Goal: Check status: Verify the current state of an ongoing process or item

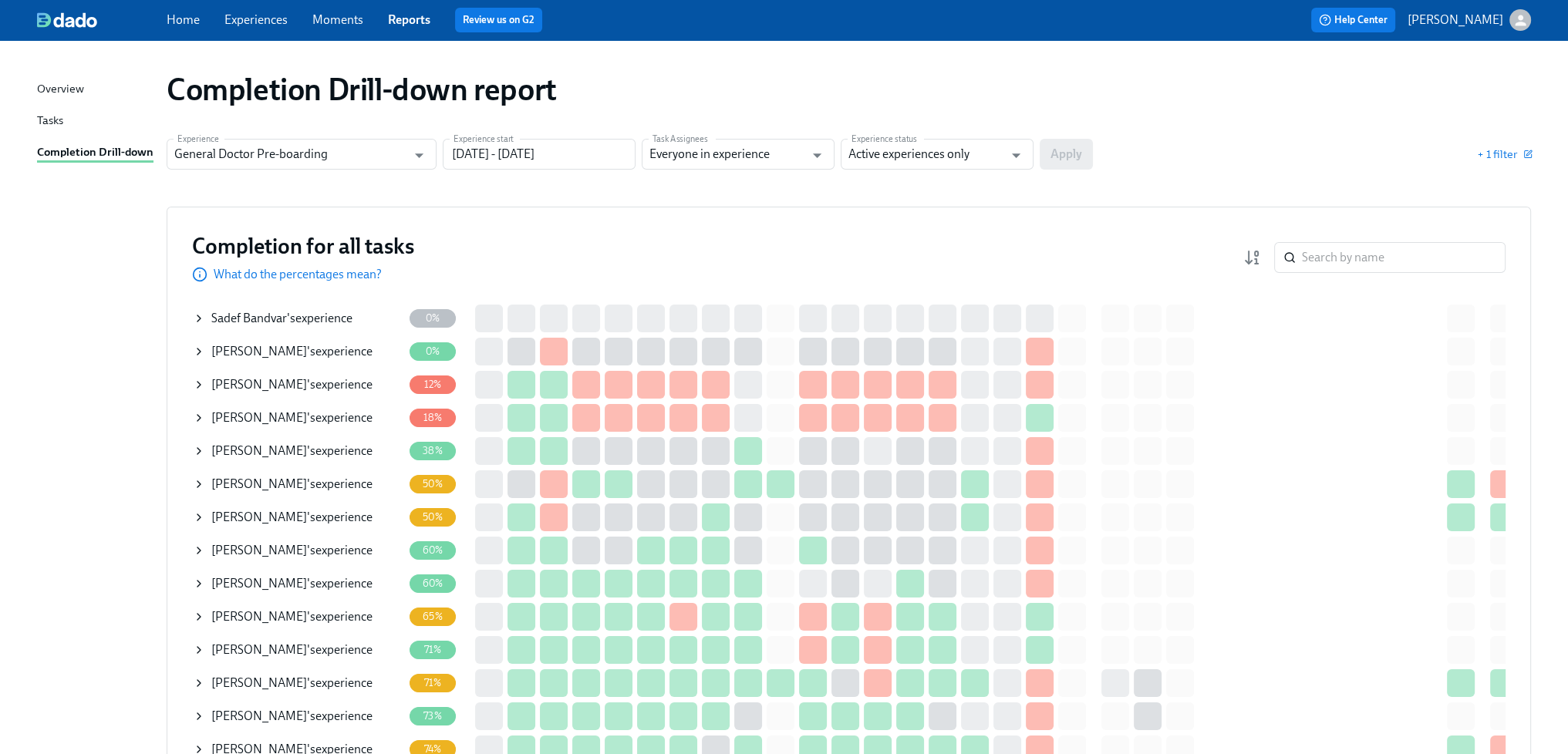
click at [294, 318] on div "Sadef Bandvar 's experience" at bounding box center [281, 318] width 141 height 17
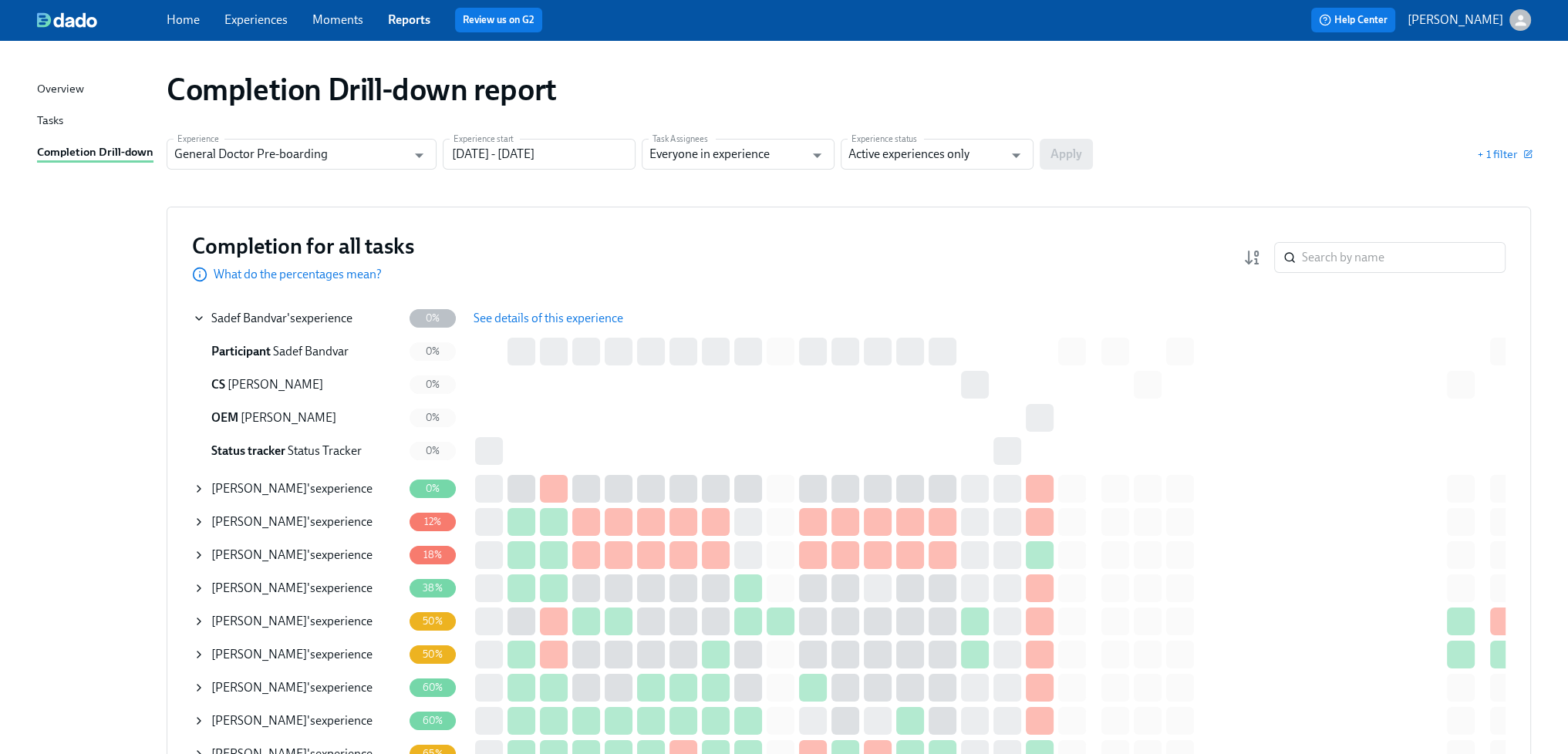
click at [556, 318] on span "See details of this experience" at bounding box center [549, 318] width 150 height 15
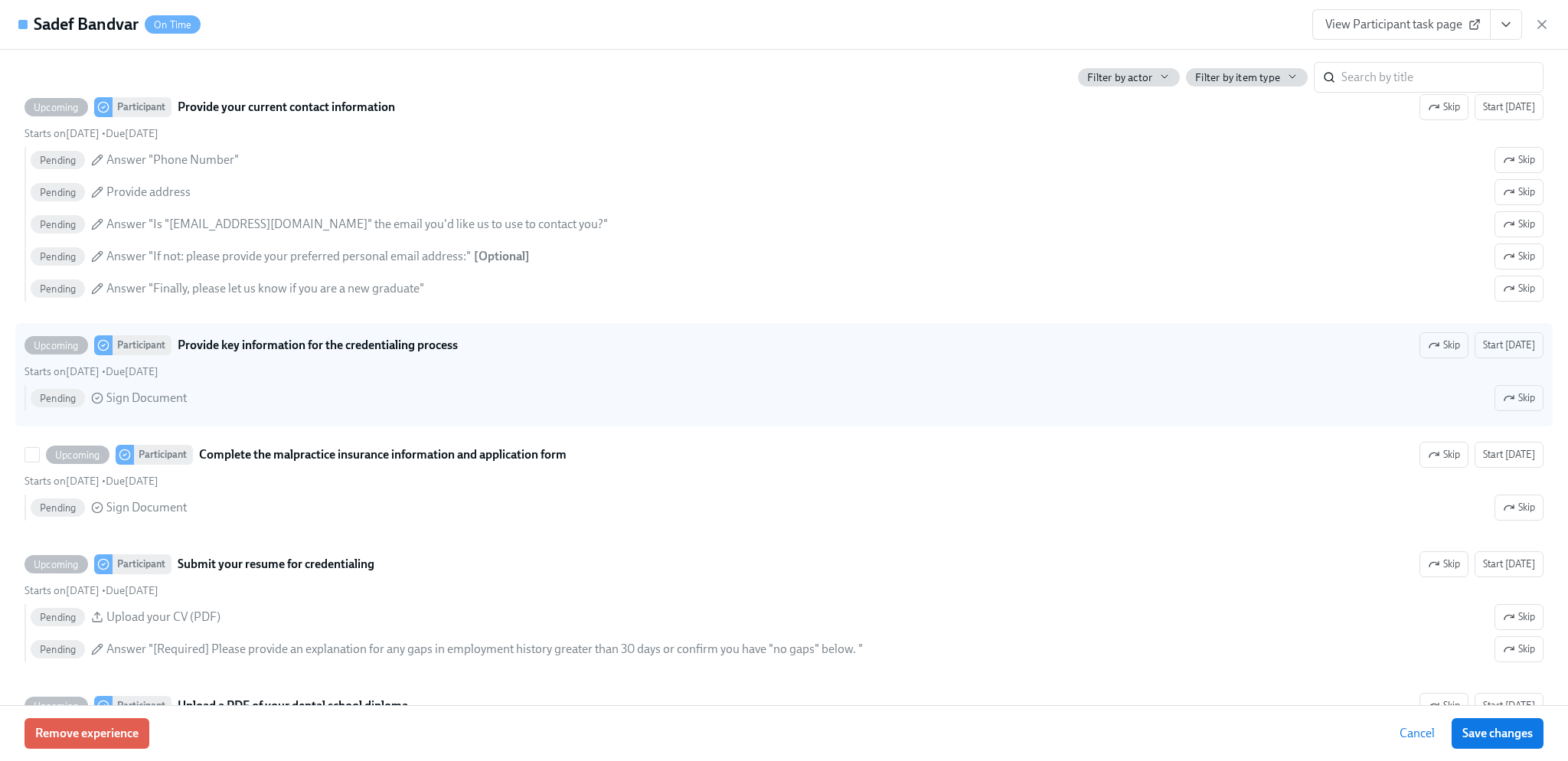
scroll to position [1914, 0]
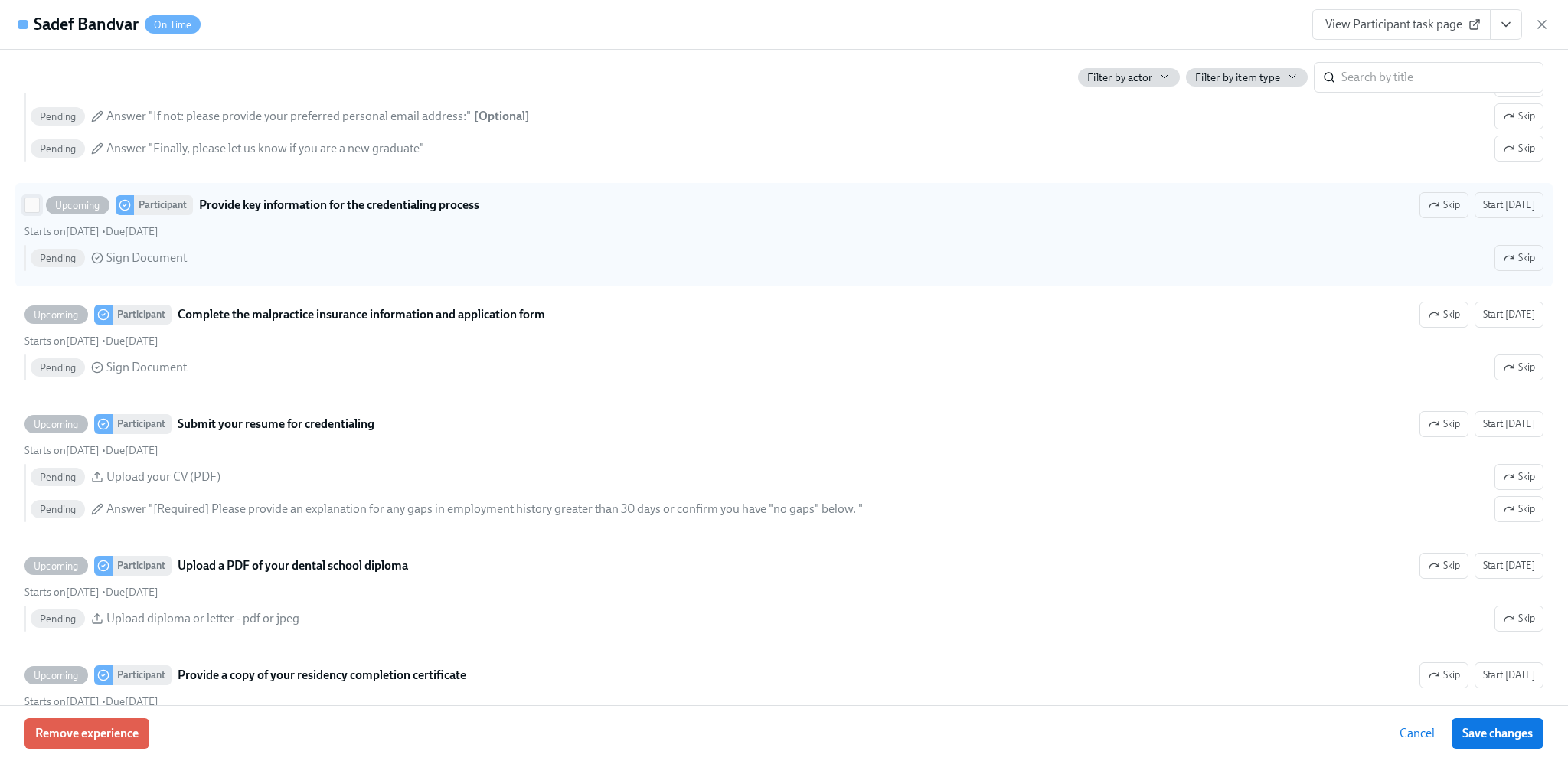
click at [30, 212] on input "Upcoming Participant Provide key information for the credentialing process Skip…" at bounding box center [32, 206] width 14 height 14
checkbox input "true"
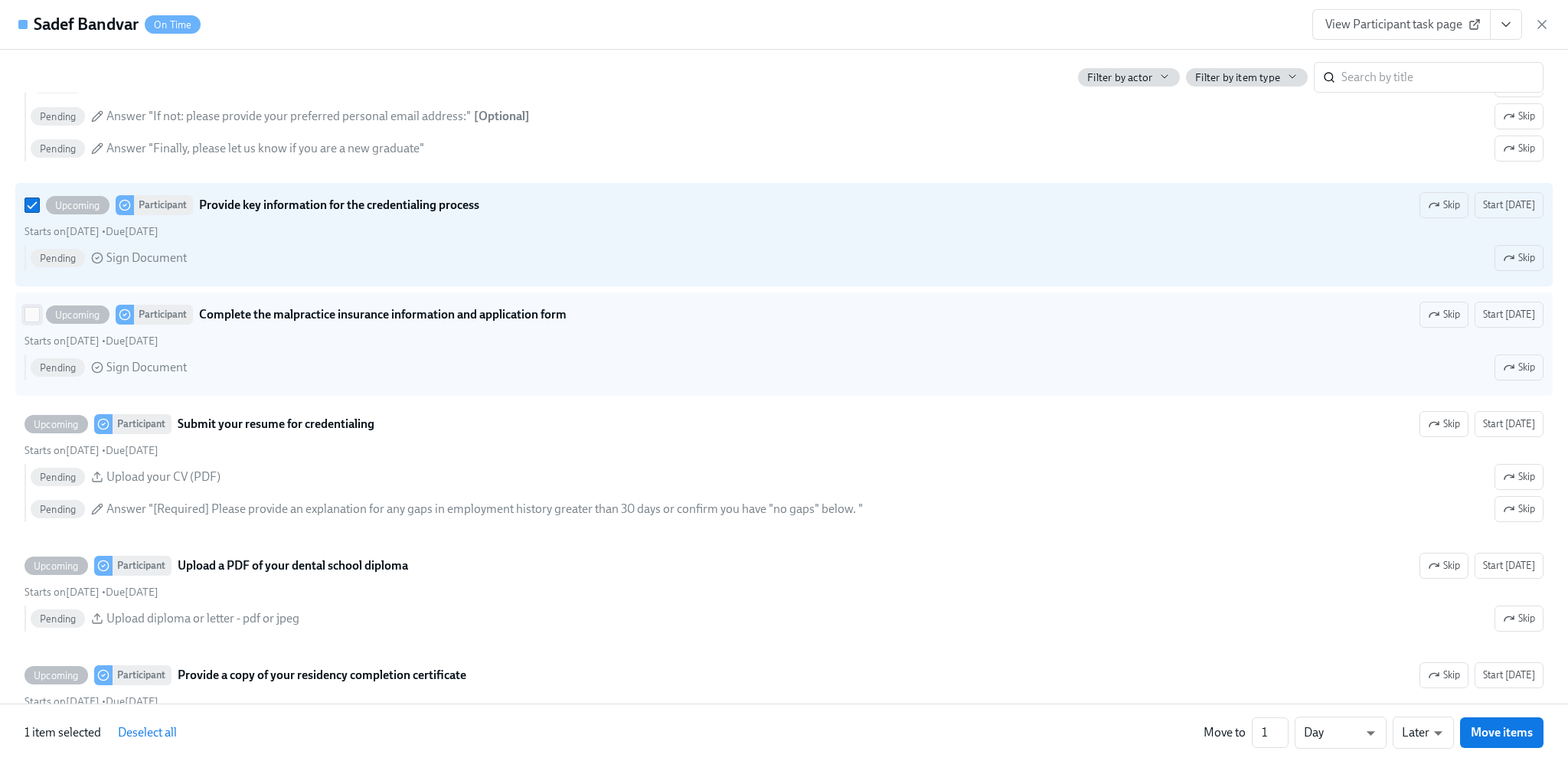
click at [33, 321] on input "Upcoming Participant Complete the malpractice insurance information and applica…" at bounding box center [32, 315] width 14 height 14
checkbox input "true"
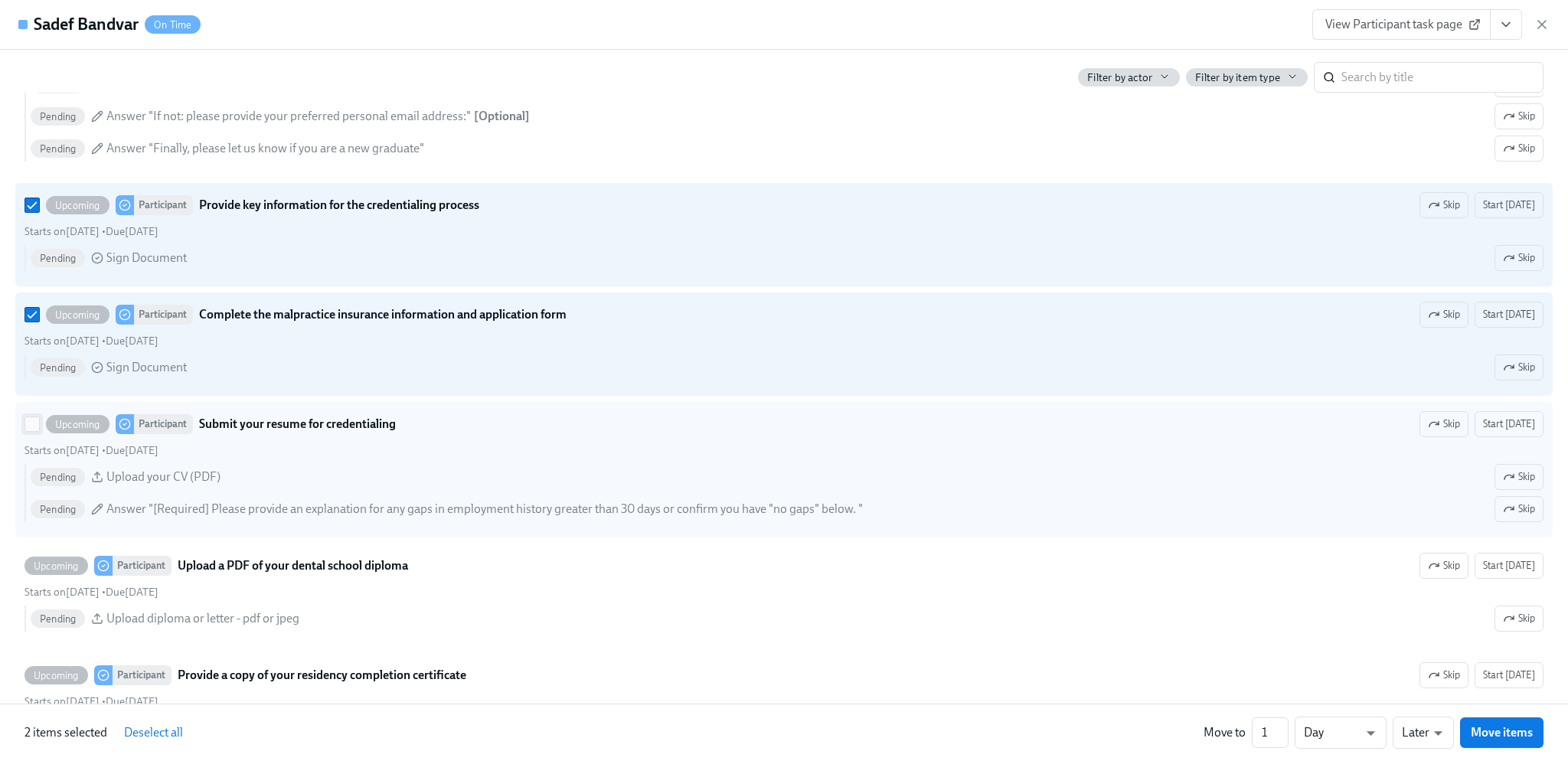
click at [28, 431] on input "Upcoming Participant Submit your resume for credentialing Skip Start today Star…" at bounding box center [32, 424] width 14 height 14
checkbox input "true"
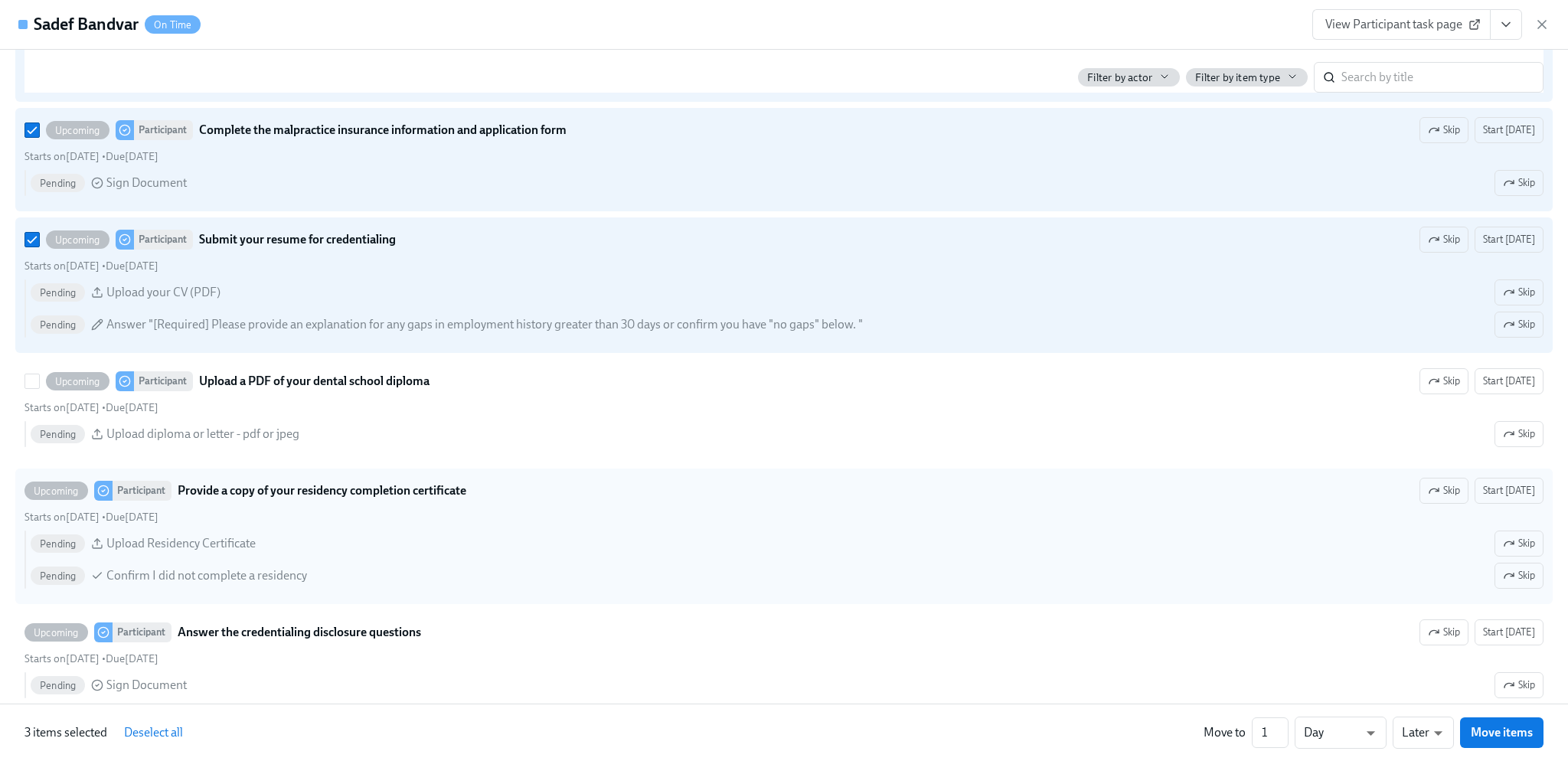
scroll to position [2144, 0]
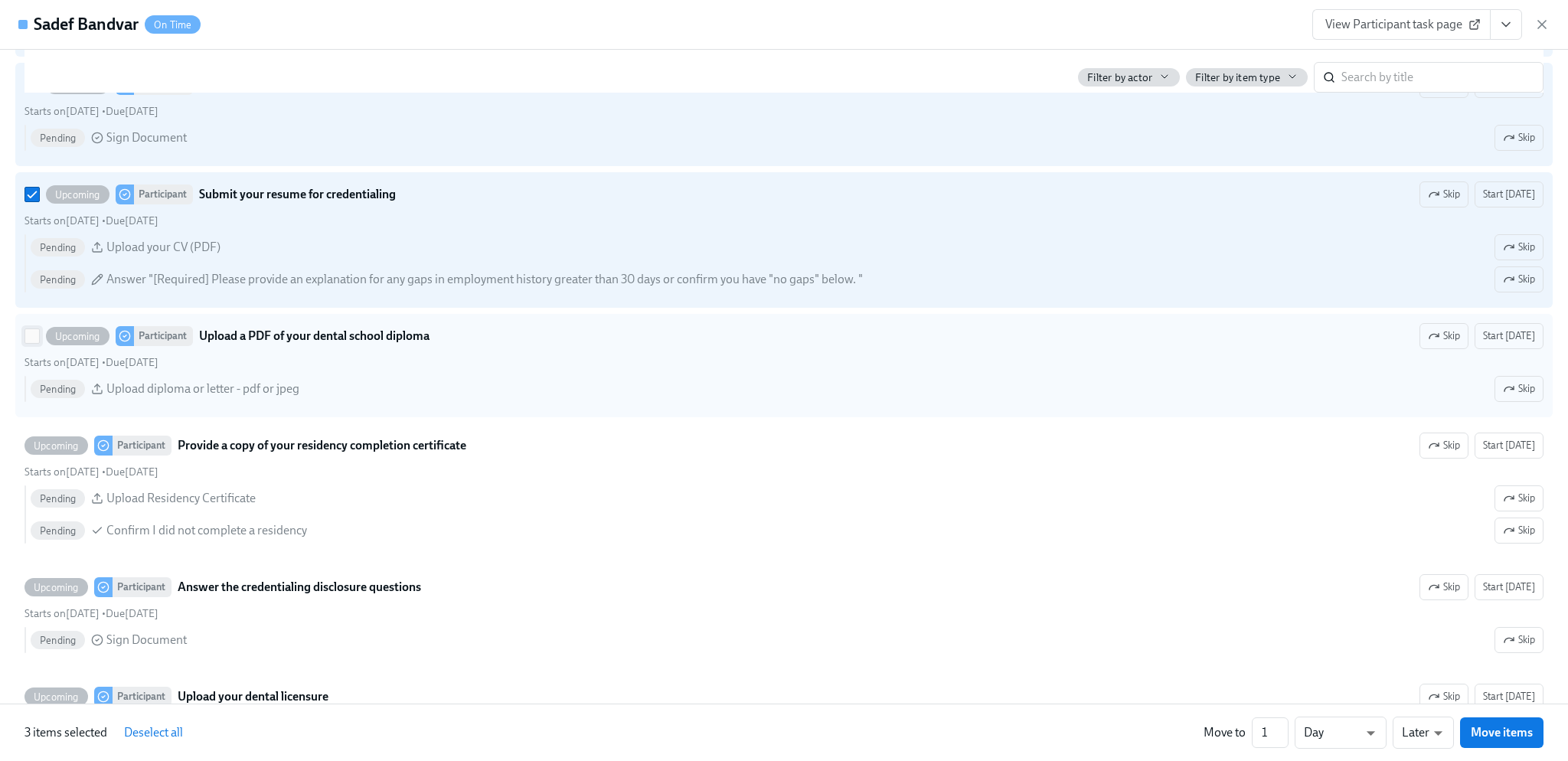
click at [28, 343] on input "Upcoming Participant Upload a PDF of your dental school diploma Skip Start toda…" at bounding box center [32, 336] width 14 height 14
checkbox input "true"
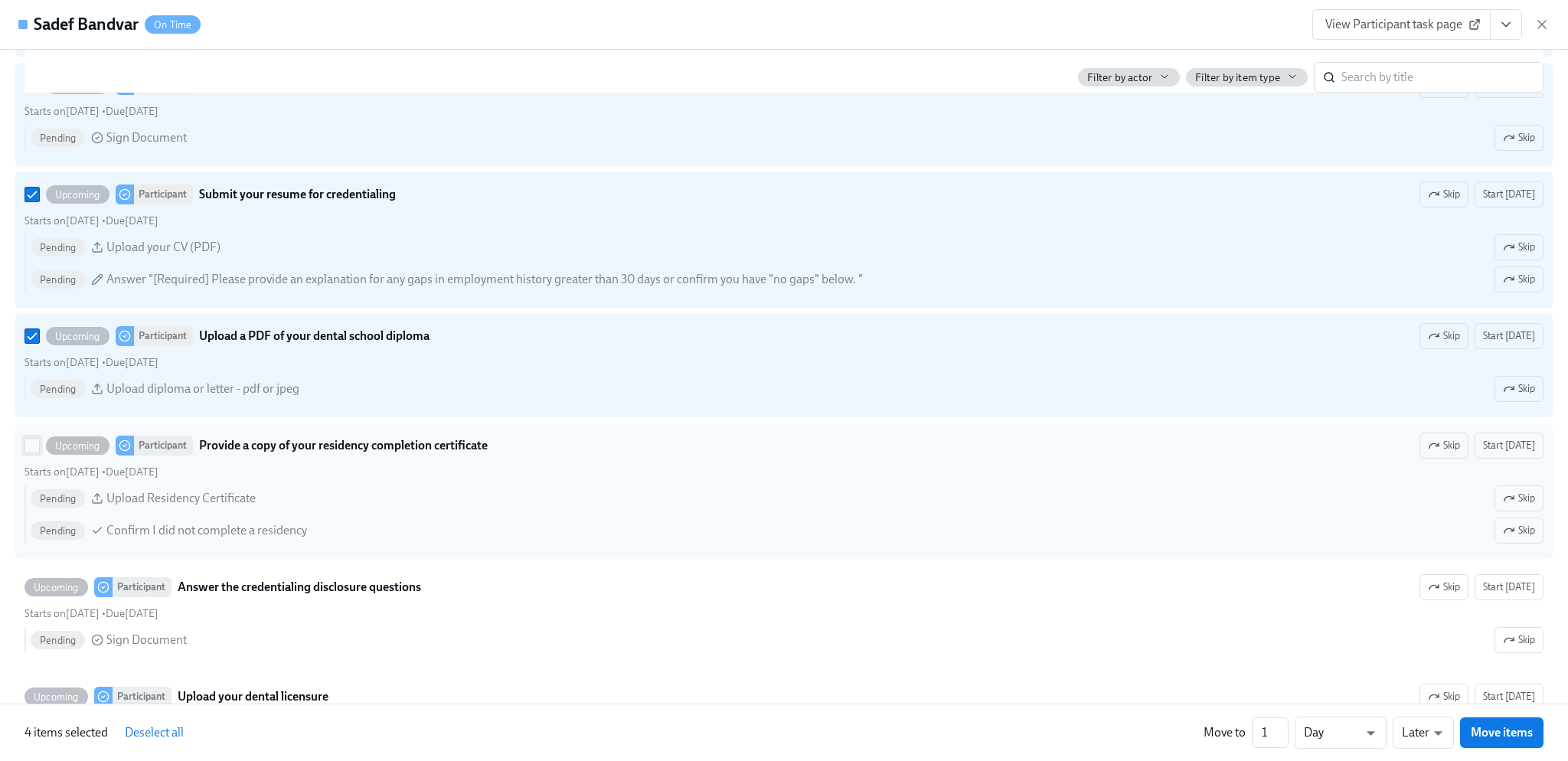
click at [34, 453] on input "Upcoming Participant Provide a copy of your residency completion certificate Sk…" at bounding box center [32, 446] width 14 height 14
checkbox input "true"
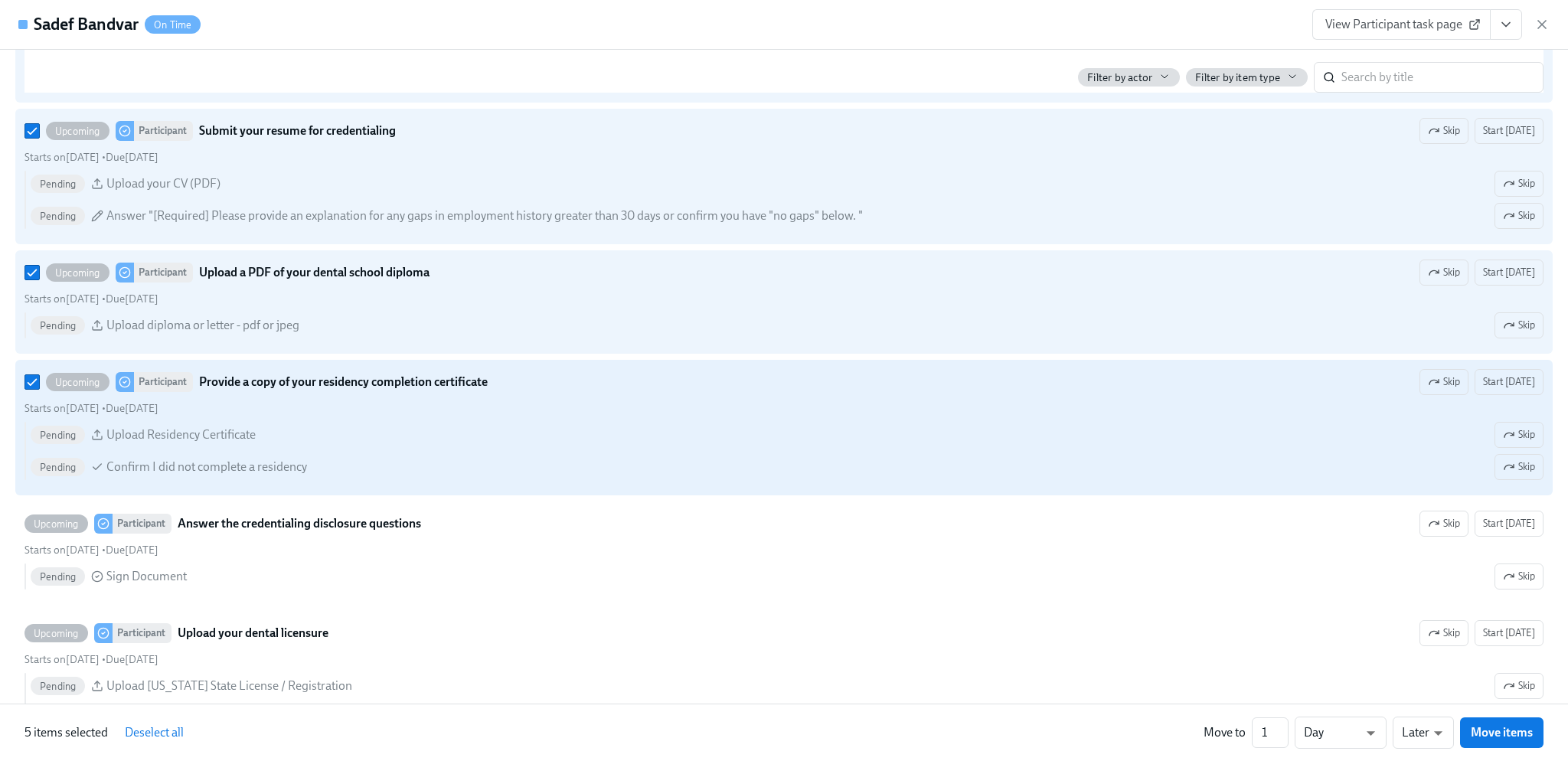
scroll to position [2297, 0]
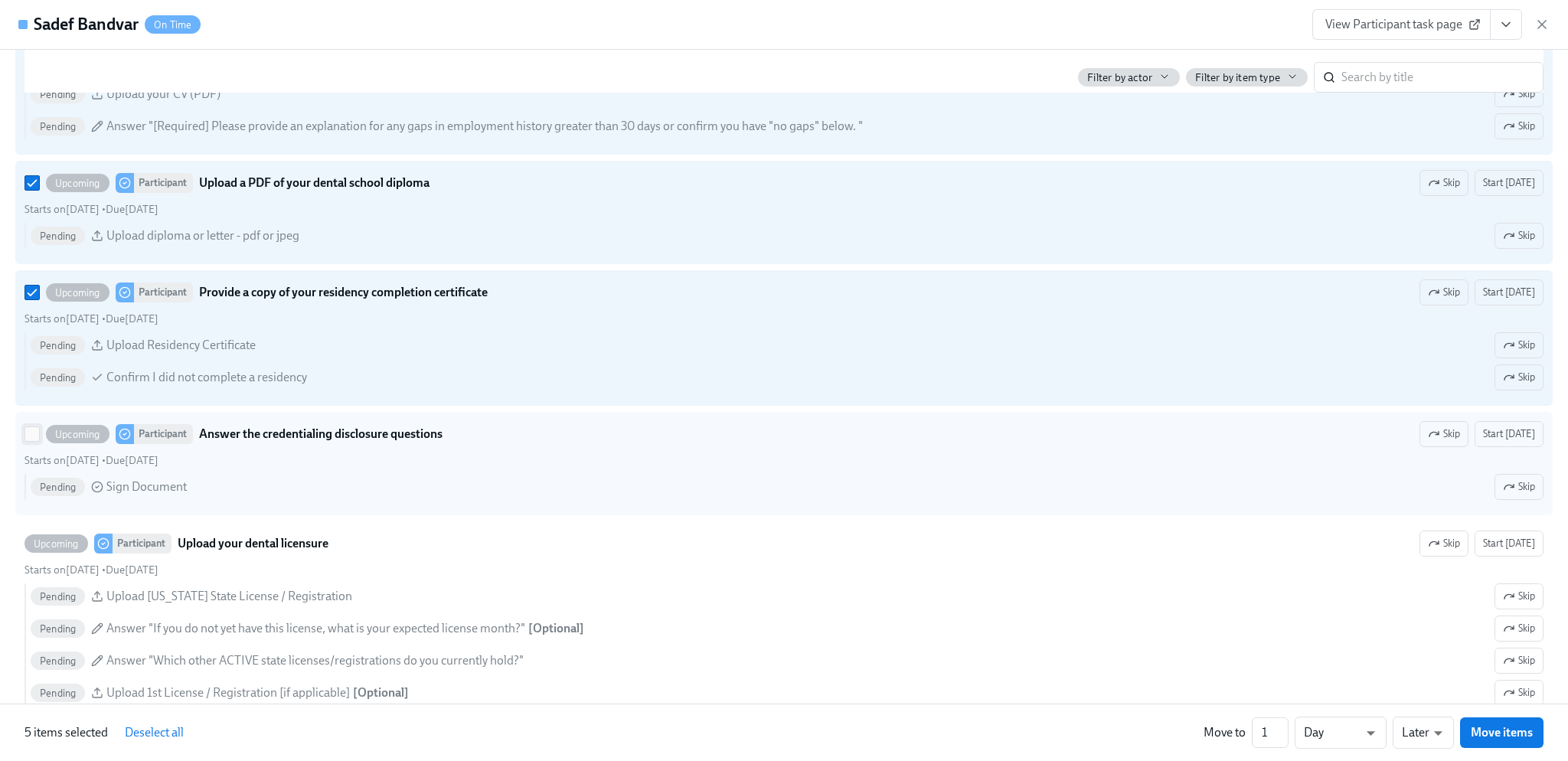
click at [34, 441] on input "Upcoming Participant Answer the credentialing disclosure questions Skip Start t…" at bounding box center [32, 434] width 14 height 14
checkbox input "true"
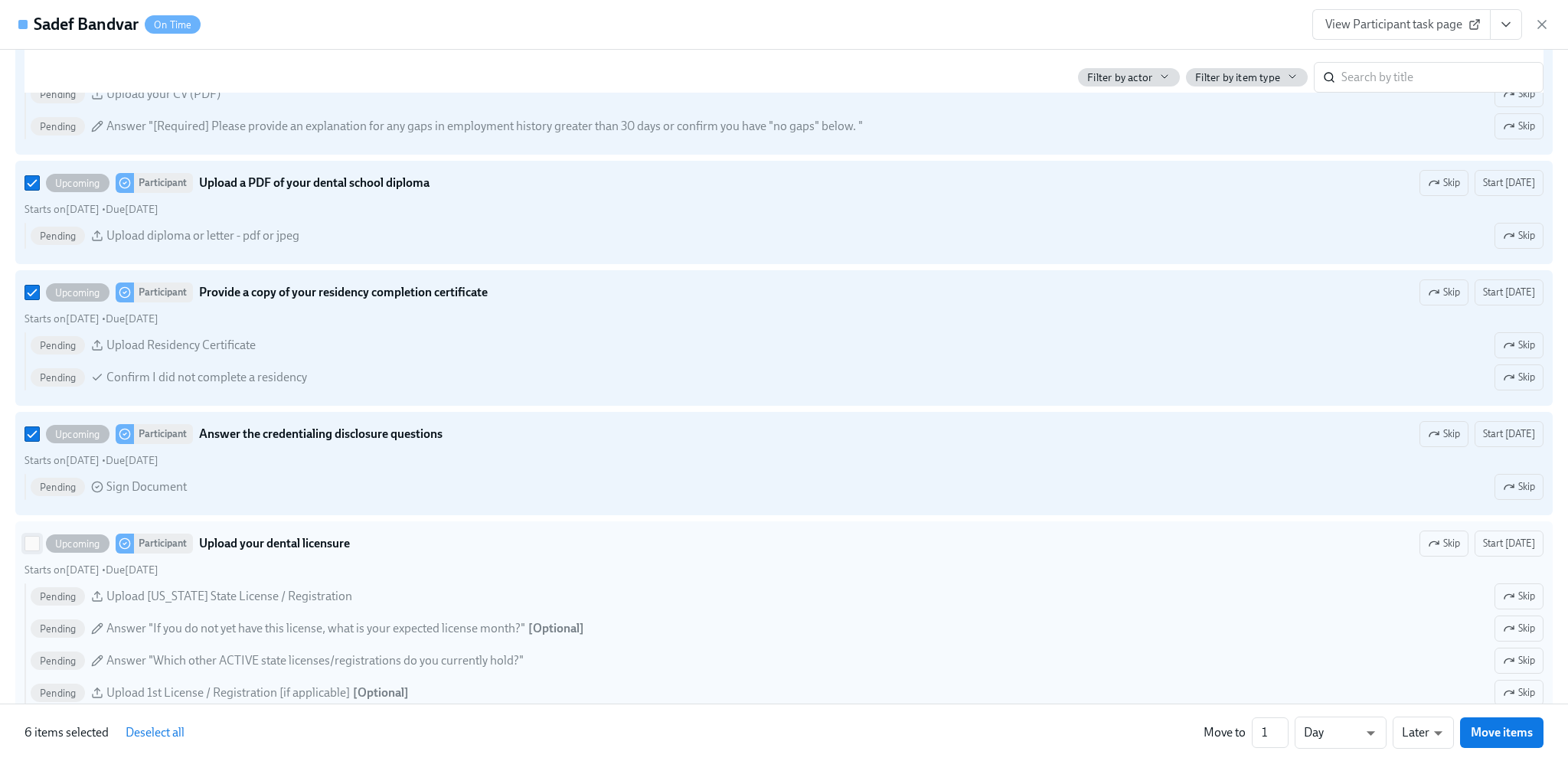
click at [25, 551] on input "Upcoming Participant Upload your dental licensure Skip Start today Starts on Au…" at bounding box center [32, 544] width 14 height 14
checkbox input "true"
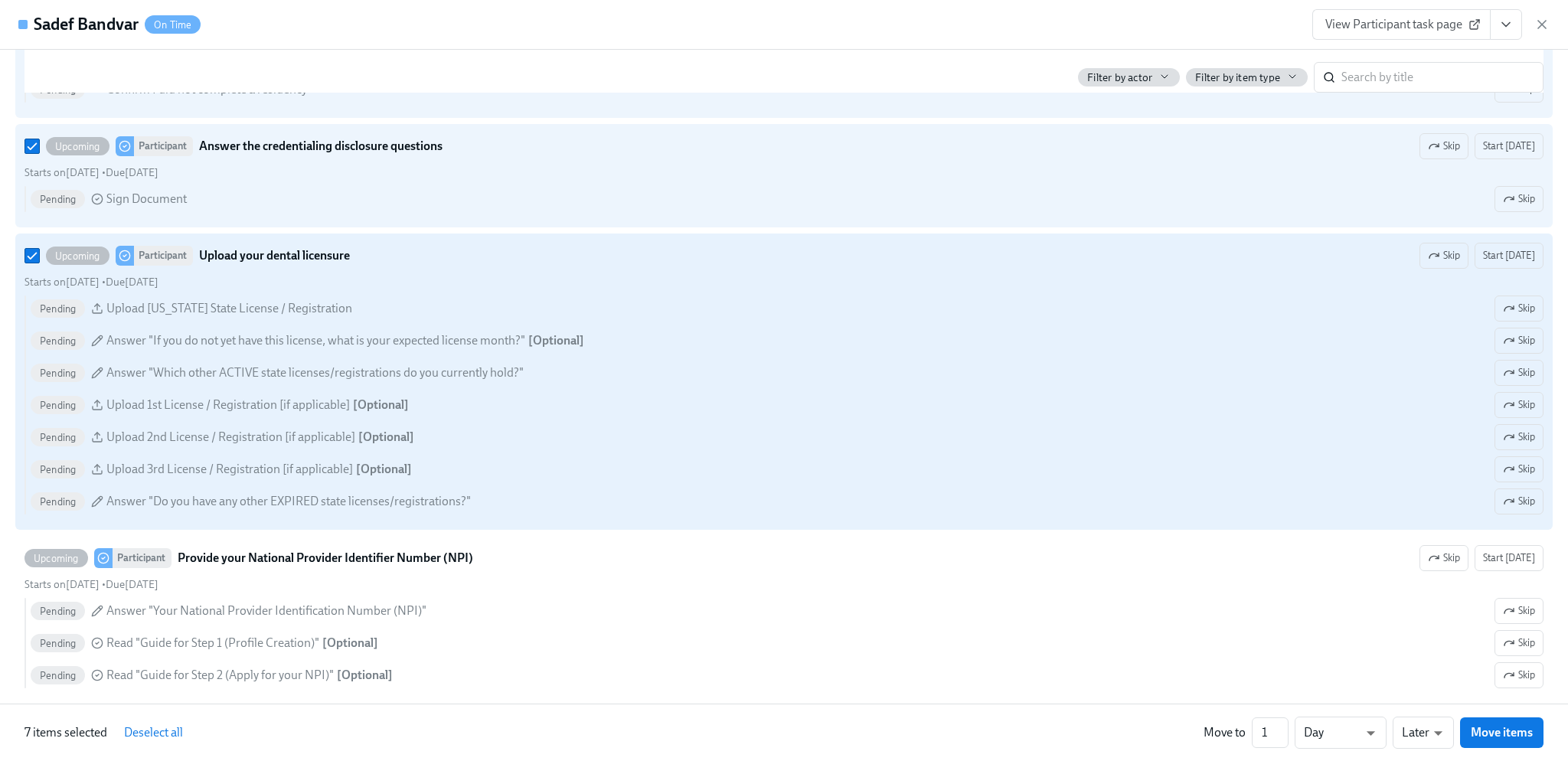
scroll to position [2604, 0]
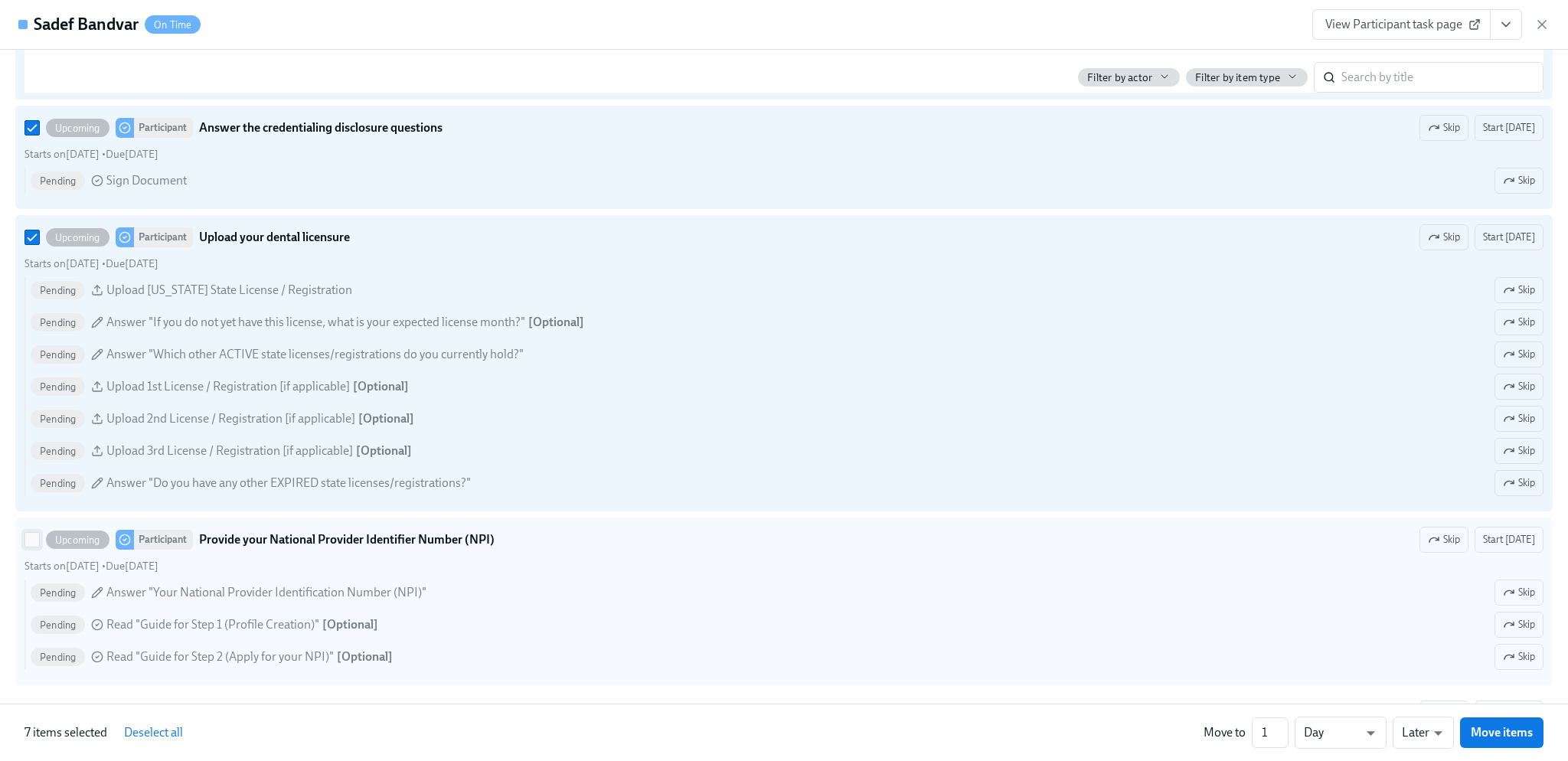
click at [28, 547] on input "Upcoming Participant Provide your National Provider Identifier Number (NPI) Ski…" at bounding box center [32, 540] width 14 height 14
checkbox input "true"
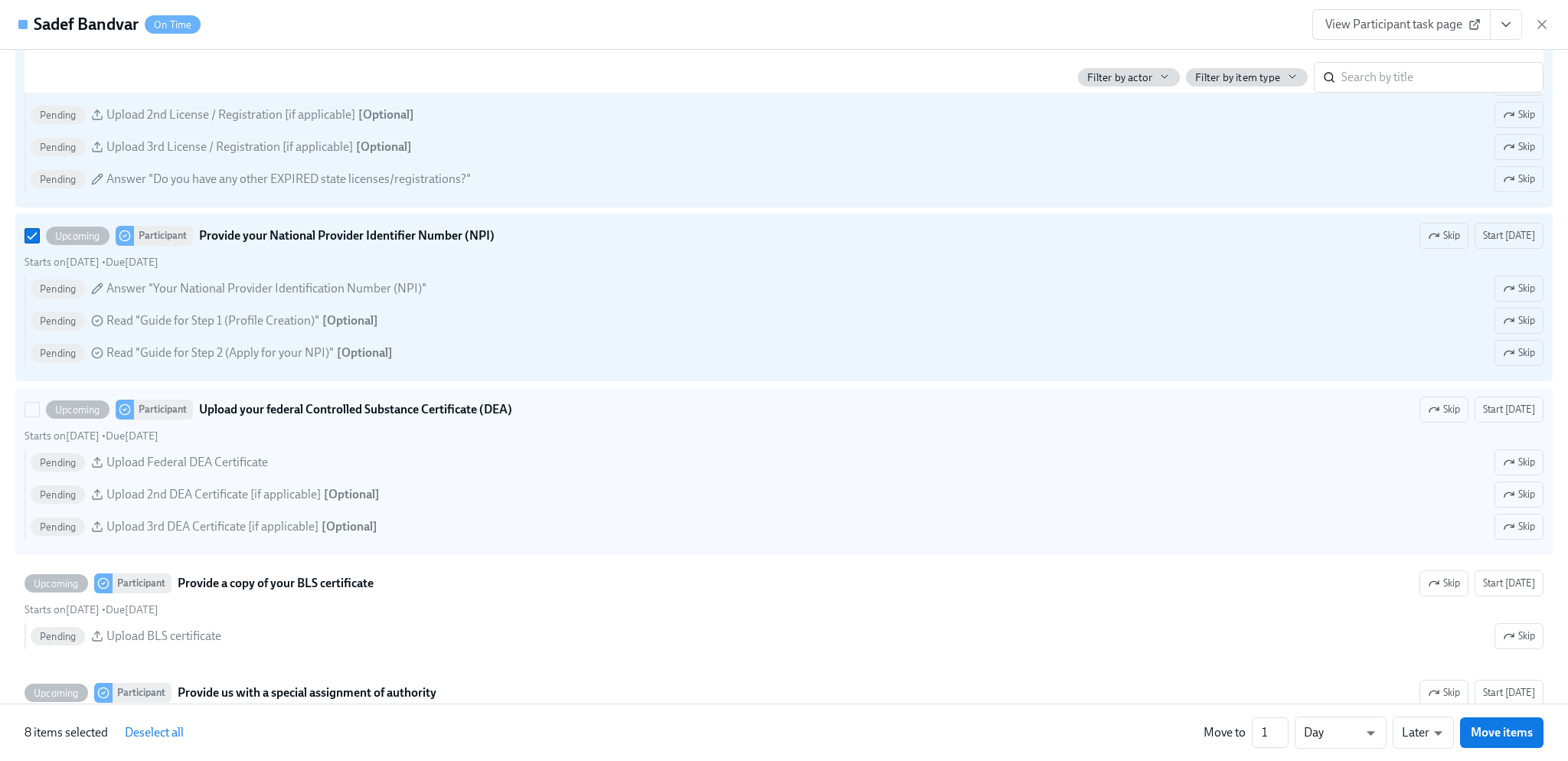
scroll to position [2910, 0]
click at [34, 413] on input "Upcoming Participant Upload your federal Controlled Substance Certificate (DEA)…" at bounding box center [32, 407] width 14 height 14
checkbox input "true"
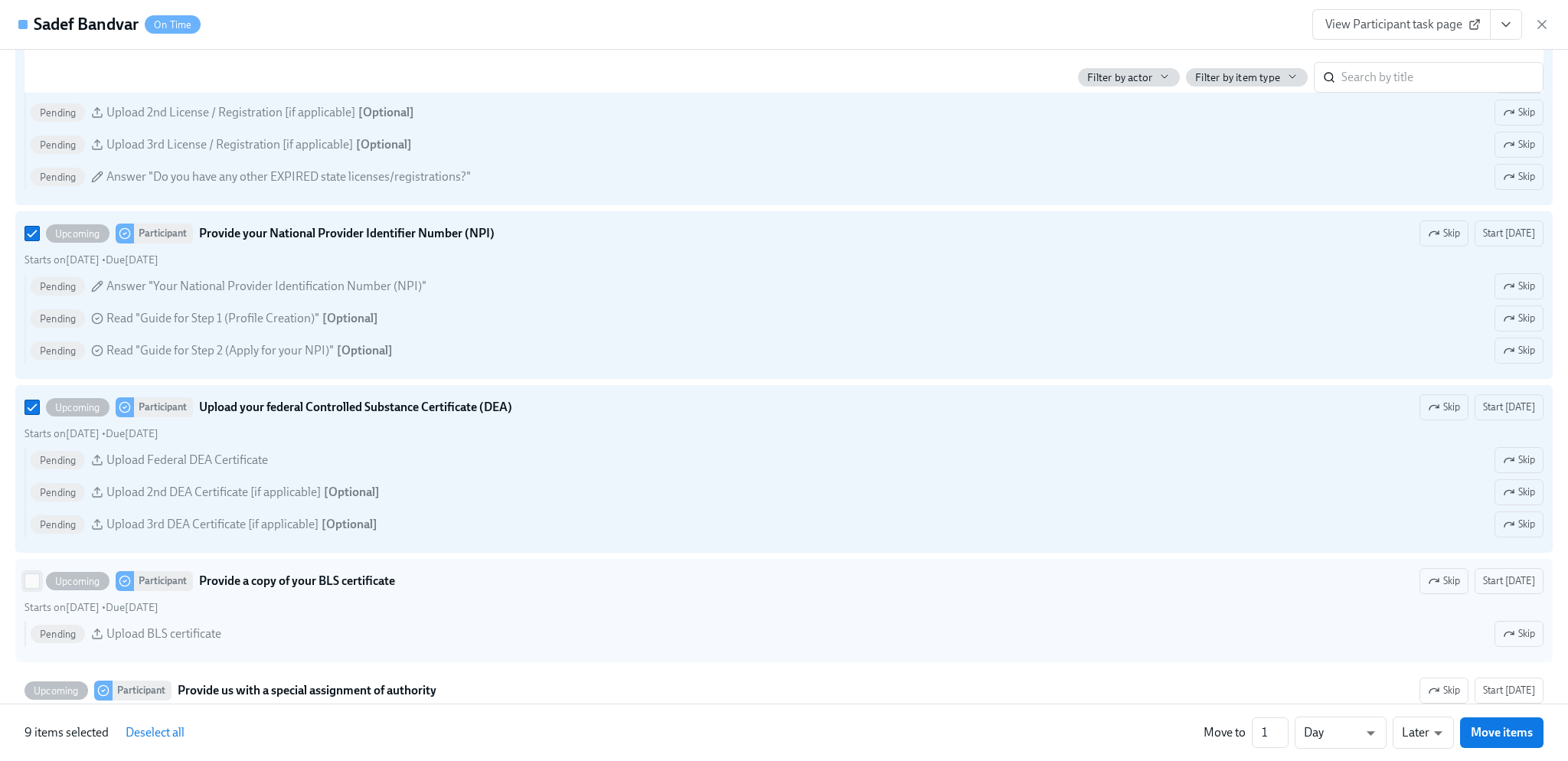
click at [31, 588] on input "Upcoming Participant Provide a copy of your BLS certificate Skip Start today St…" at bounding box center [32, 581] width 14 height 14
checkbox input "true"
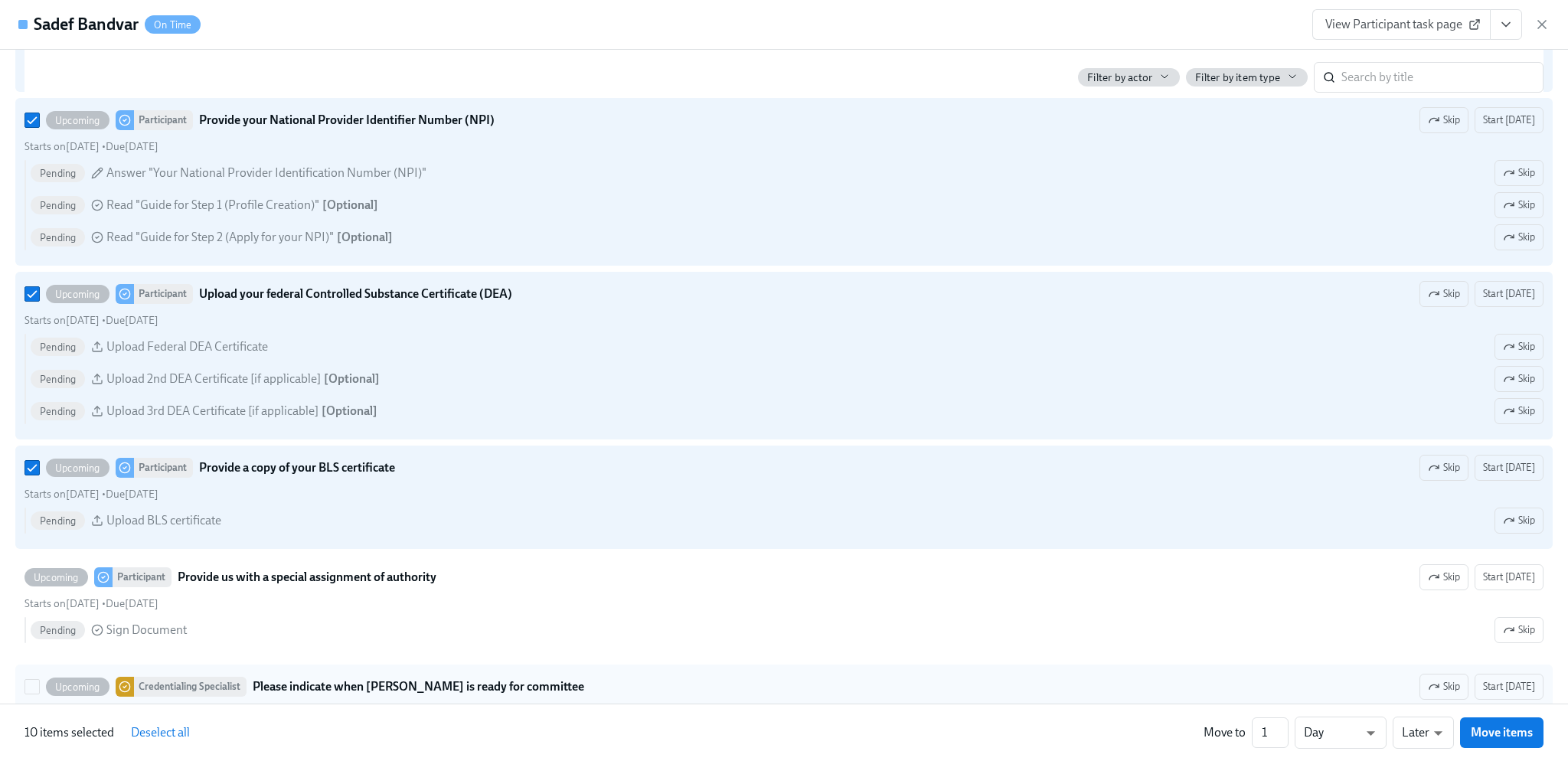
scroll to position [3216, 0]
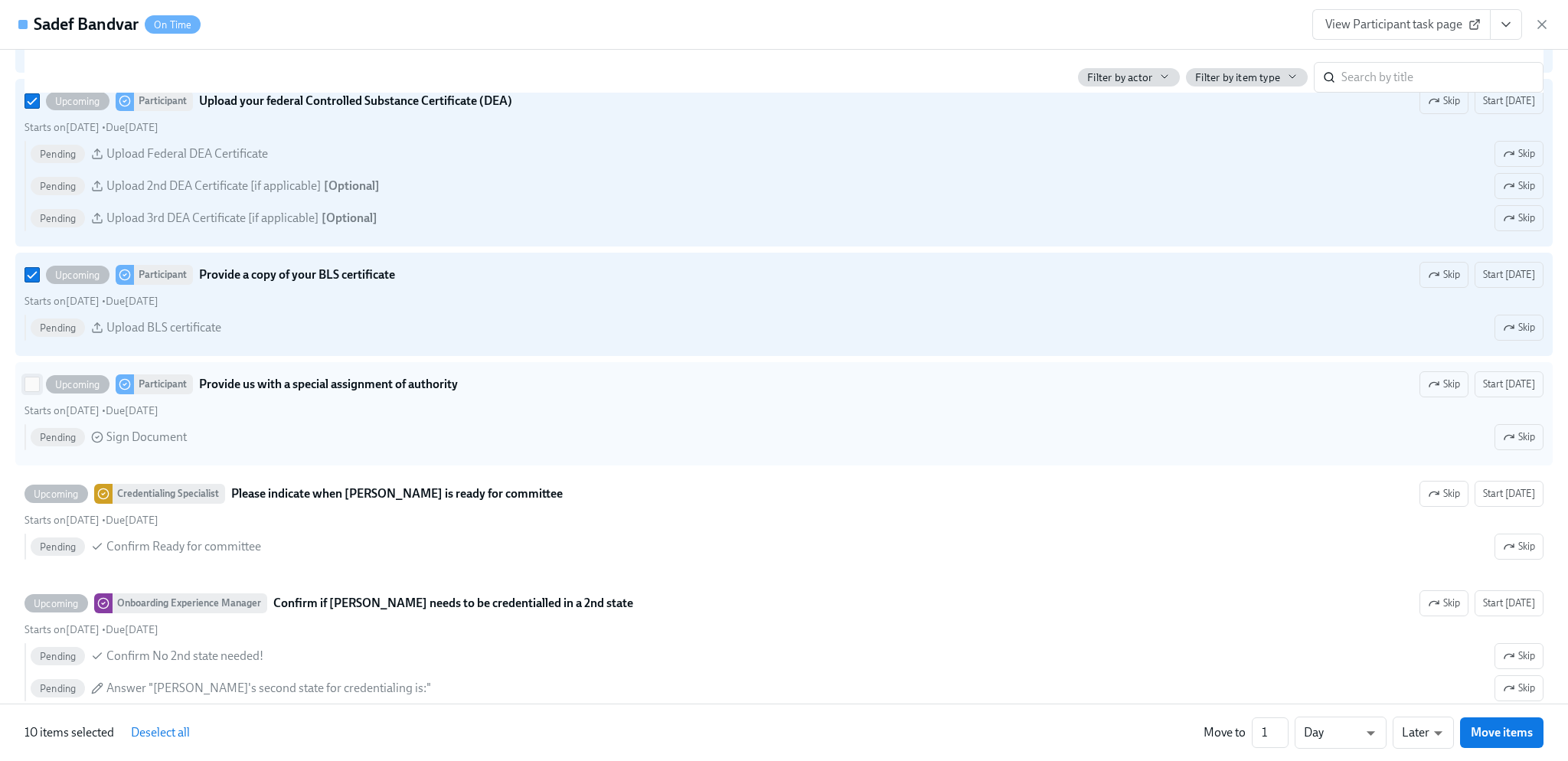
click at [33, 391] on input "Upcoming Participant Provide us with a special assignment of authority Skip Sta…" at bounding box center [32, 384] width 14 height 14
checkbox input "true"
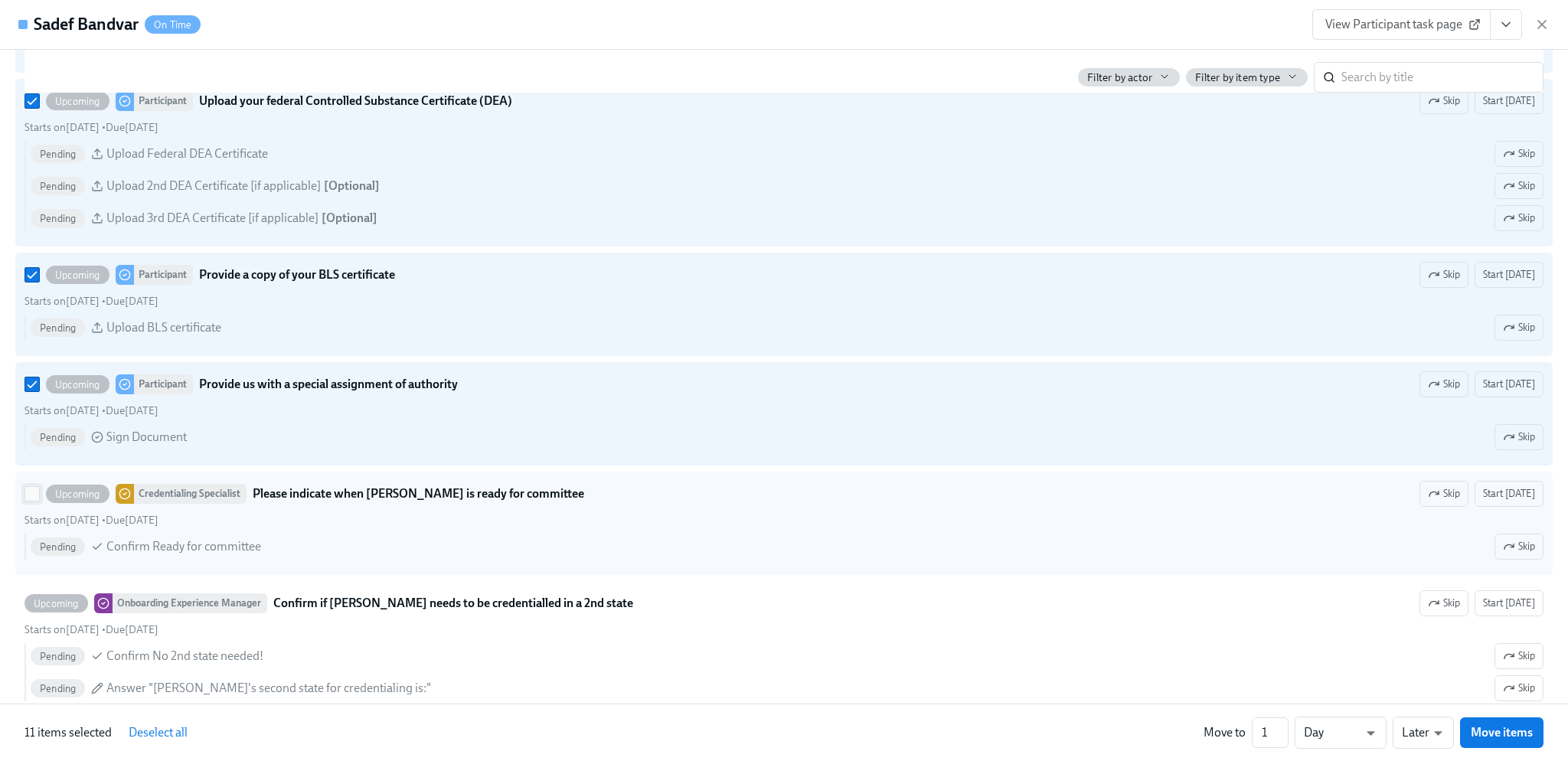
click at [35, 500] on input "Upcoming Credentialing Specialist Please indicate when Sadef Bandvar is ready f…" at bounding box center [32, 494] width 14 height 14
checkbox input "true"
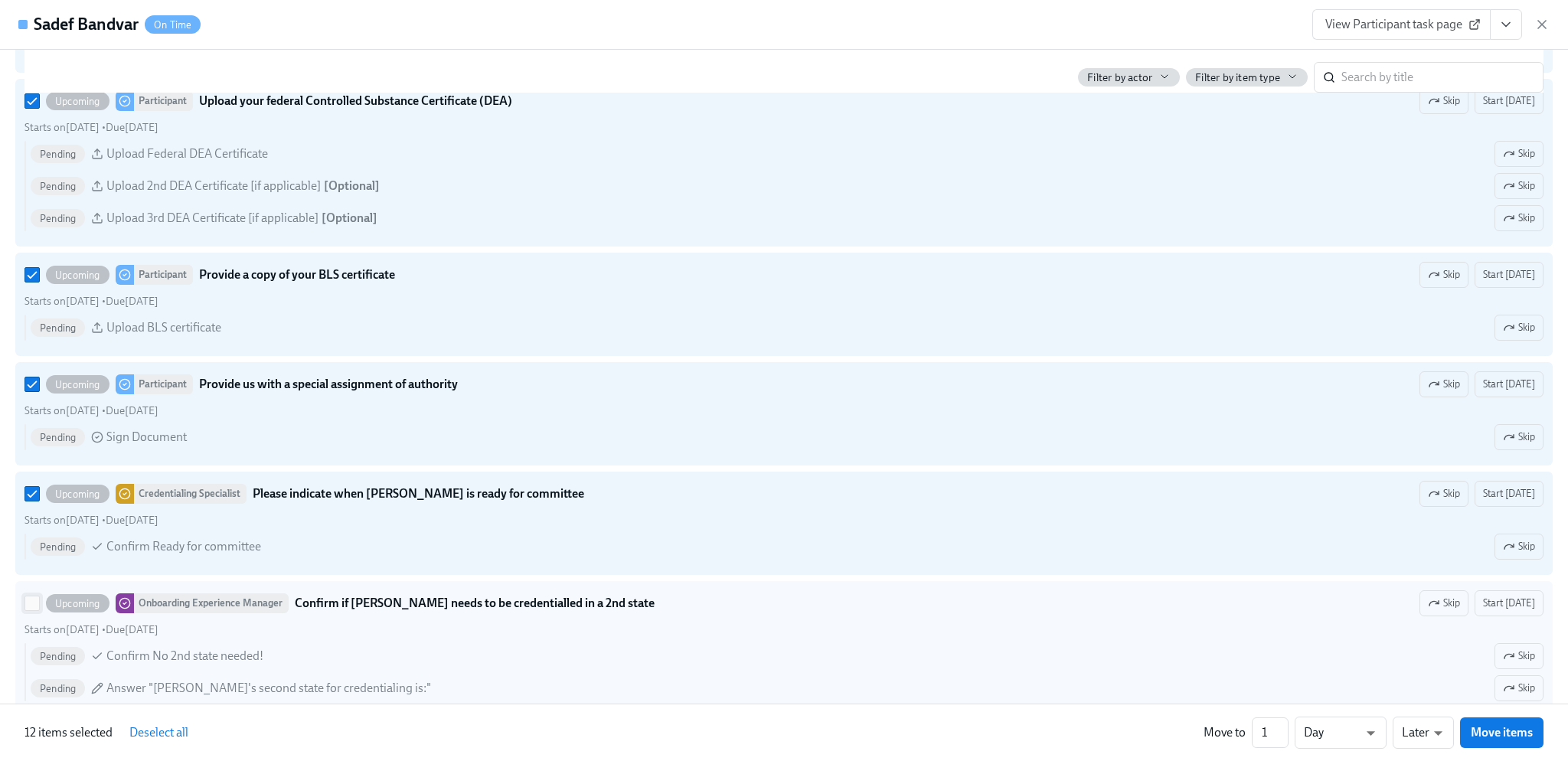
click at [32, 607] on input "Upcoming Onboarding Experience Manager Confirm if Sadef Bandvar needs to be cre…" at bounding box center [32, 604] width 14 height 14
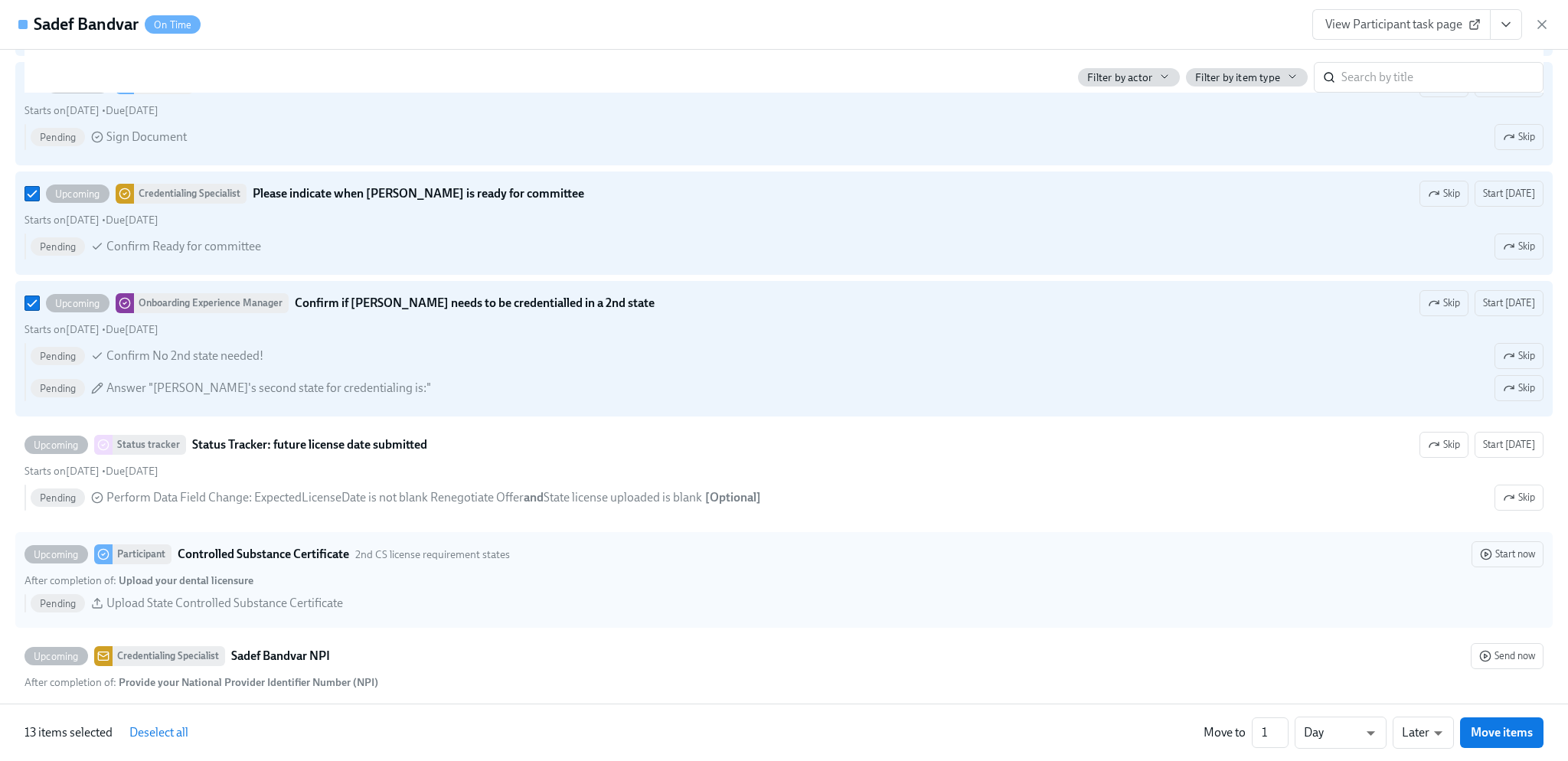
scroll to position [3522, 0]
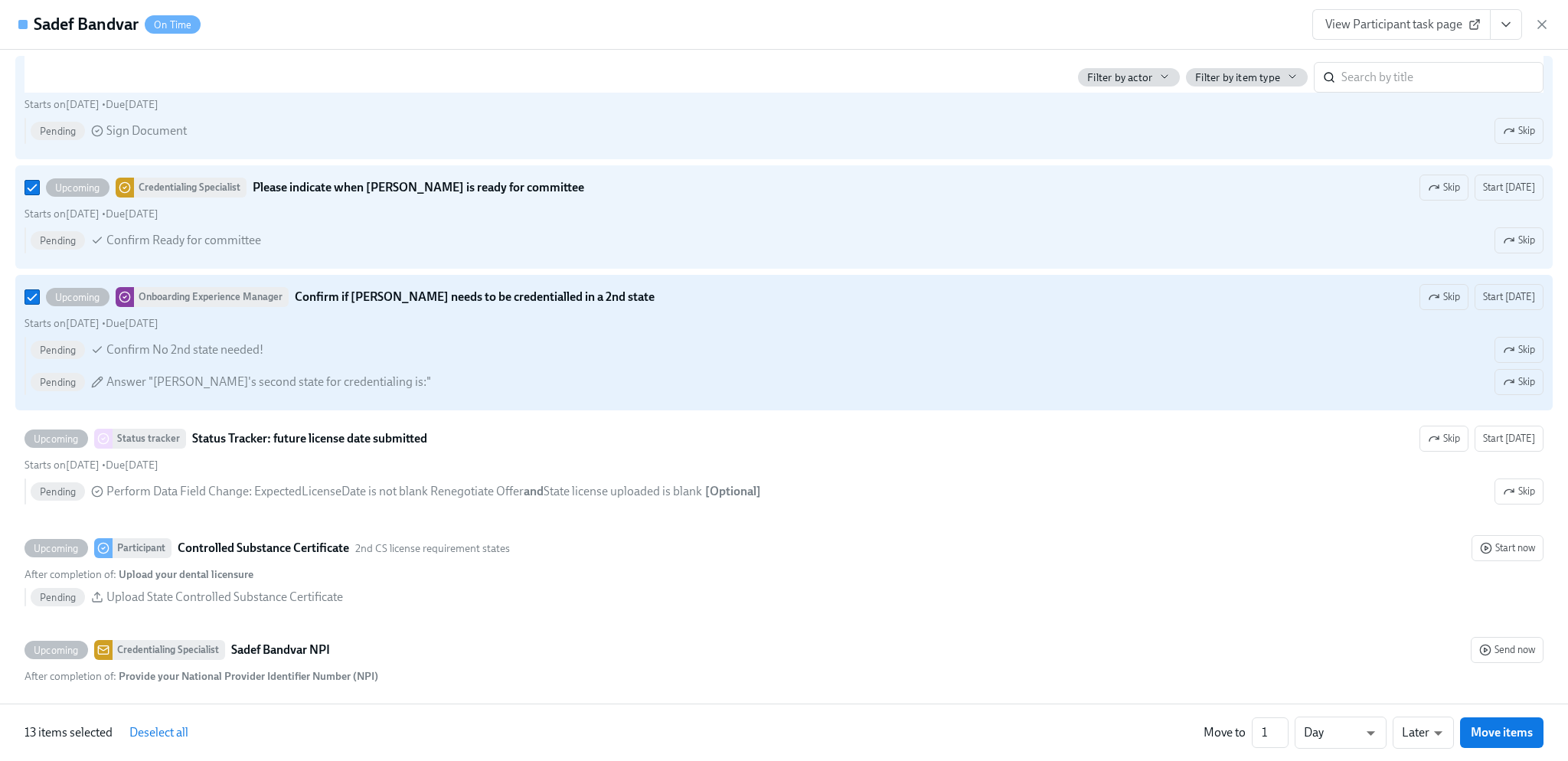
drag, startPoint x: 28, startPoint y: 304, endPoint x: 28, endPoint y: 282, distance: 22.0
click at [28, 303] on input "Upcoming Onboarding Experience Manager Confirm if Sadef Bandvar needs to be cre…" at bounding box center [32, 297] width 14 height 14
checkbox input "false"
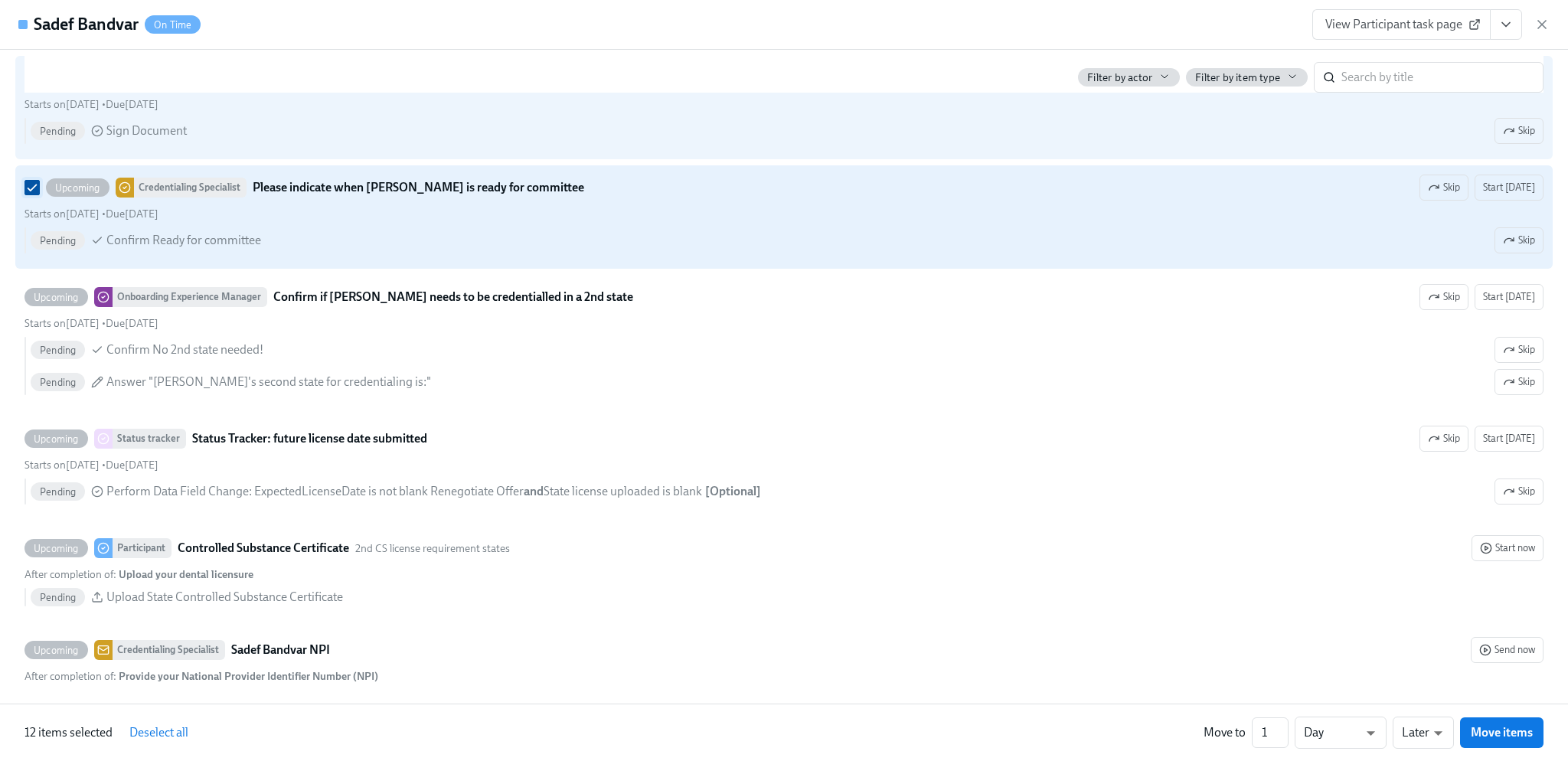
click at [31, 195] on input "Upcoming Credentialing Specialist Please indicate when Sadef Bandvar is ready f…" at bounding box center [32, 188] width 14 height 14
checkbox input "false"
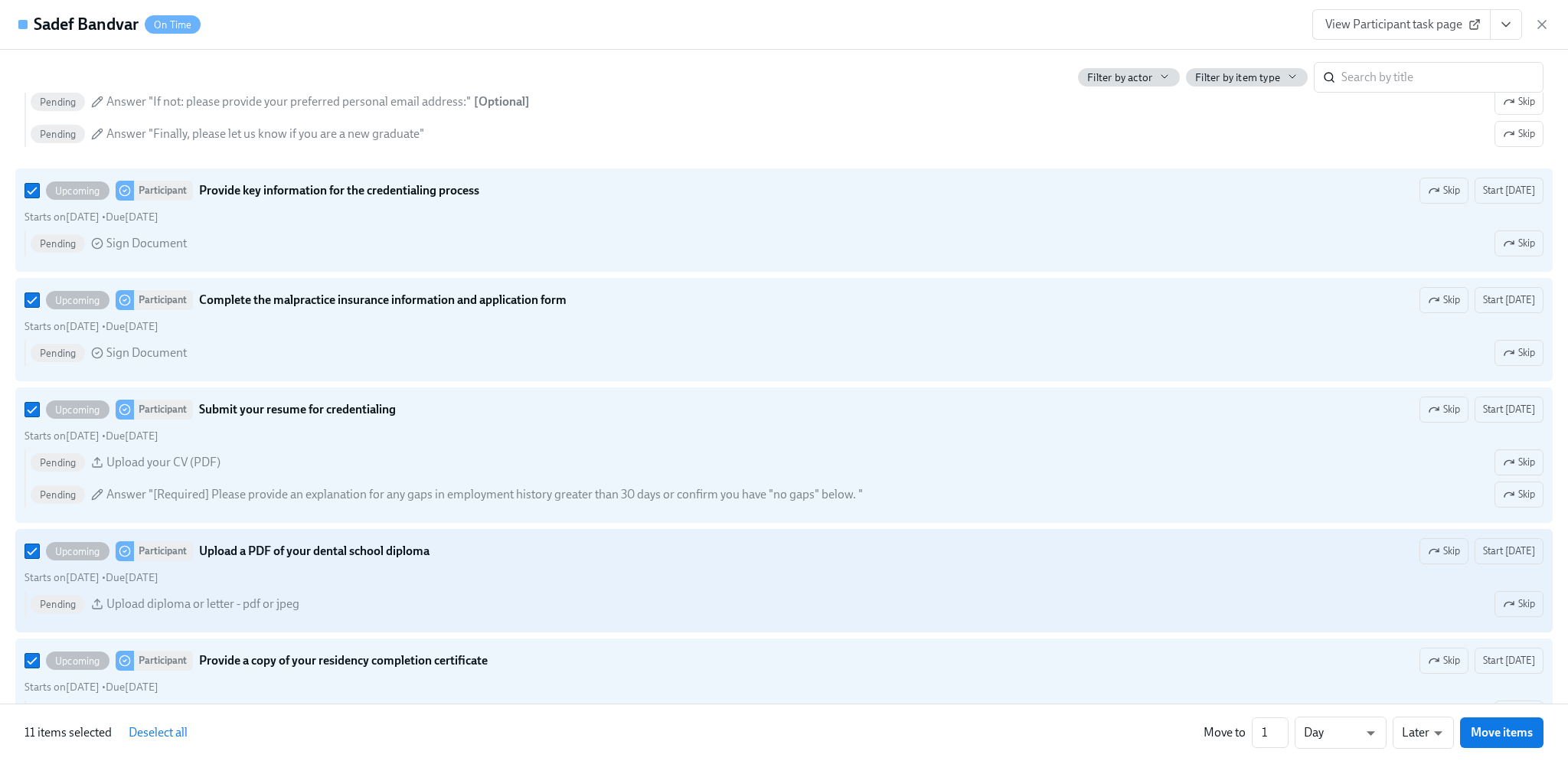
scroll to position [1914, 0]
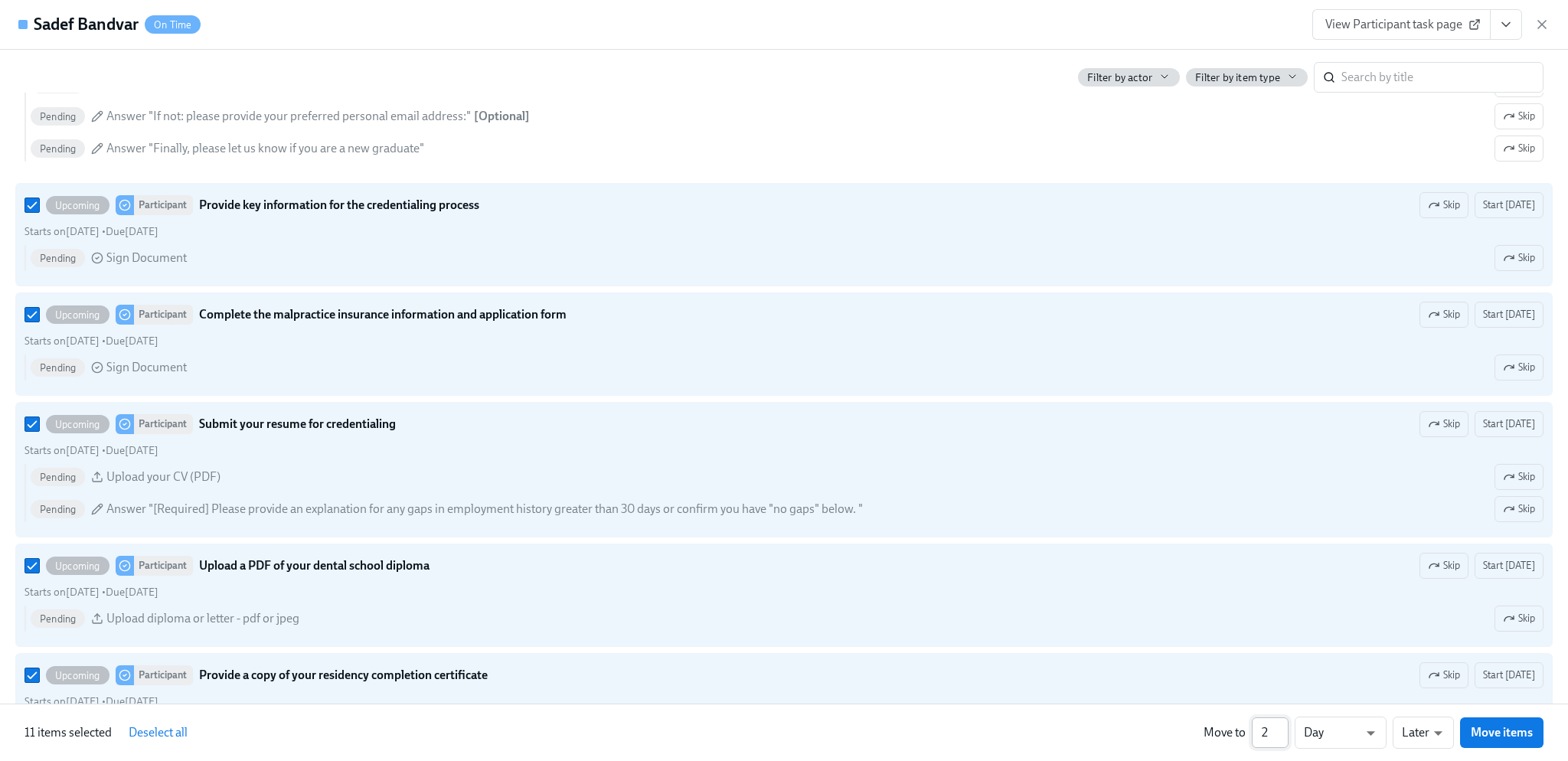
type input "2"
click at [1280, 728] on input "2" at bounding box center [1270, 733] width 37 height 31
click at [1351, 727] on li "Weeks" at bounding box center [1341, 730] width 92 height 26
type input "w"
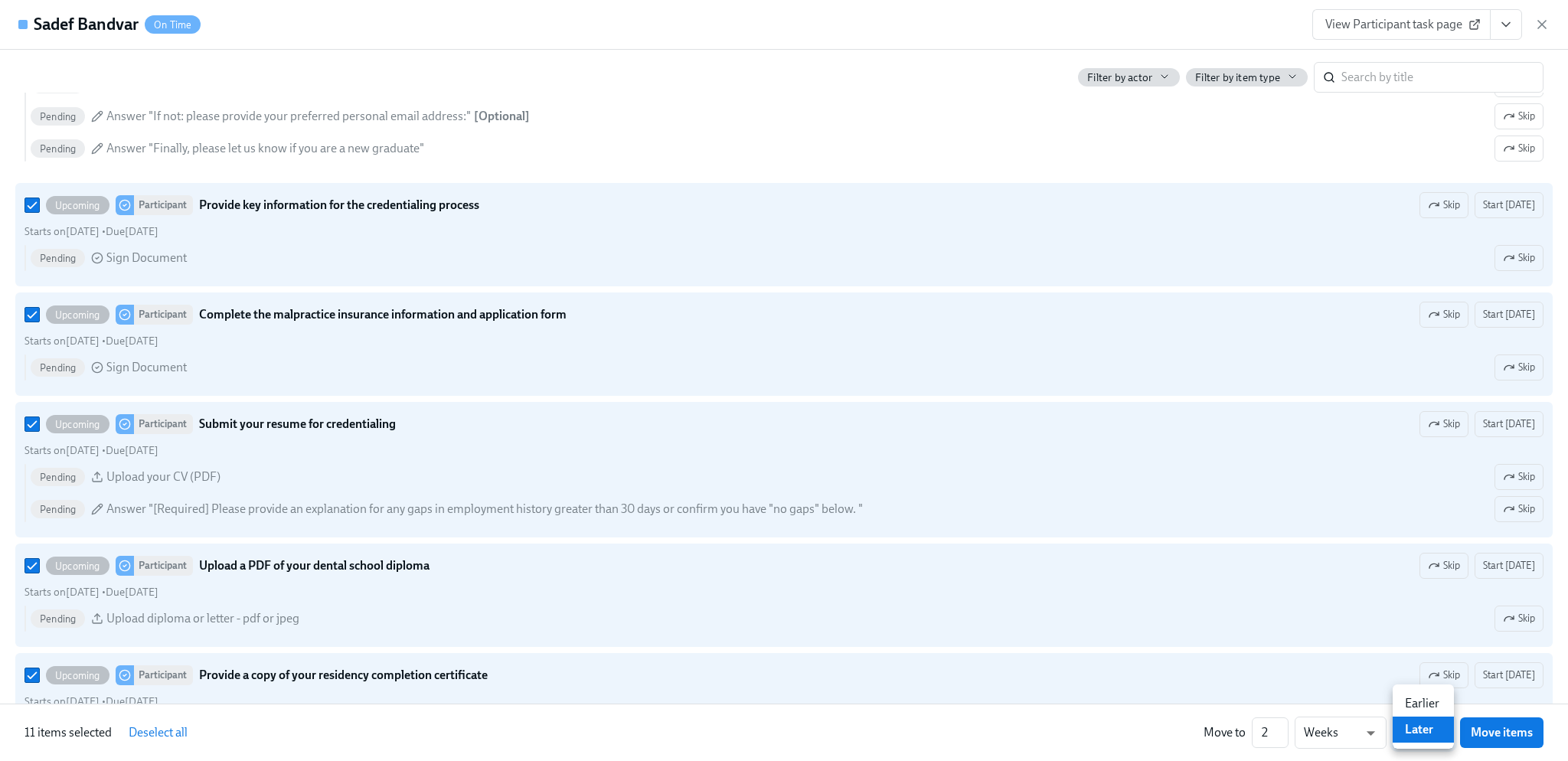
click at [1433, 703] on li "Earlier" at bounding box center [1424, 703] width 61 height 26
type input "earlier"
click at [1504, 732] on span "Move items" at bounding box center [1501, 733] width 62 height 15
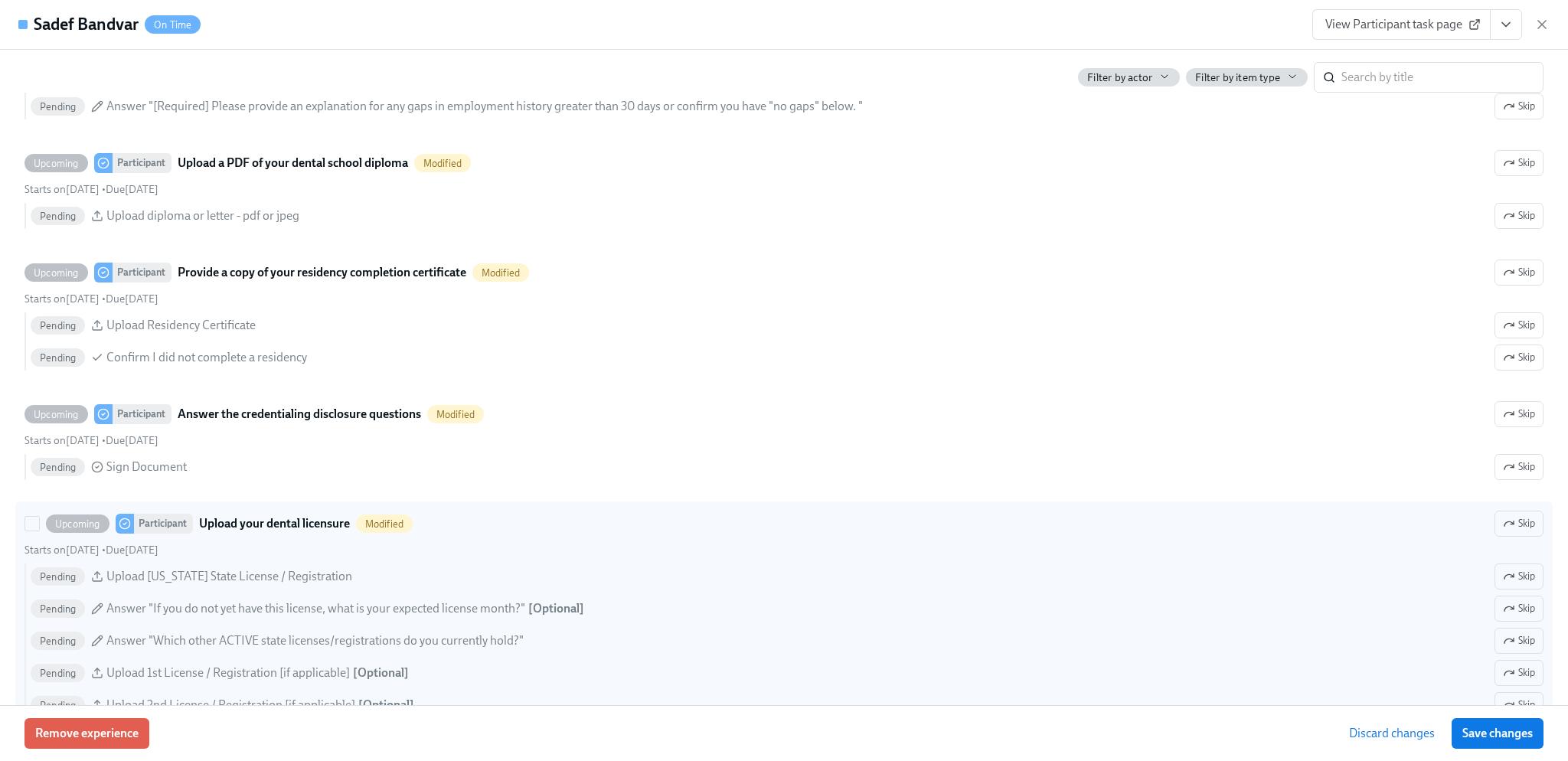
scroll to position [935, 0]
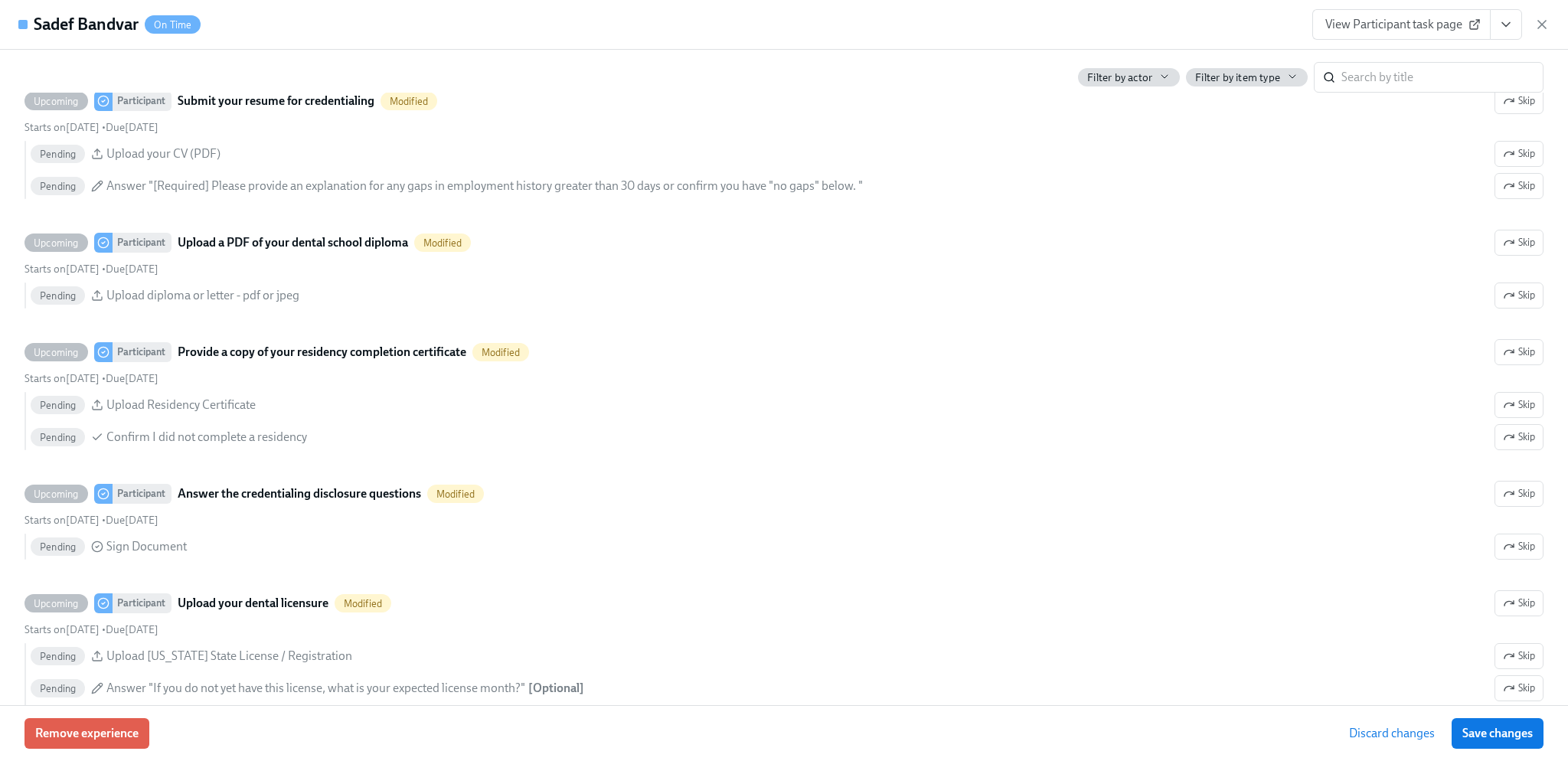
click at [1526, 725] on button "Save changes" at bounding box center [1497, 733] width 92 height 31
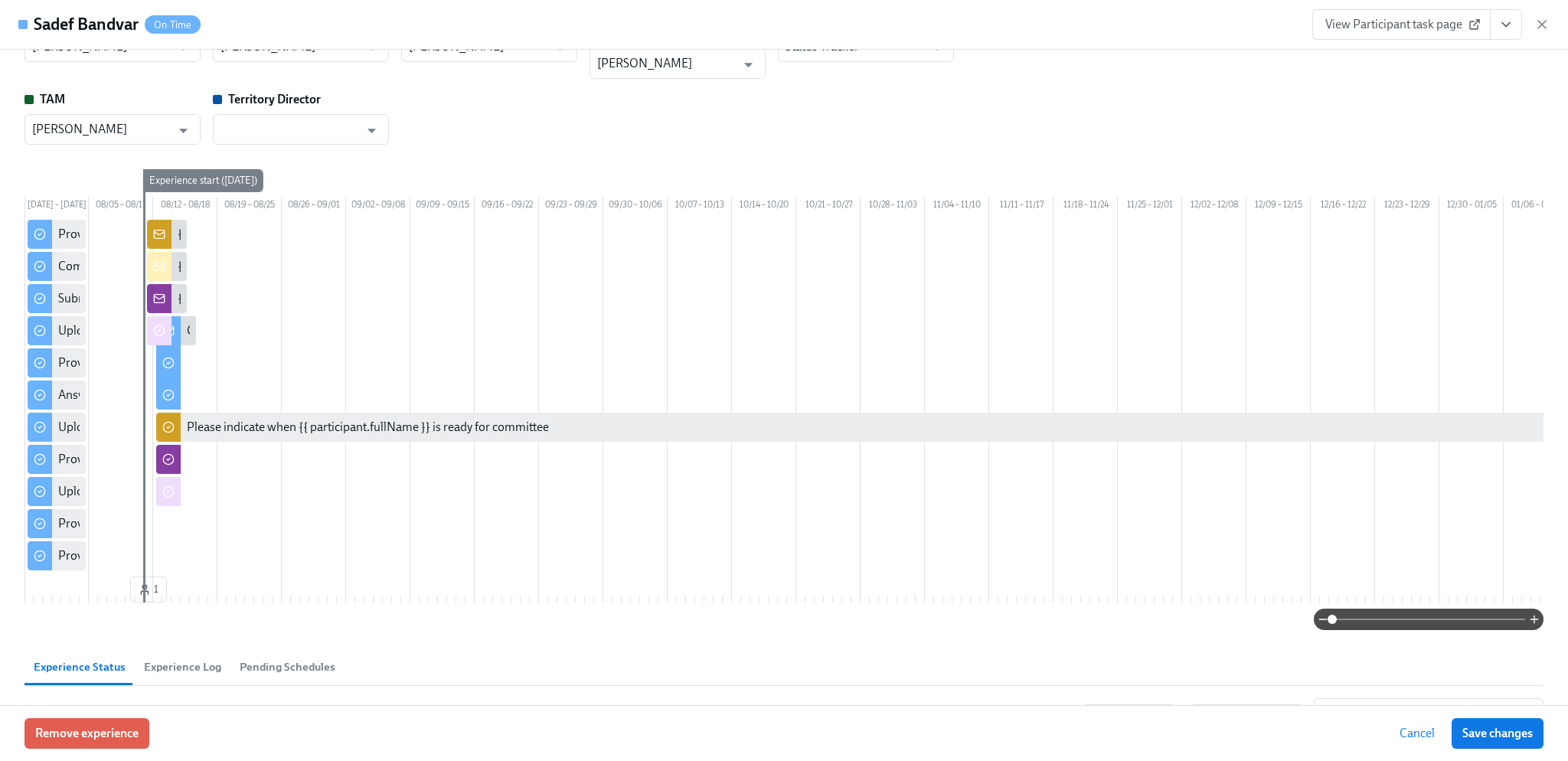
scroll to position [0, 0]
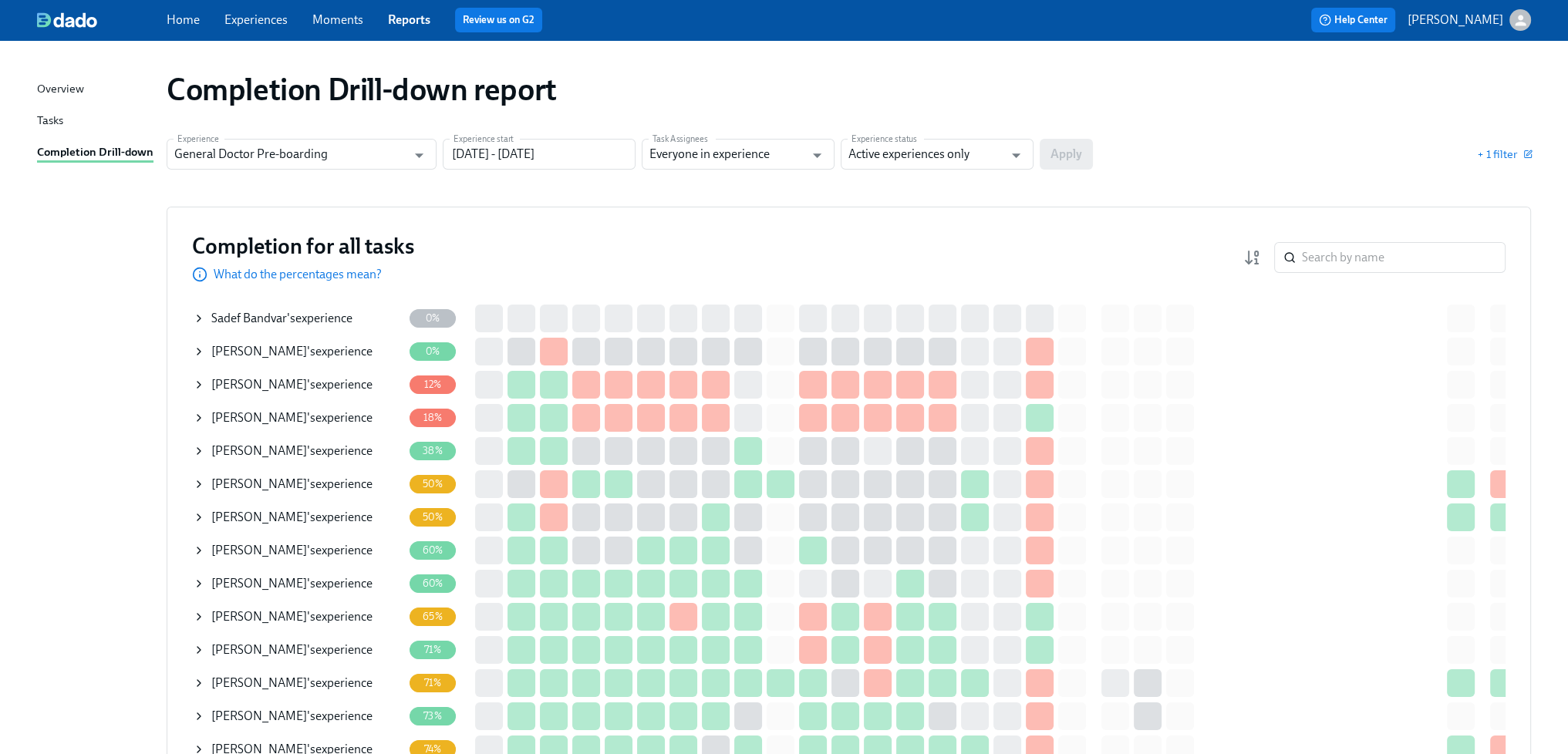
click at [255, 315] on span "Sadef Bandvar" at bounding box center [249, 318] width 76 height 15
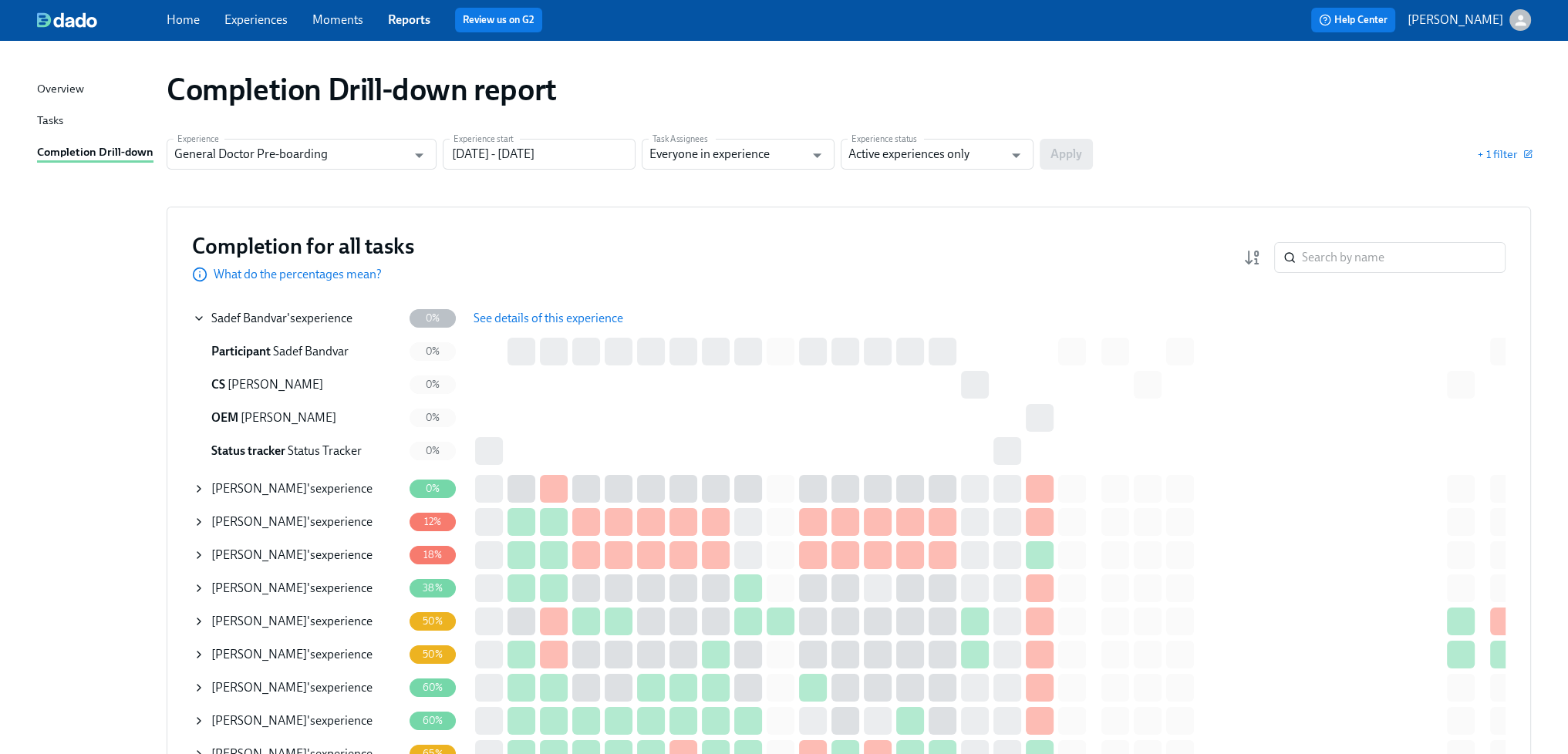
click at [519, 315] on span "See details of this experience" at bounding box center [549, 318] width 150 height 15
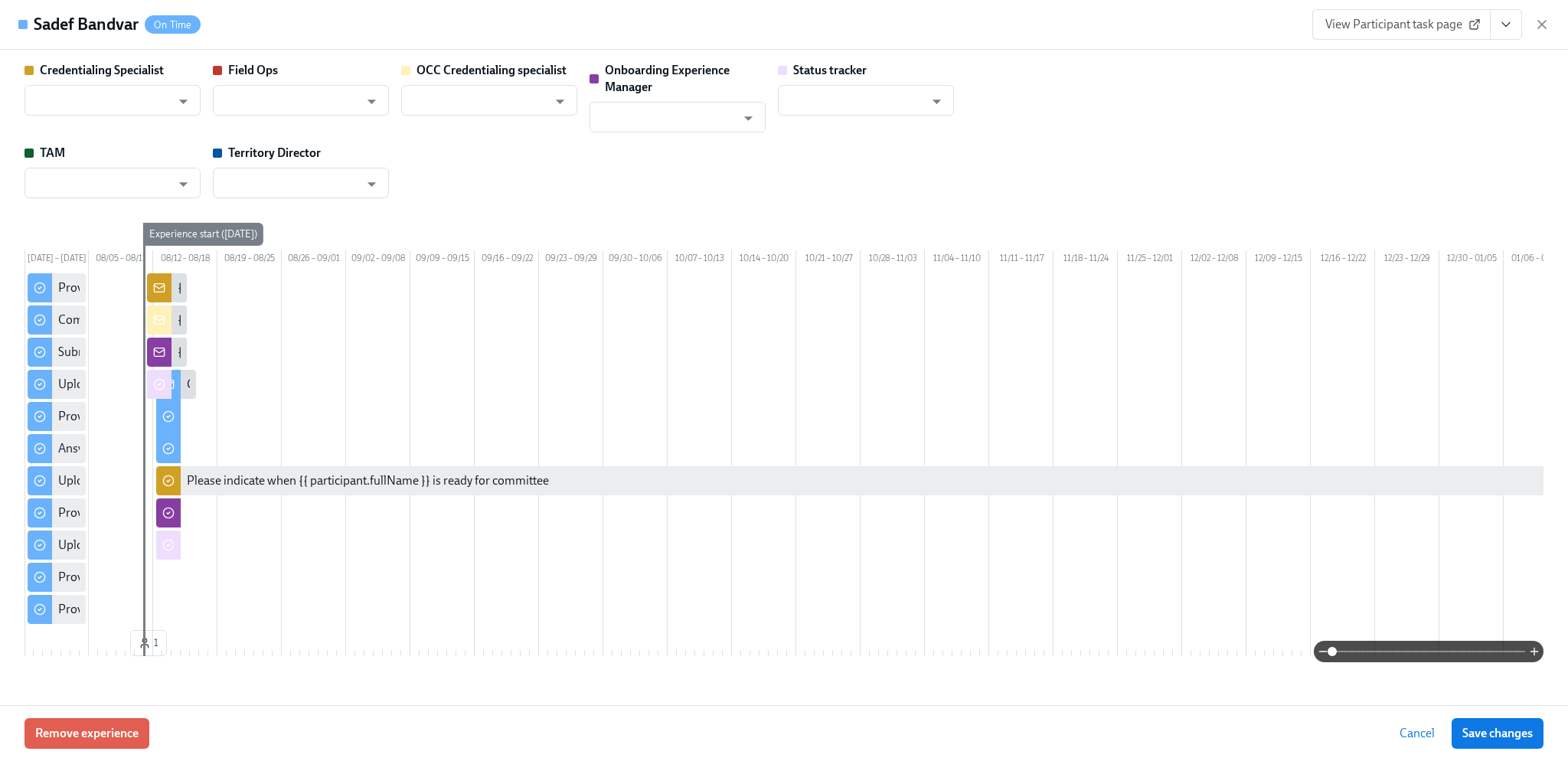
type input "[PERSON_NAME]"
type input "Status Tracker"
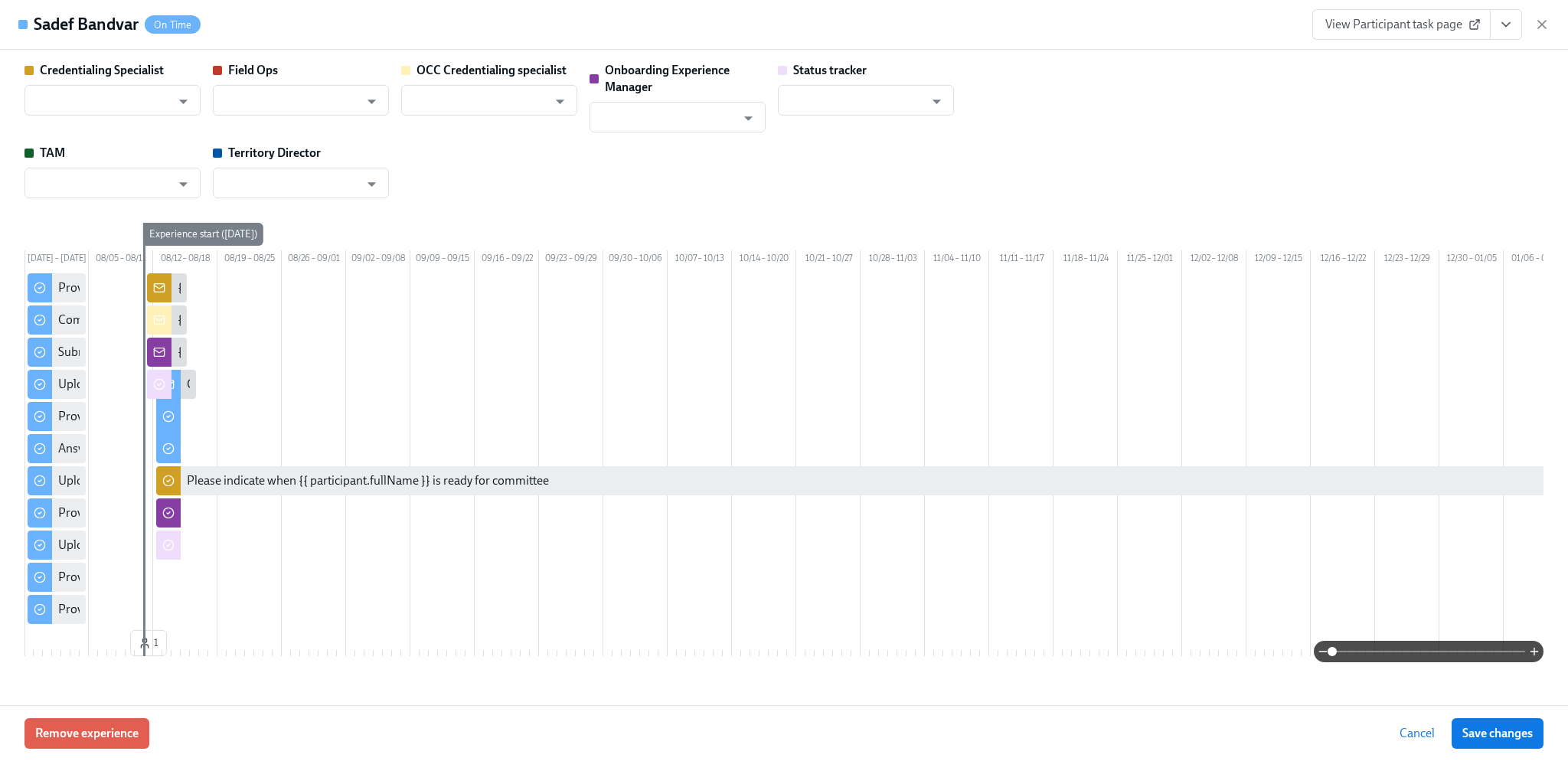
type input "[PERSON_NAME]"
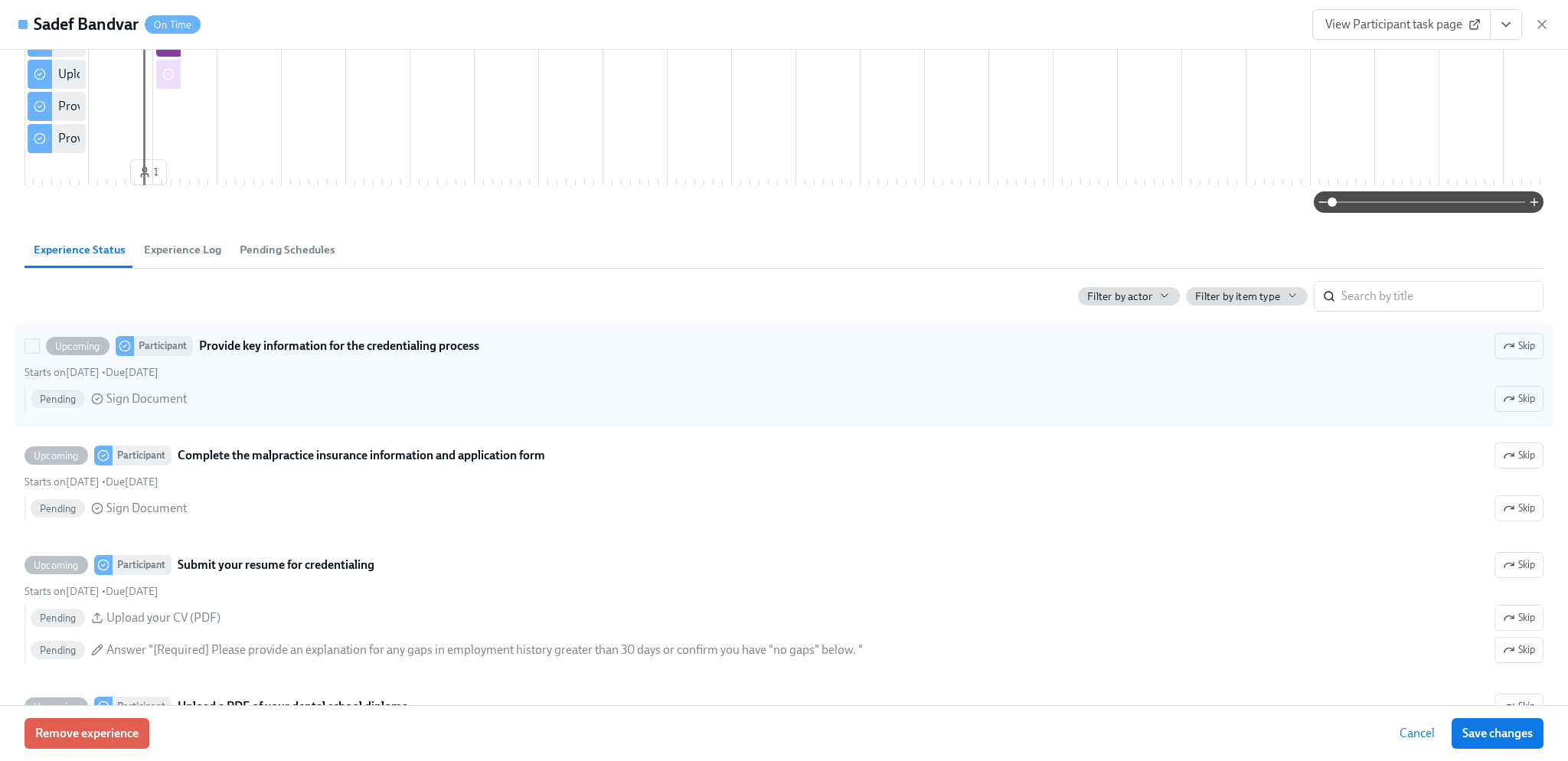
scroll to position [383, 0]
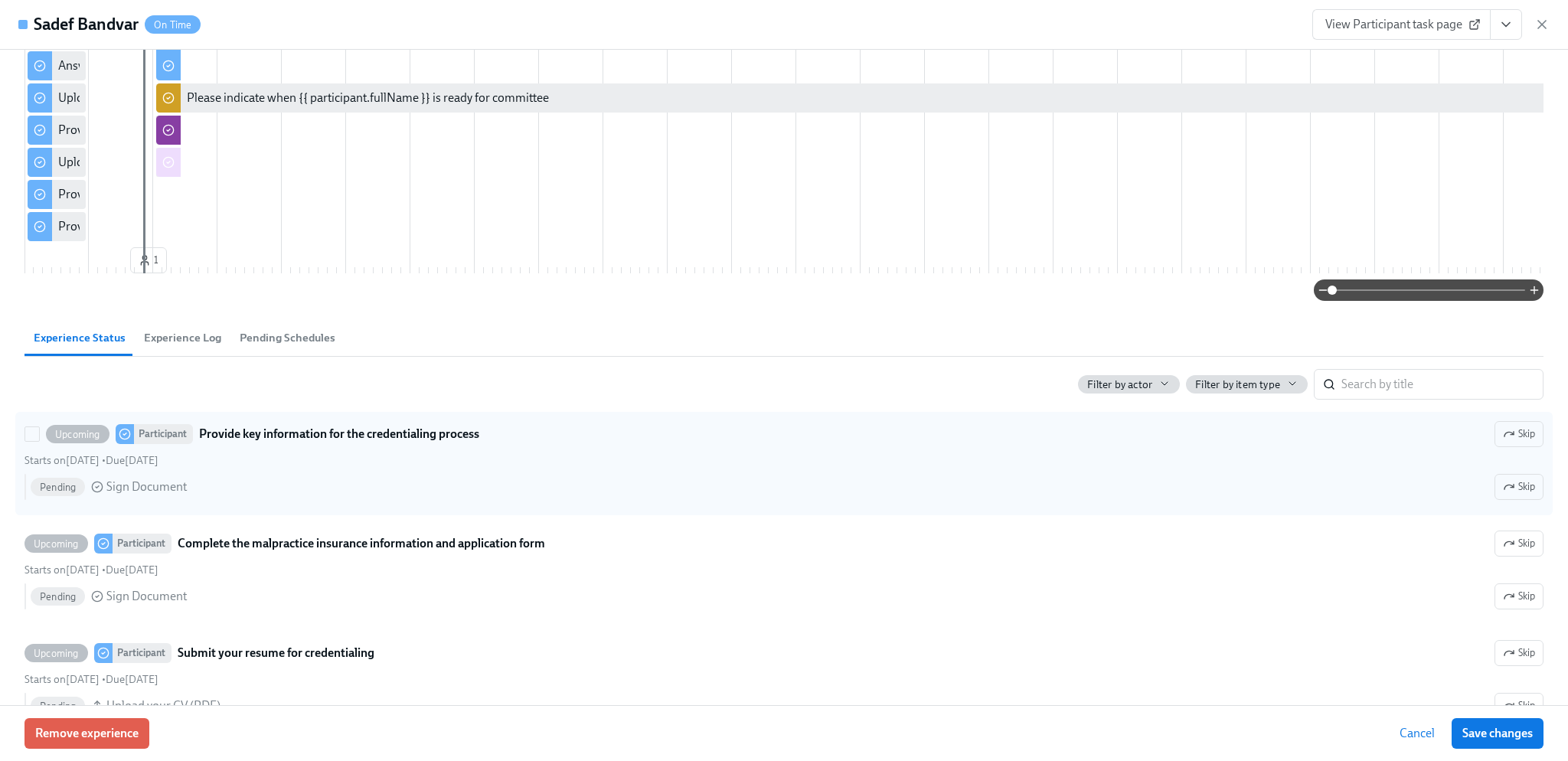
drag, startPoint x: 31, startPoint y: 456, endPoint x: 38, endPoint y: 496, distance: 40.6
click at [31, 441] on input "Upcoming Participant Provide key information for the credentialing process Skip…" at bounding box center [32, 434] width 14 height 14
checkbox input "true"
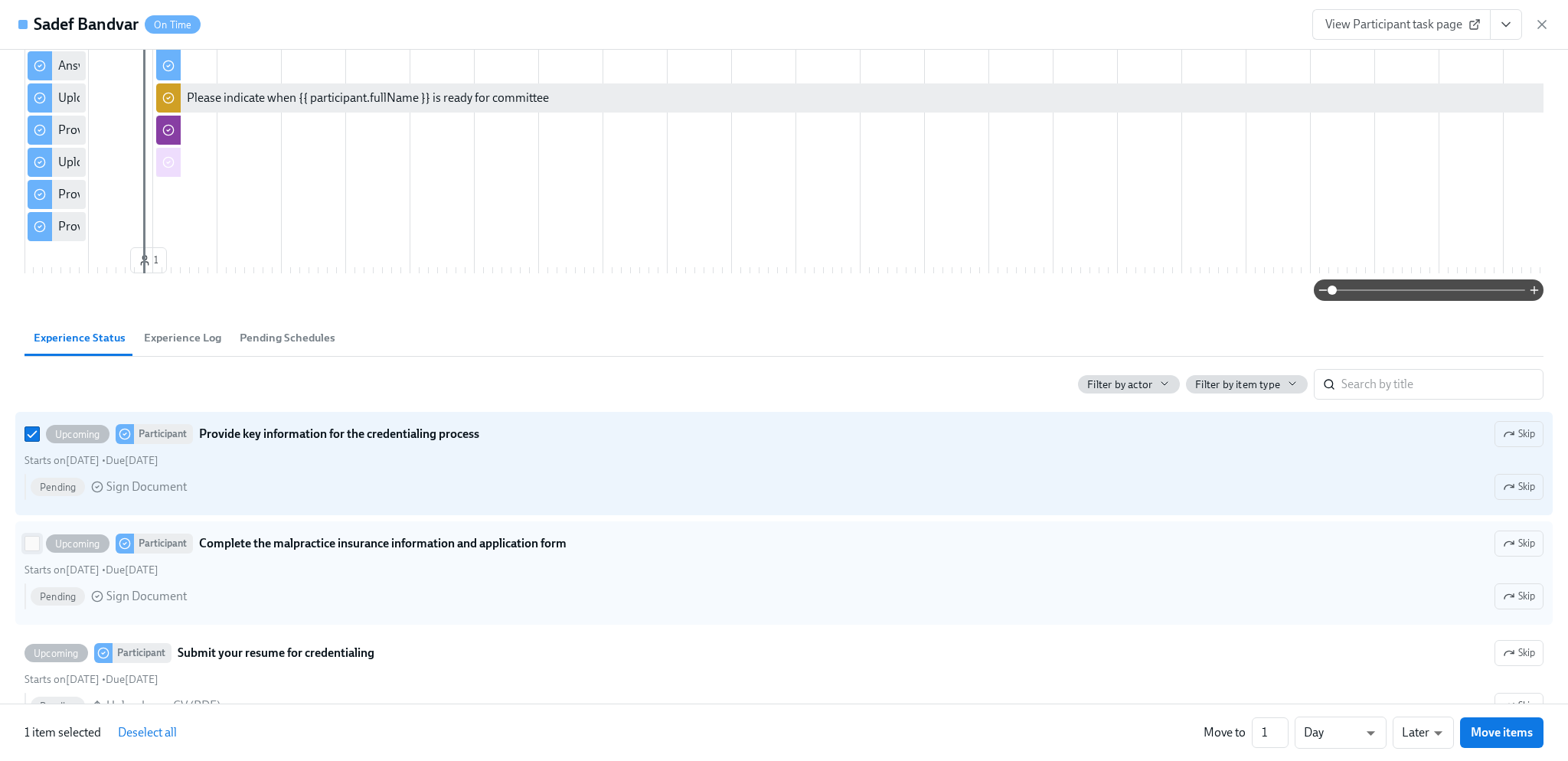
click at [30, 551] on input "Upcoming Participant Complete the malpractice insurance information and applica…" at bounding box center [32, 544] width 14 height 14
checkbox input "true"
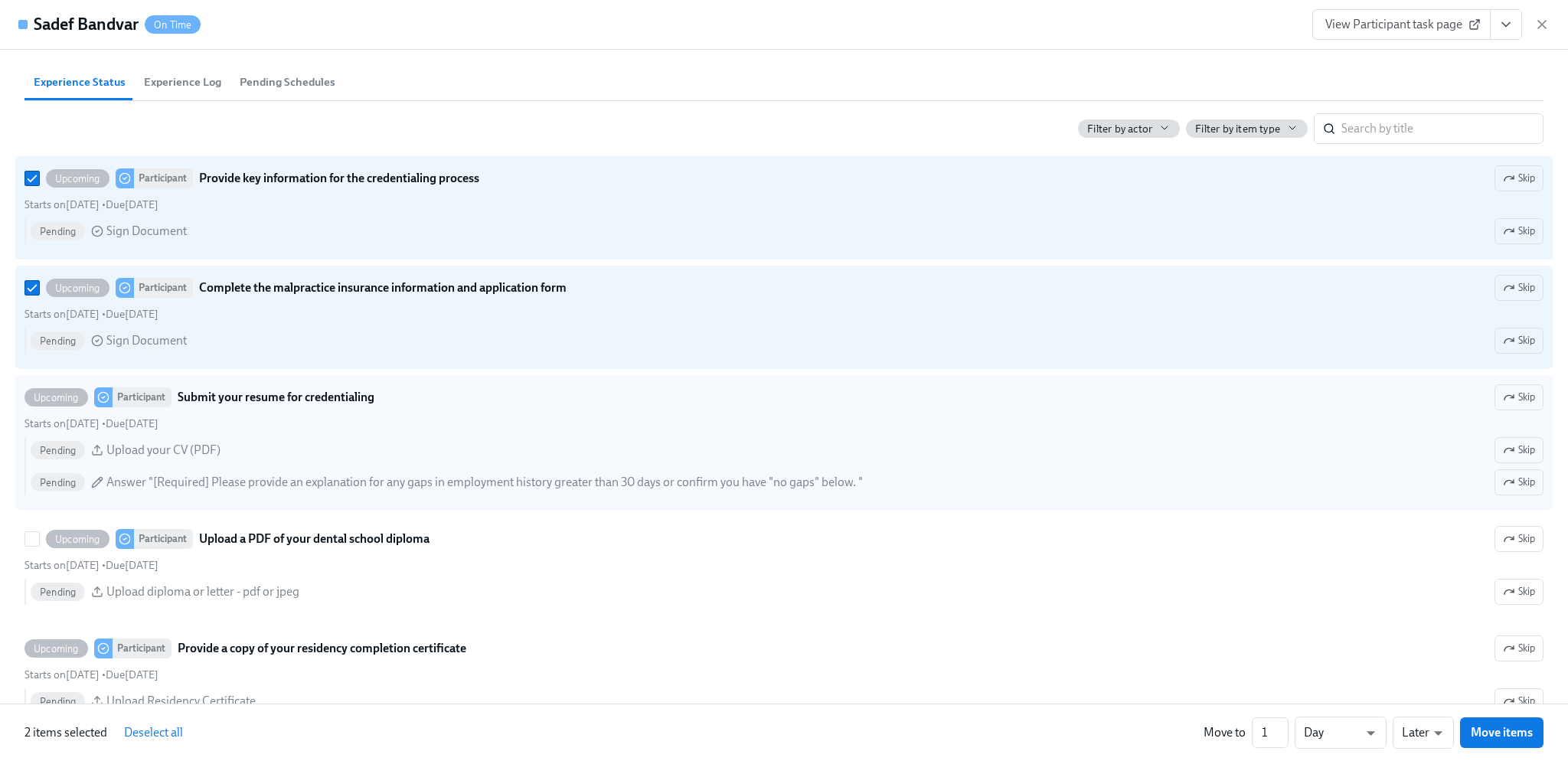
scroll to position [689, 0]
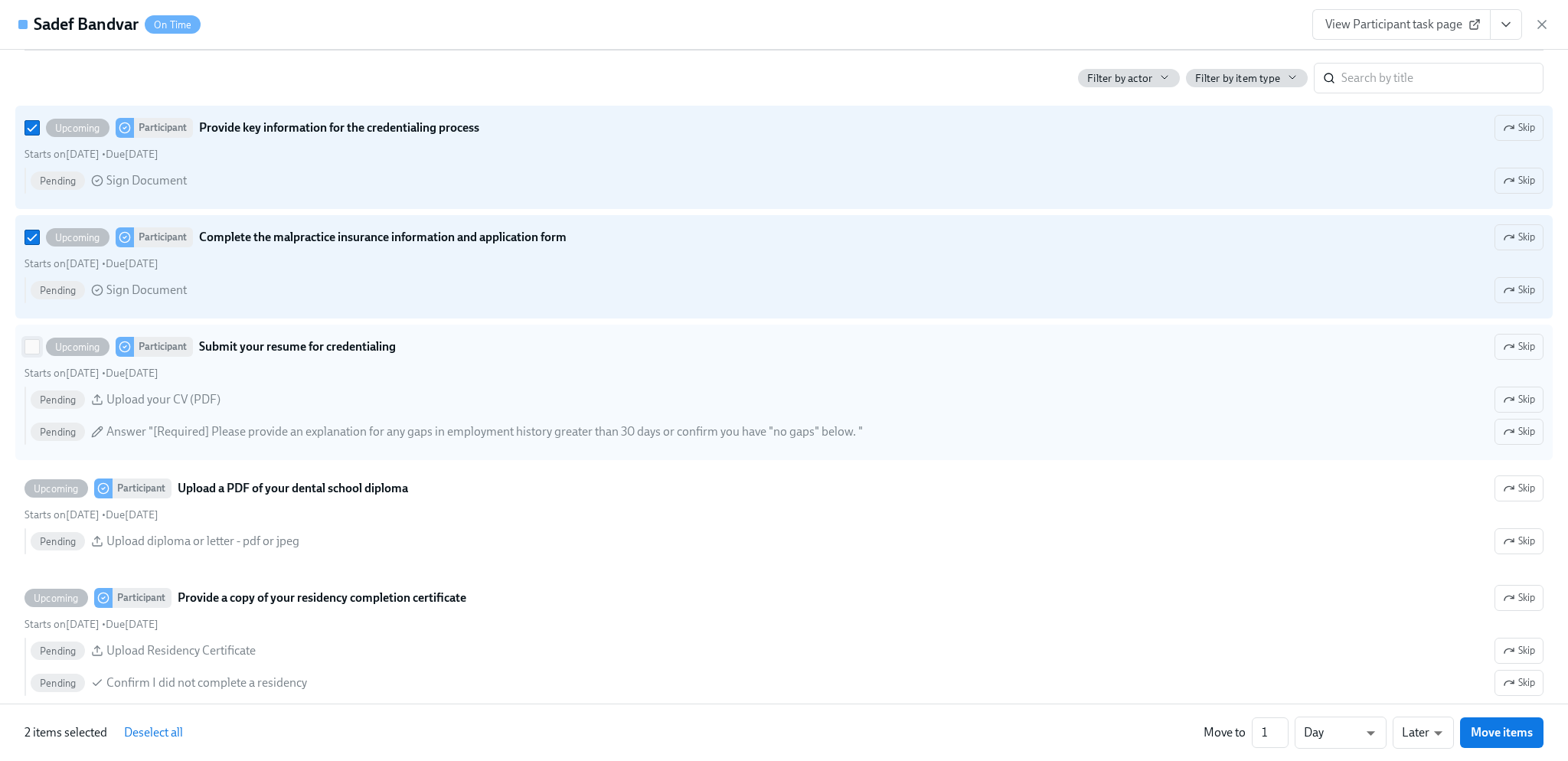
click at [29, 354] on input "Upcoming Participant Submit your resume for credentialing Skip Starts on [DATE]…" at bounding box center [32, 347] width 14 height 14
checkbox input "true"
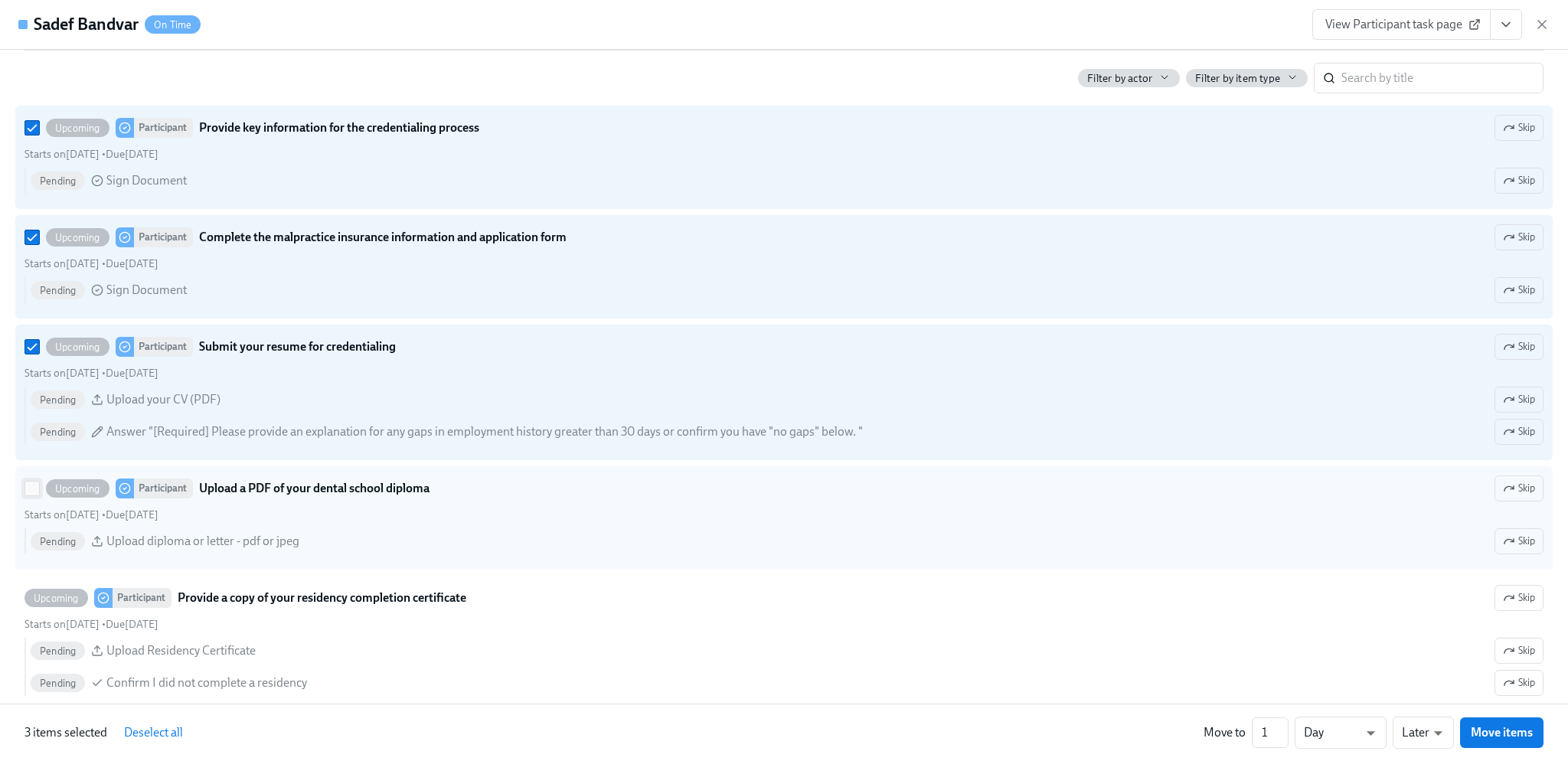
click at [28, 496] on input "Upcoming Participant Upload a PDF of your dental school diploma Skip Starts on …" at bounding box center [32, 489] width 14 height 14
checkbox input "true"
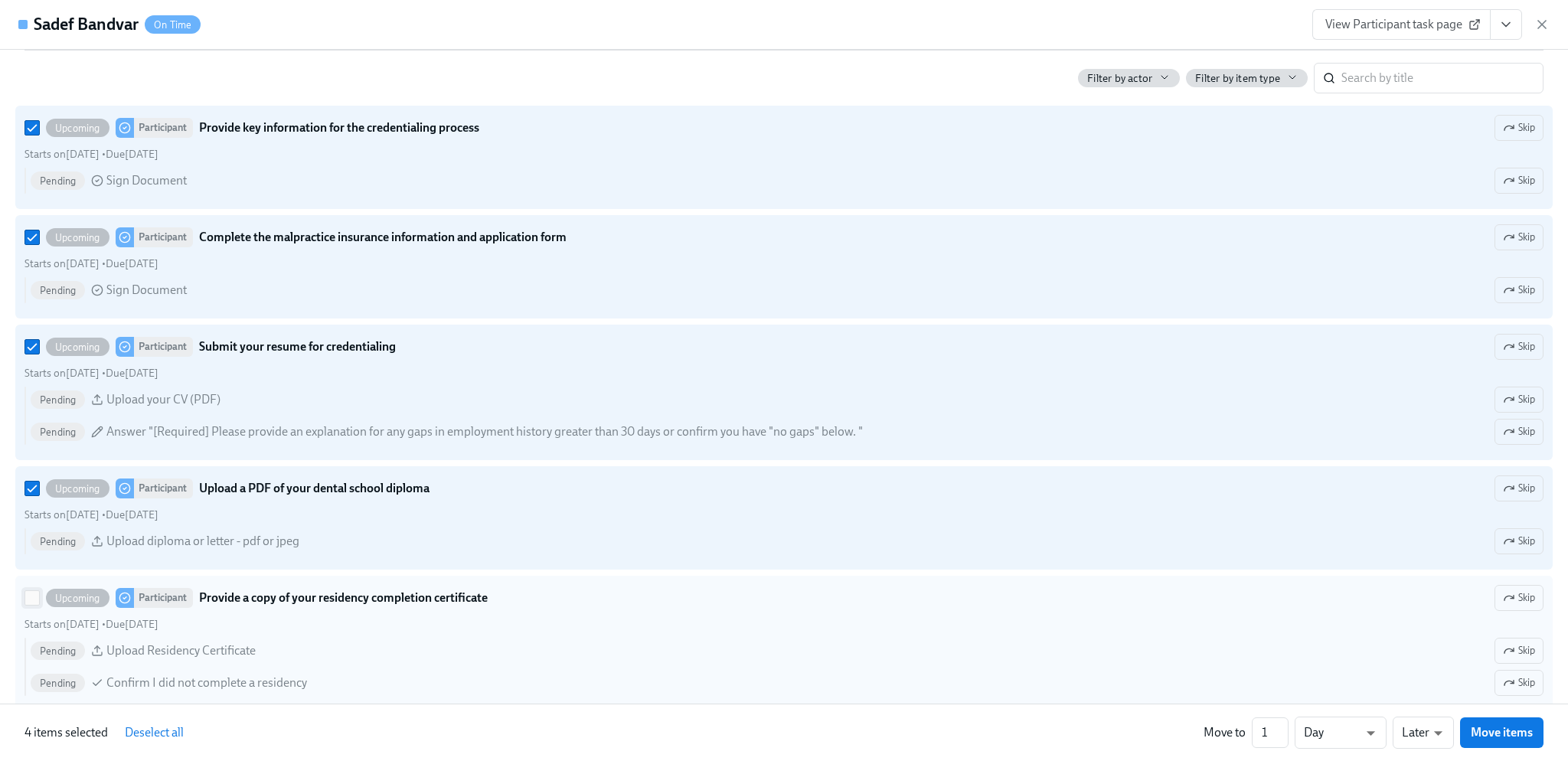
click at [31, 605] on input "Upcoming Participant Provide a copy of your residency completion certificate Sk…" at bounding box center [32, 598] width 14 height 14
checkbox input "true"
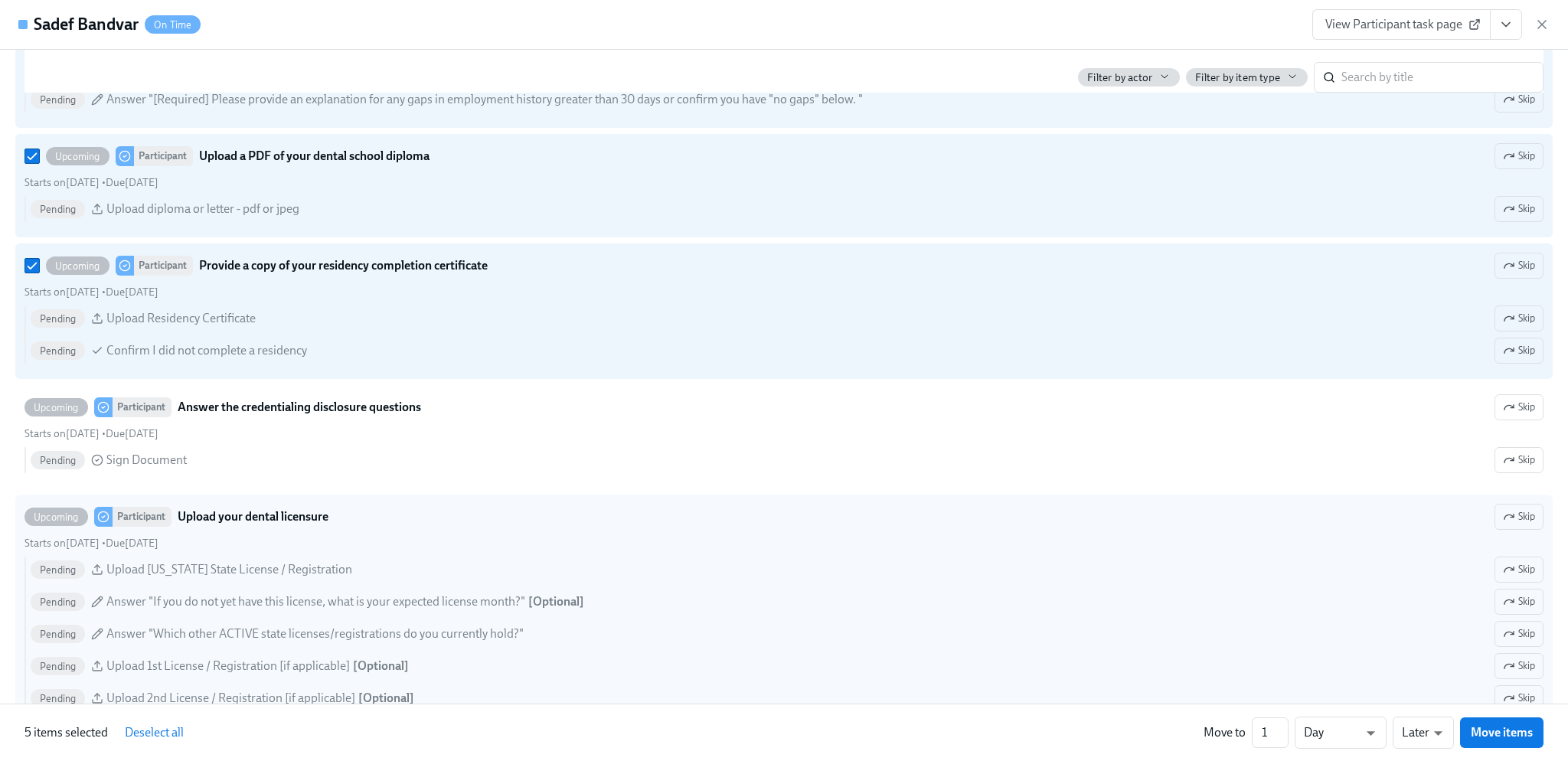
scroll to position [1072, 0]
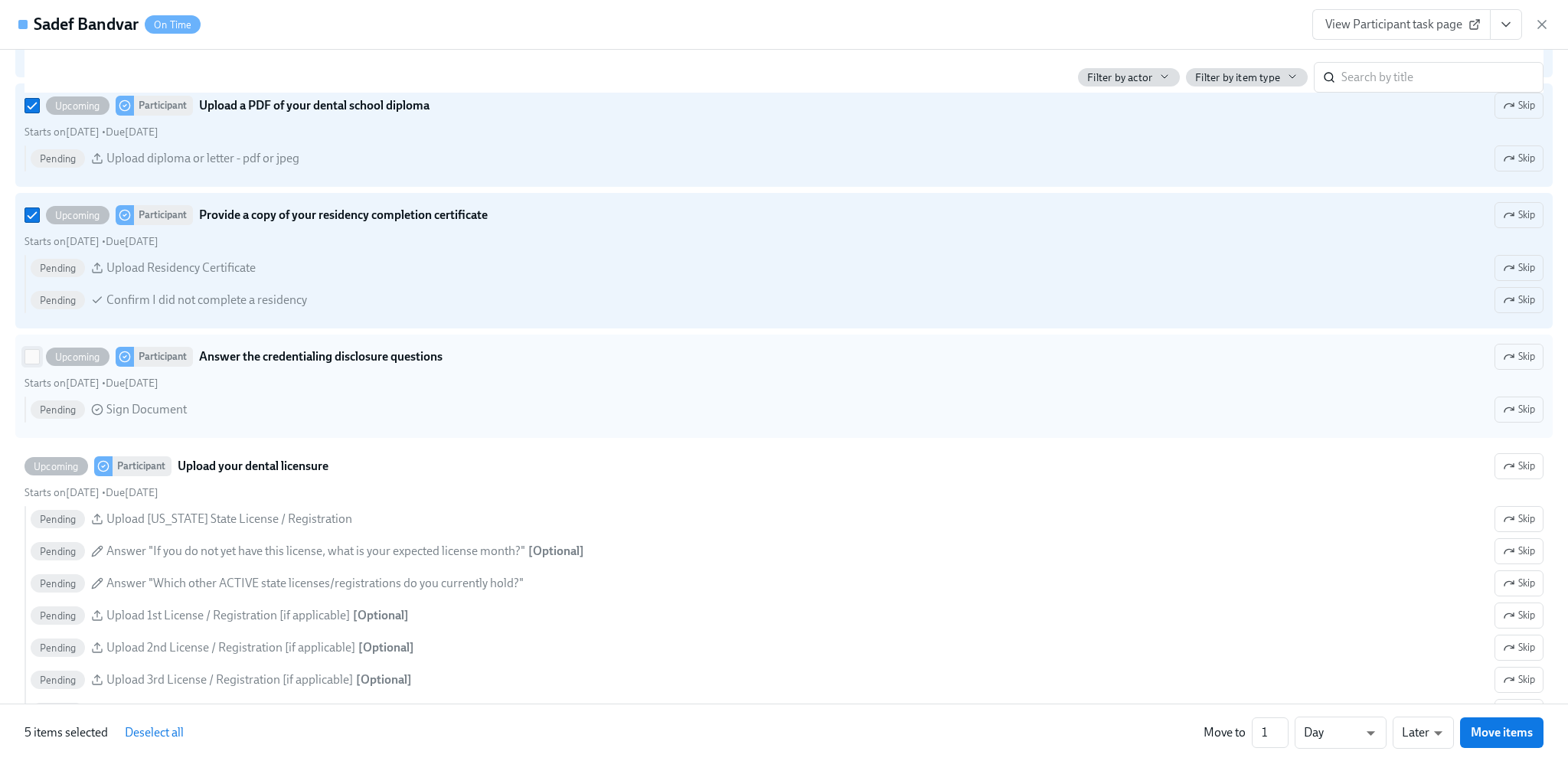
click at [34, 364] on input "Upcoming Participant Answer the credentialing disclosure questions Skip Starts …" at bounding box center [32, 357] width 14 height 14
checkbox input "true"
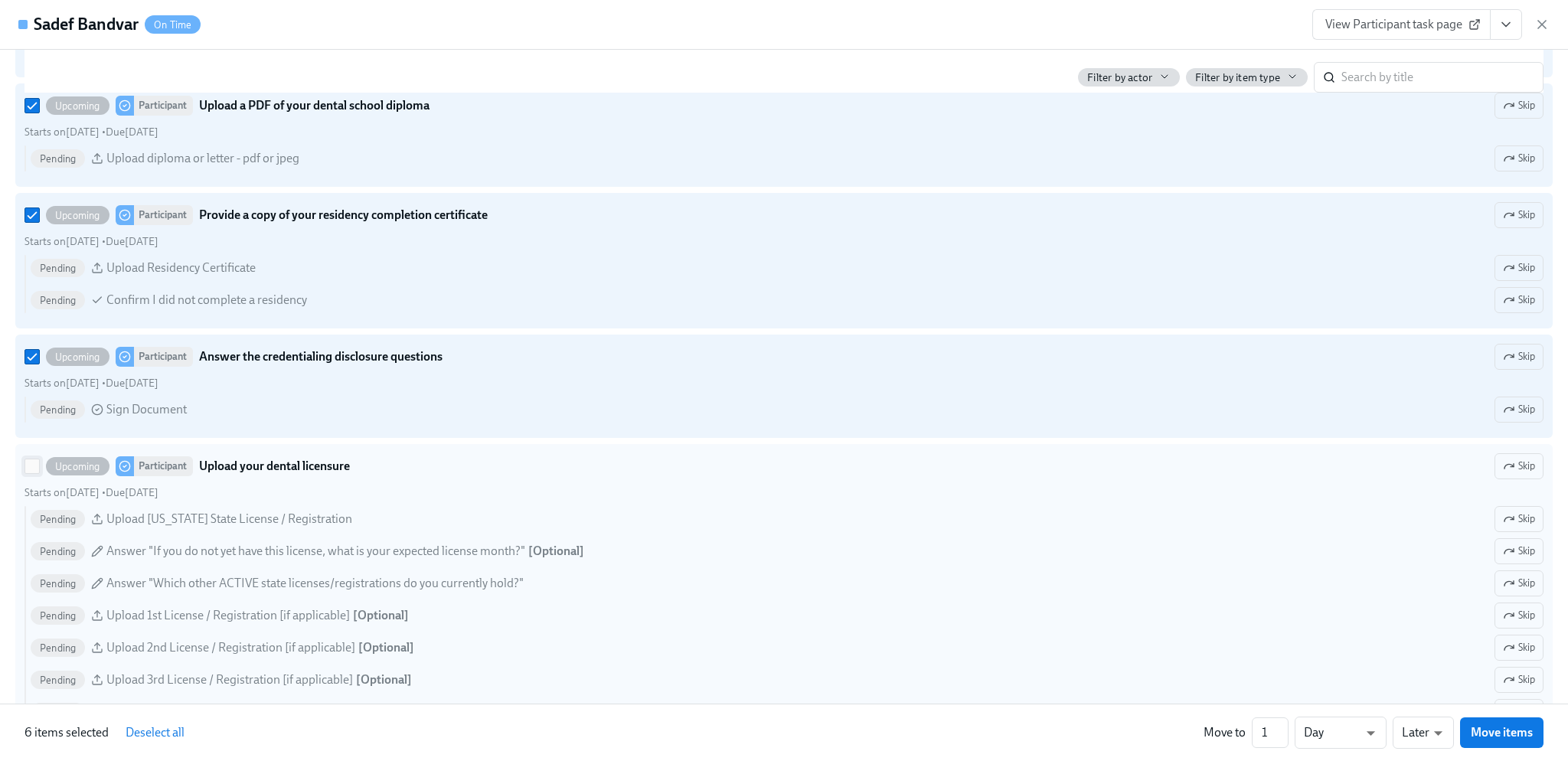
click at [32, 473] on input "Upcoming Participant Upload your dental licensure Skip Starts on [DATE] • Due […" at bounding box center [32, 466] width 14 height 14
checkbox input "true"
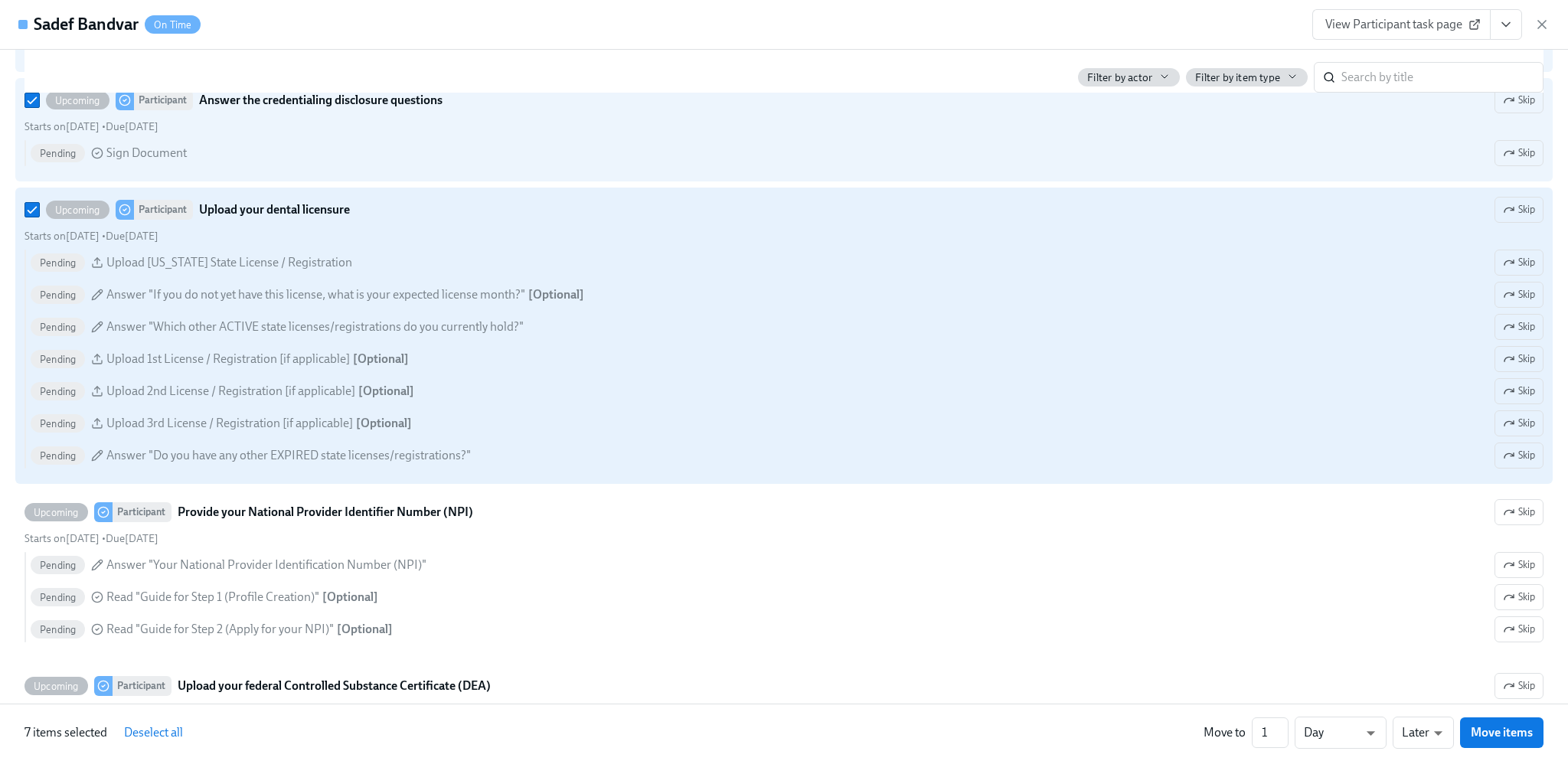
scroll to position [1379, 0]
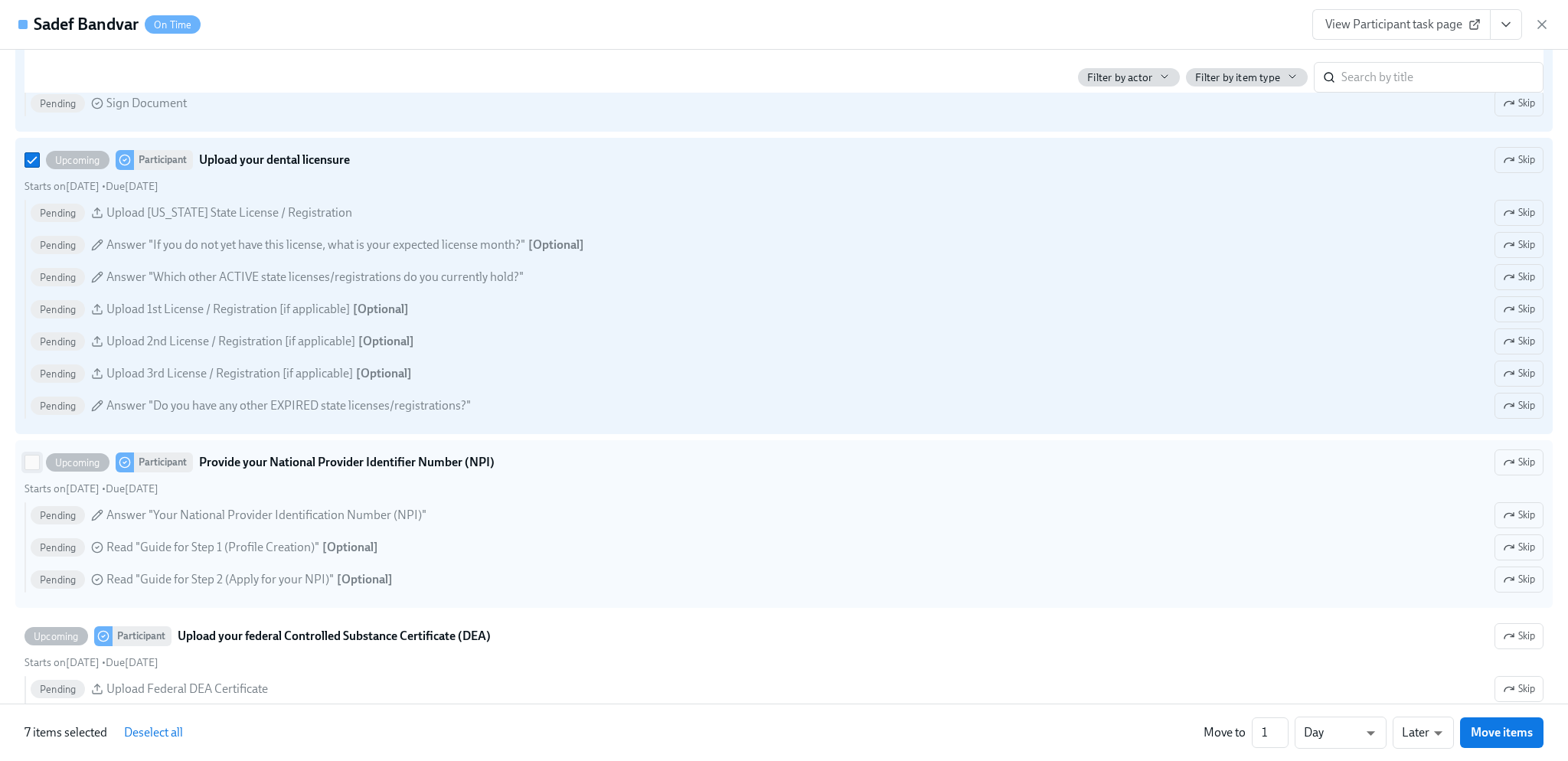
click at [34, 469] on input "Upcoming Participant Provide your National Provider Identifier Number (NPI) Ski…" at bounding box center [32, 463] width 14 height 14
checkbox input "true"
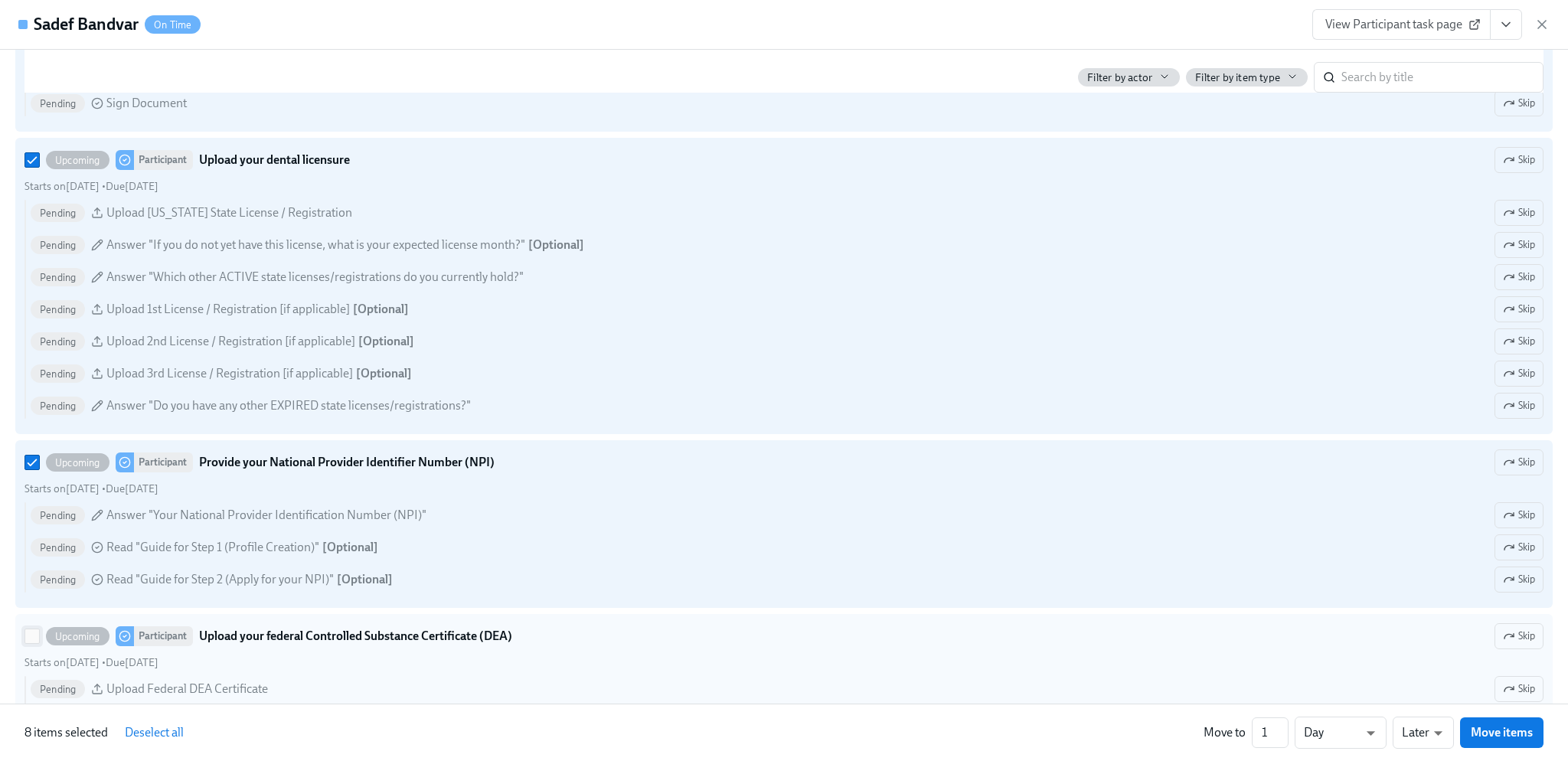
click at [28, 643] on input "Upcoming Participant Upload your federal Controlled Substance Certificate (DEA)…" at bounding box center [32, 636] width 14 height 14
checkbox input "true"
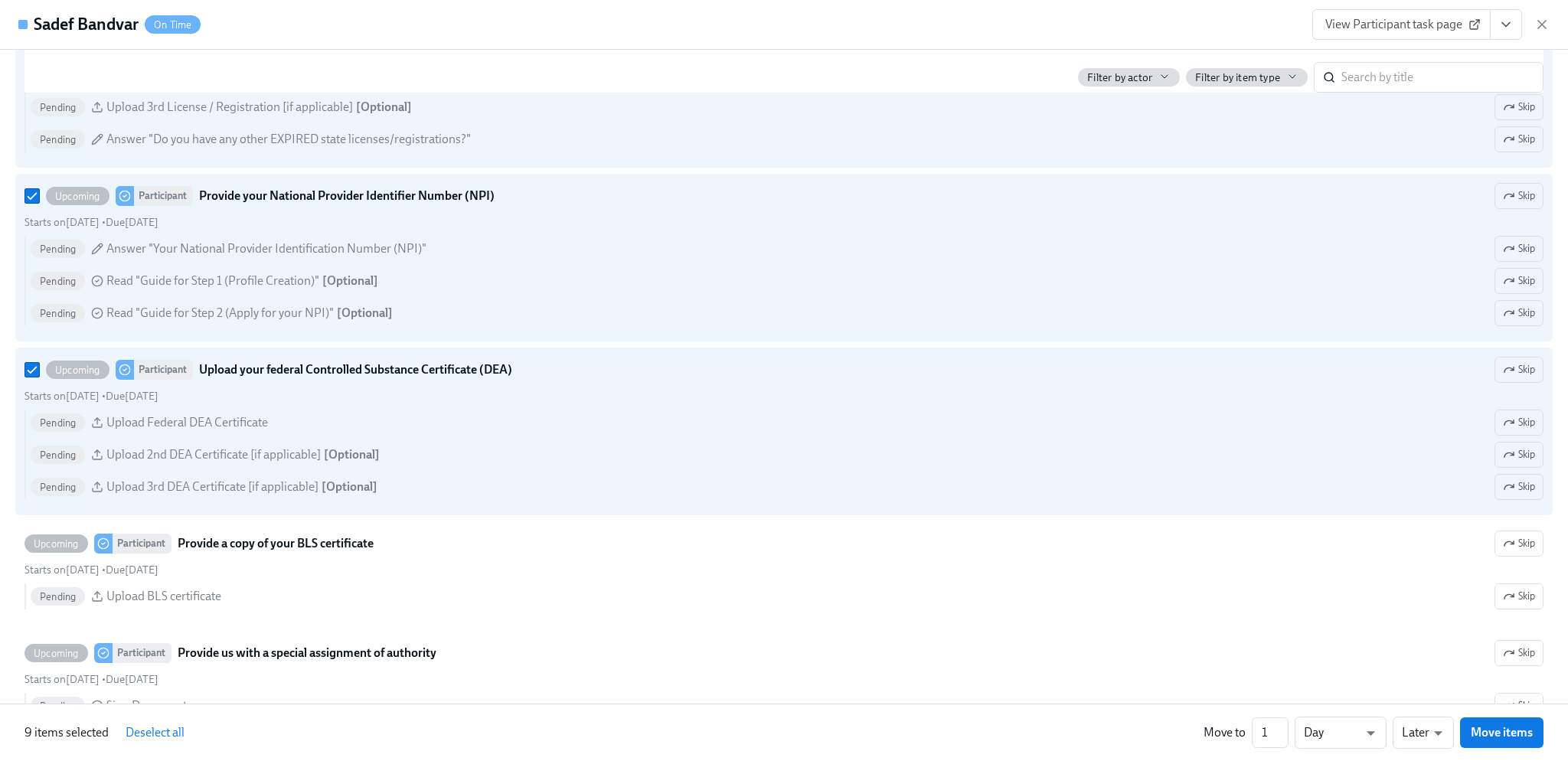
scroll to position [1685, 0]
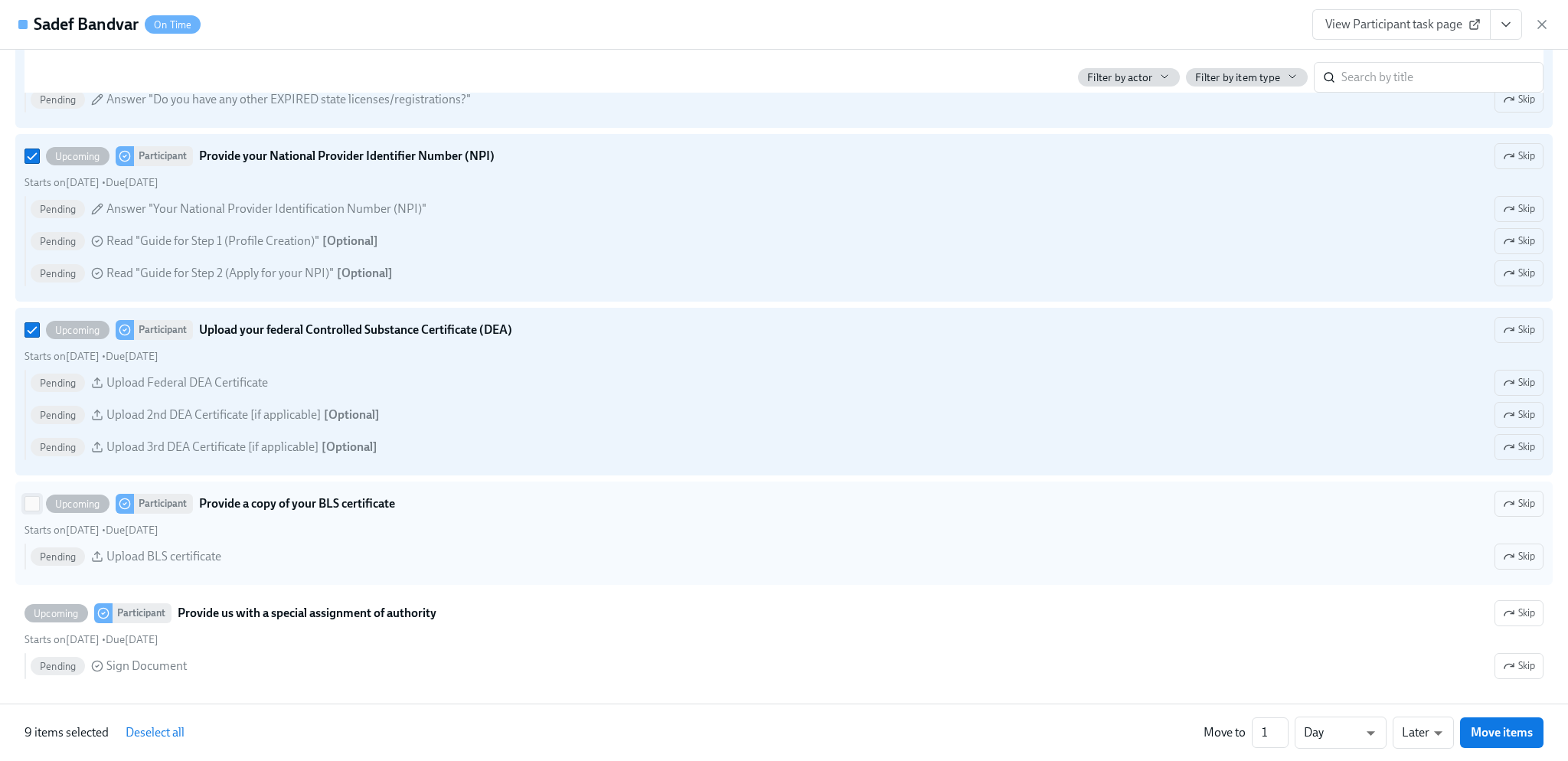
drag, startPoint x: 32, startPoint y: 517, endPoint x: 31, endPoint y: 527, distance: 10.0
click at [32, 511] on input "Upcoming Participant Provide a copy of your BLS certificate Skip Starts on [DAT…" at bounding box center [32, 504] width 14 height 14
checkbox input "true"
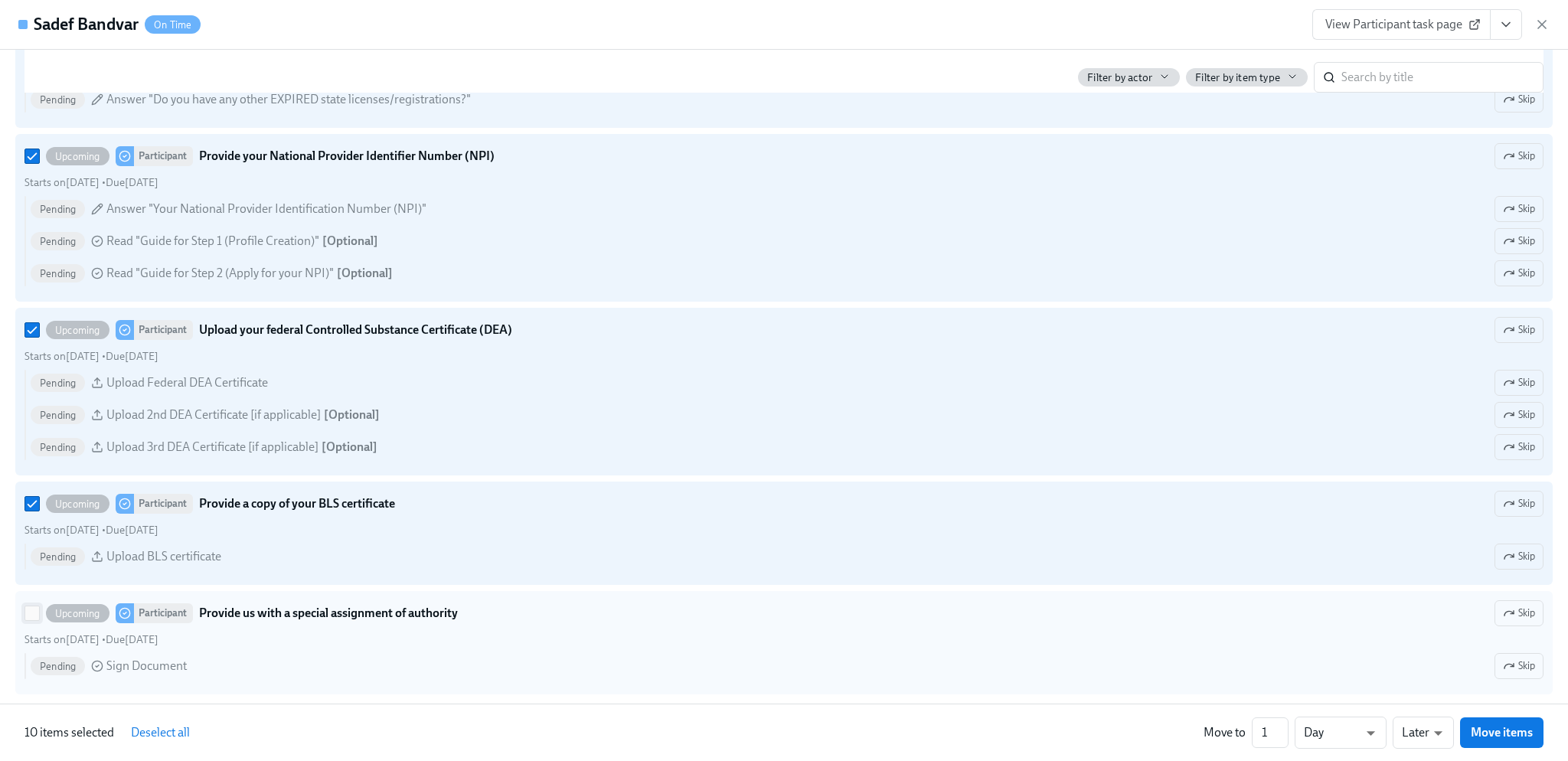
click at [32, 620] on input "Upcoming Participant Provide us with a special assignment of authority Skip Sta…" at bounding box center [32, 613] width 14 height 14
checkbox input "true"
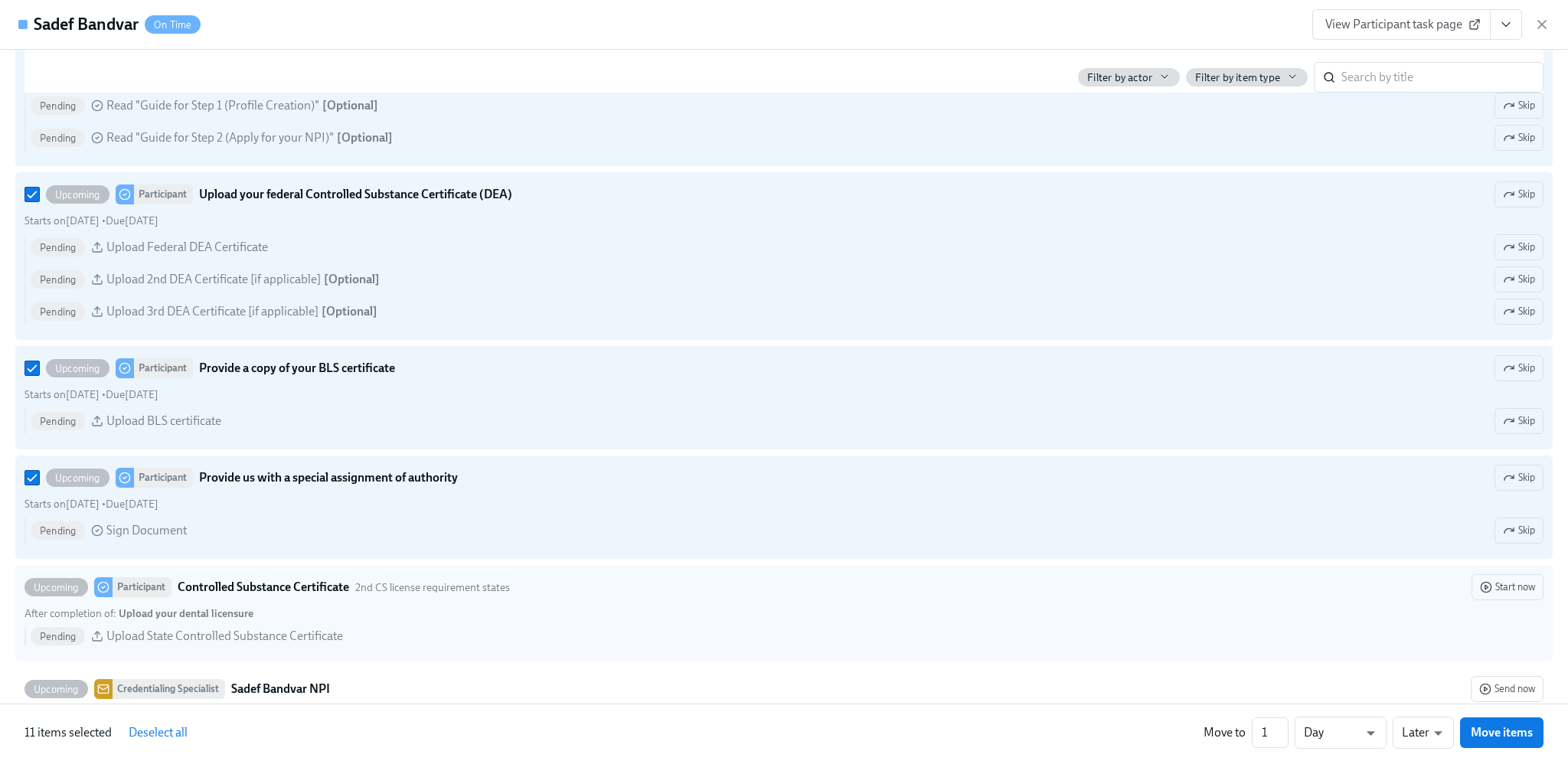
scroll to position [1837, 0]
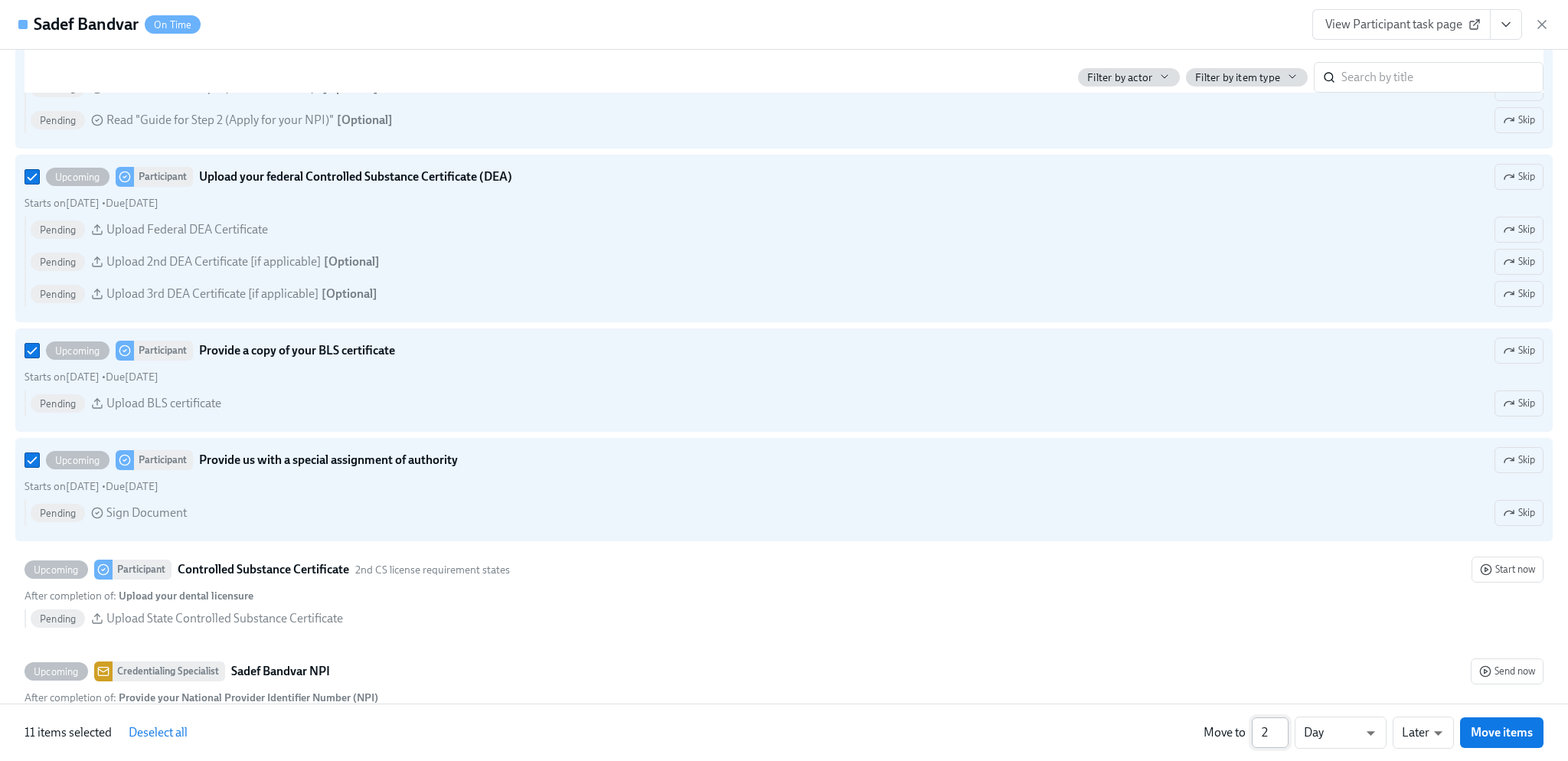
type input "2"
click at [1278, 730] on input "2" at bounding box center [1270, 733] width 37 height 31
click at [1366, 727] on li "Weeks" at bounding box center [1341, 730] width 92 height 26
type input "w"
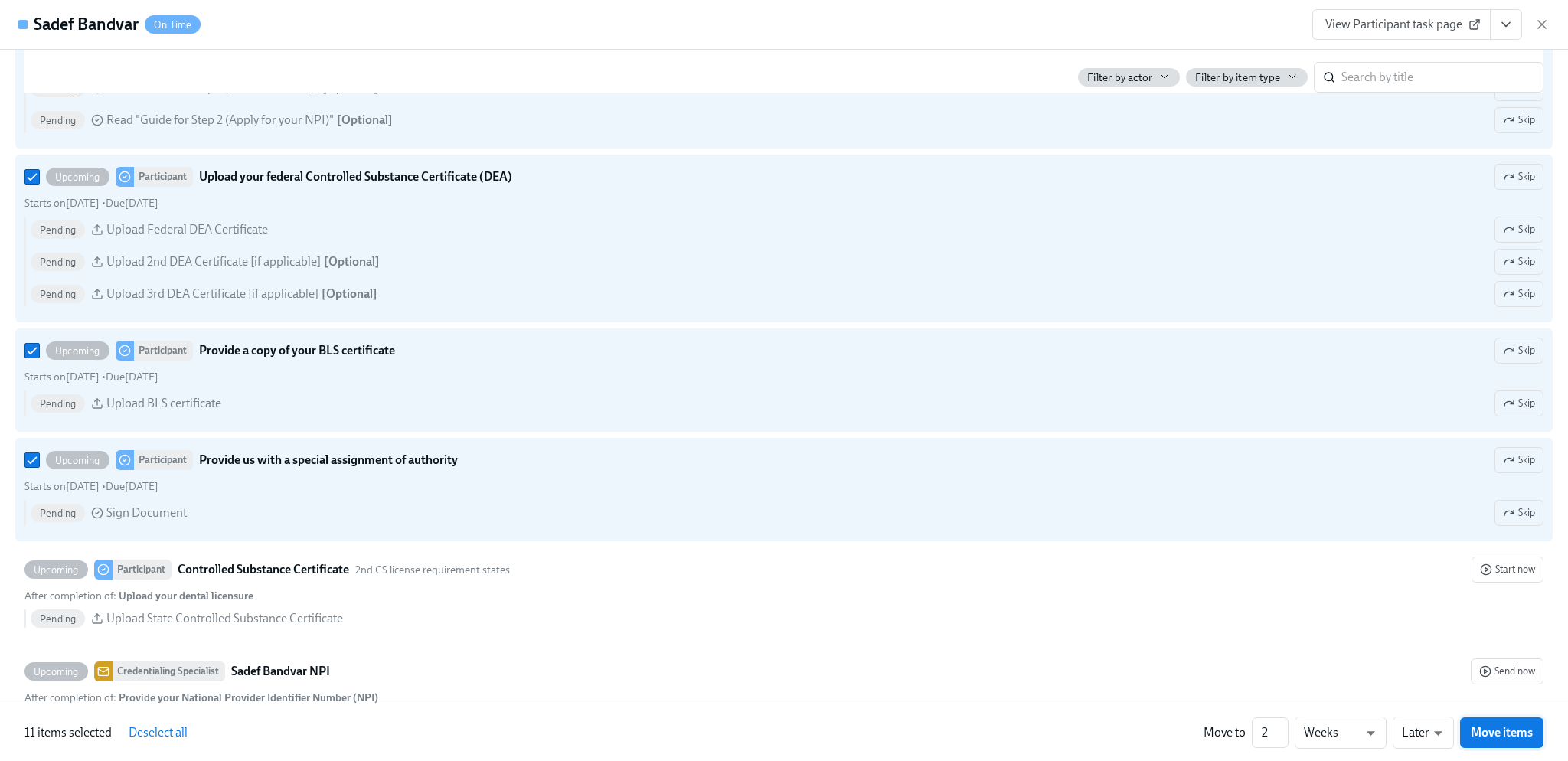
click at [1522, 727] on span "Move items" at bounding box center [1501, 733] width 62 height 15
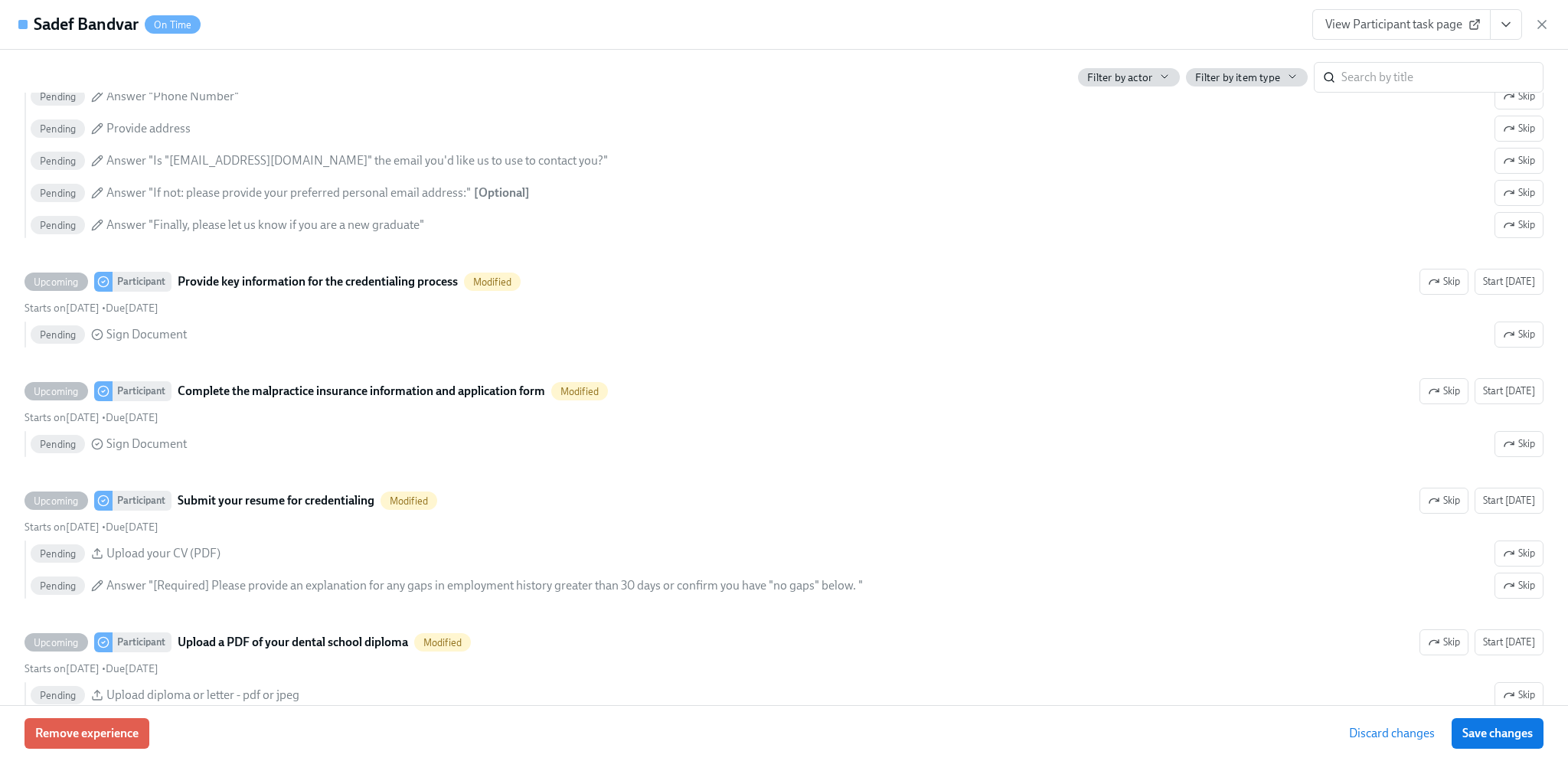
scroll to position [2127, 0]
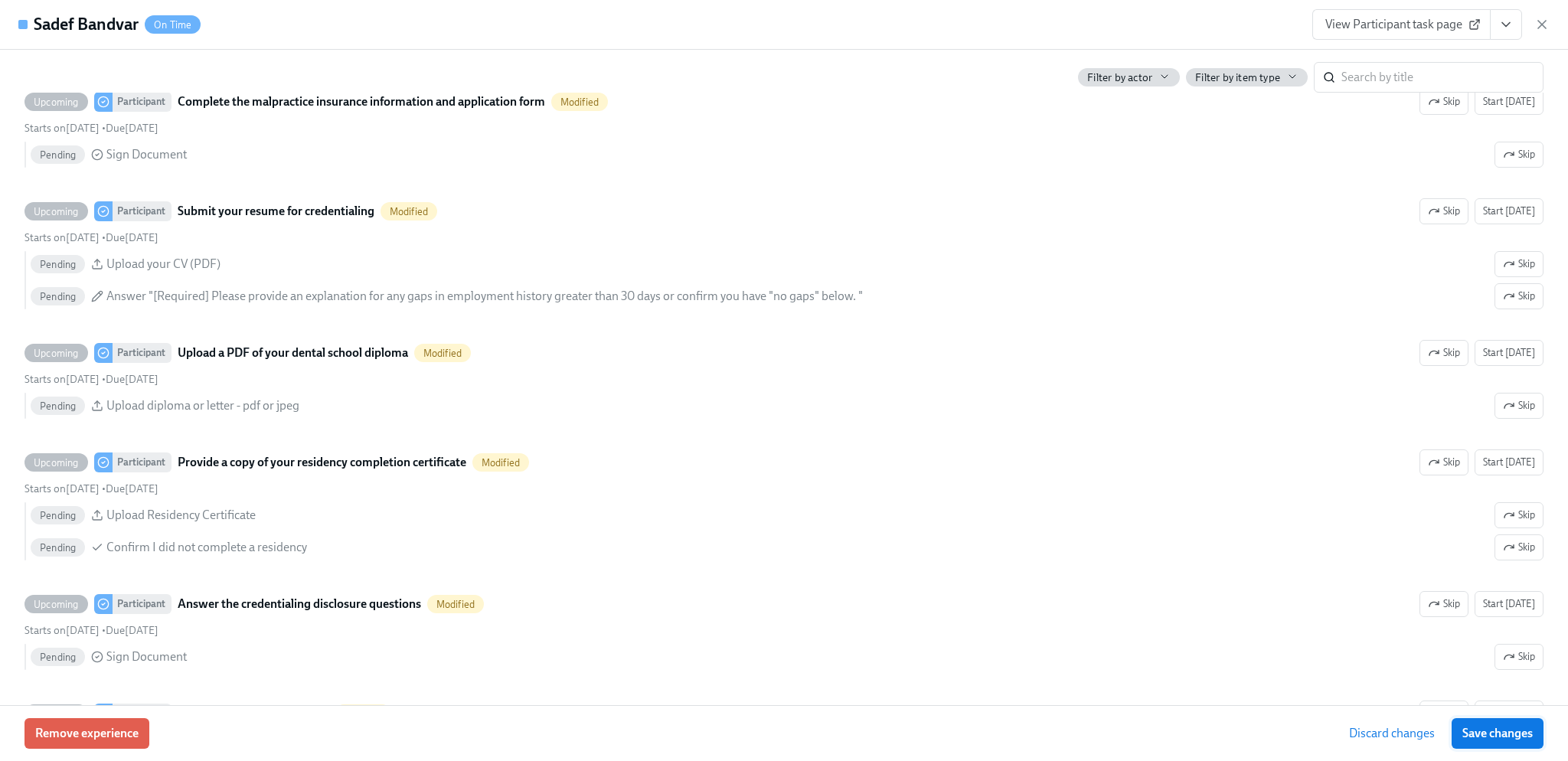
click at [1491, 738] on span "Save changes" at bounding box center [1497, 733] width 71 height 15
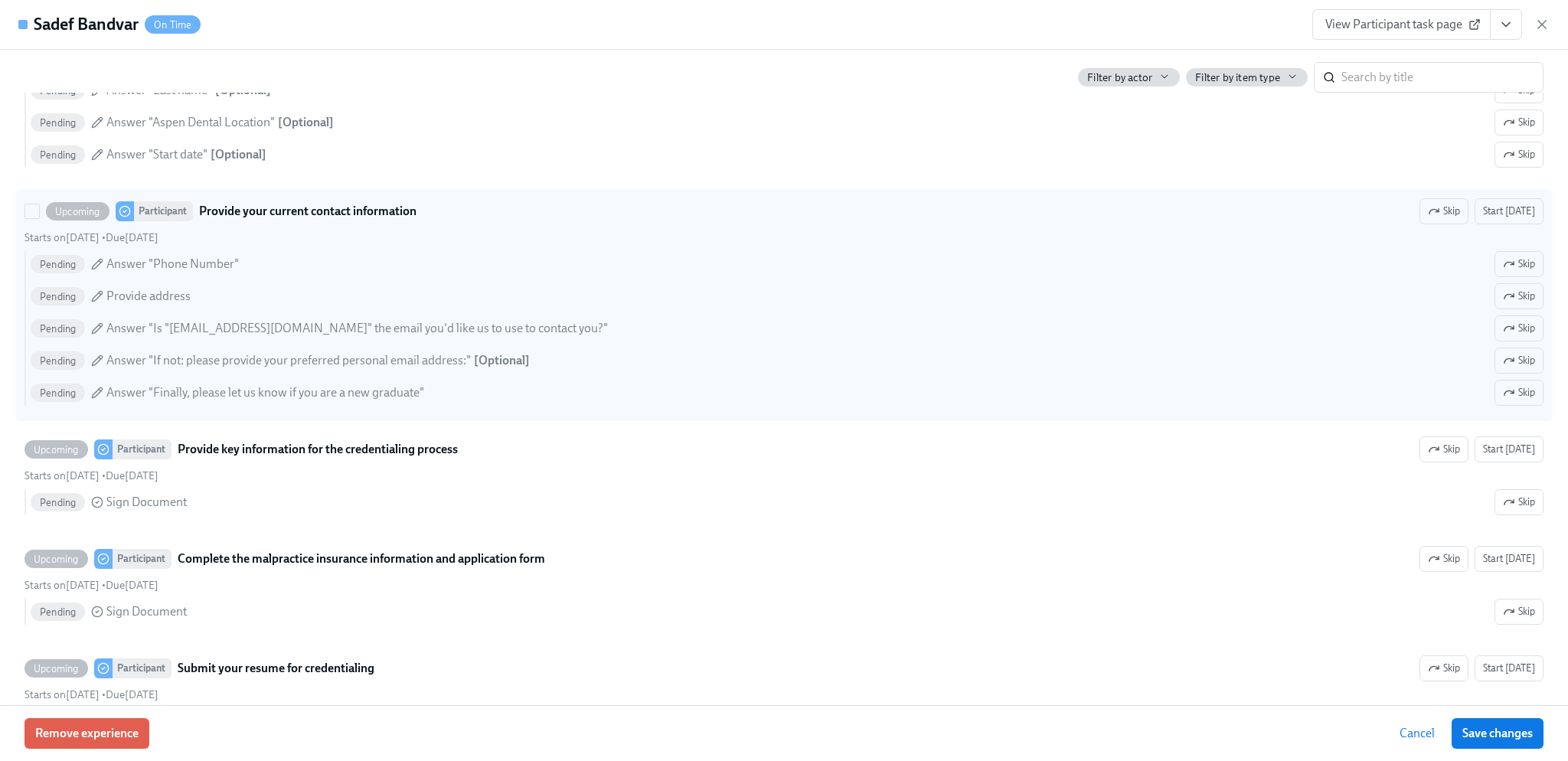
scroll to position [1820, 0]
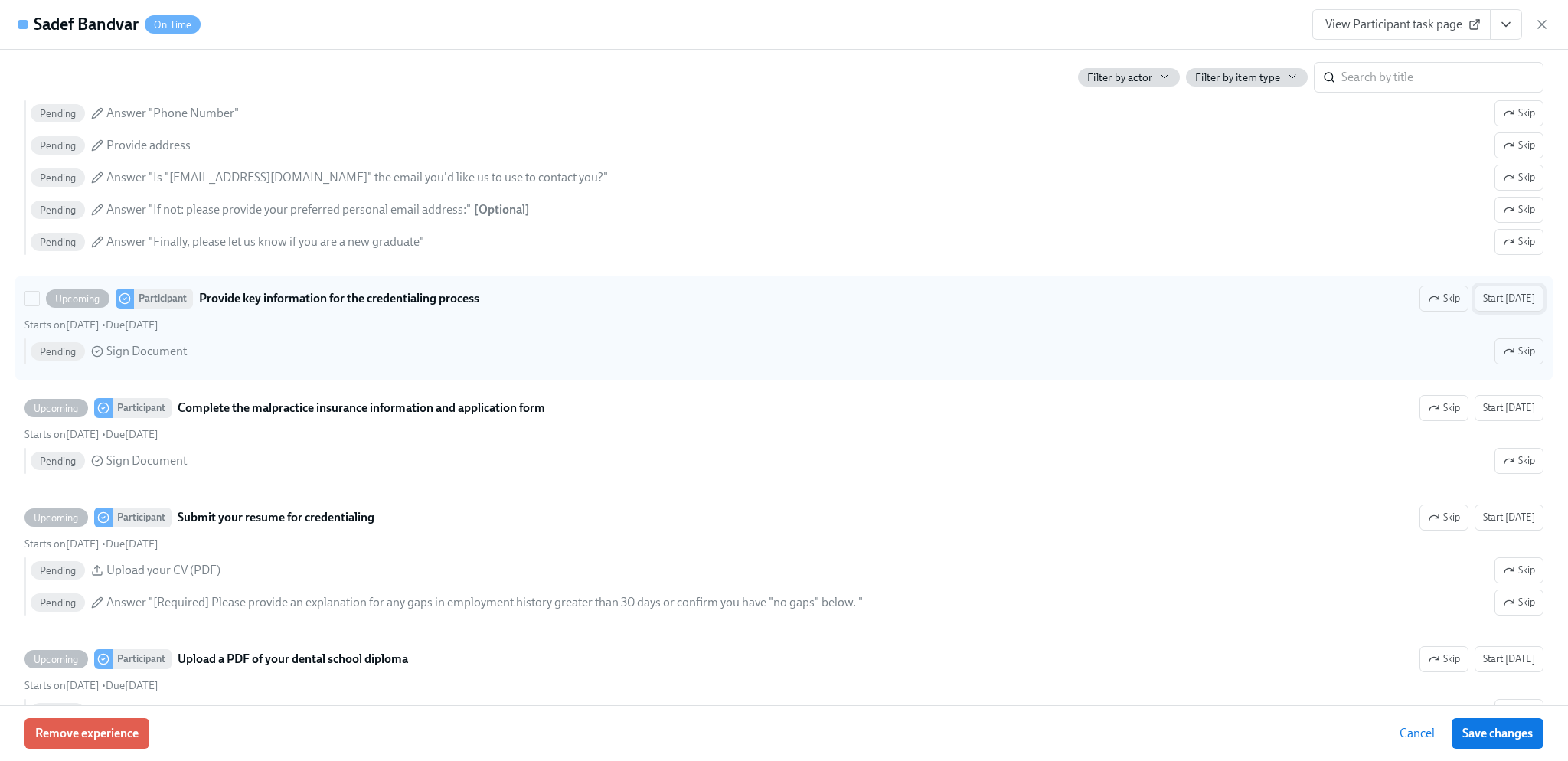
click at [1490, 306] on span "Start [DATE]" at bounding box center [1509, 298] width 52 height 15
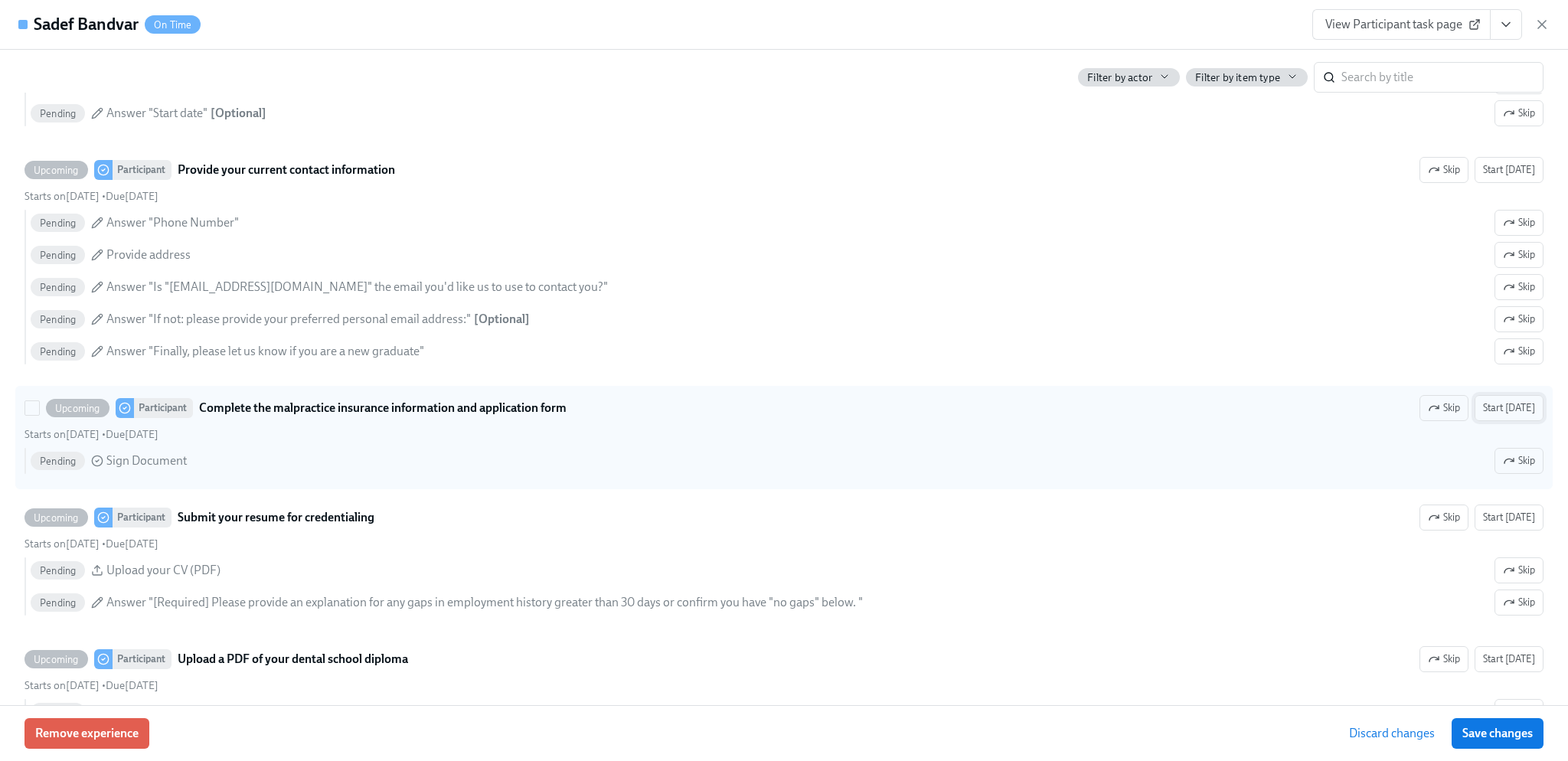
click at [1487, 421] on button "Start [DATE]" at bounding box center [1509, 408] width 69 height 26
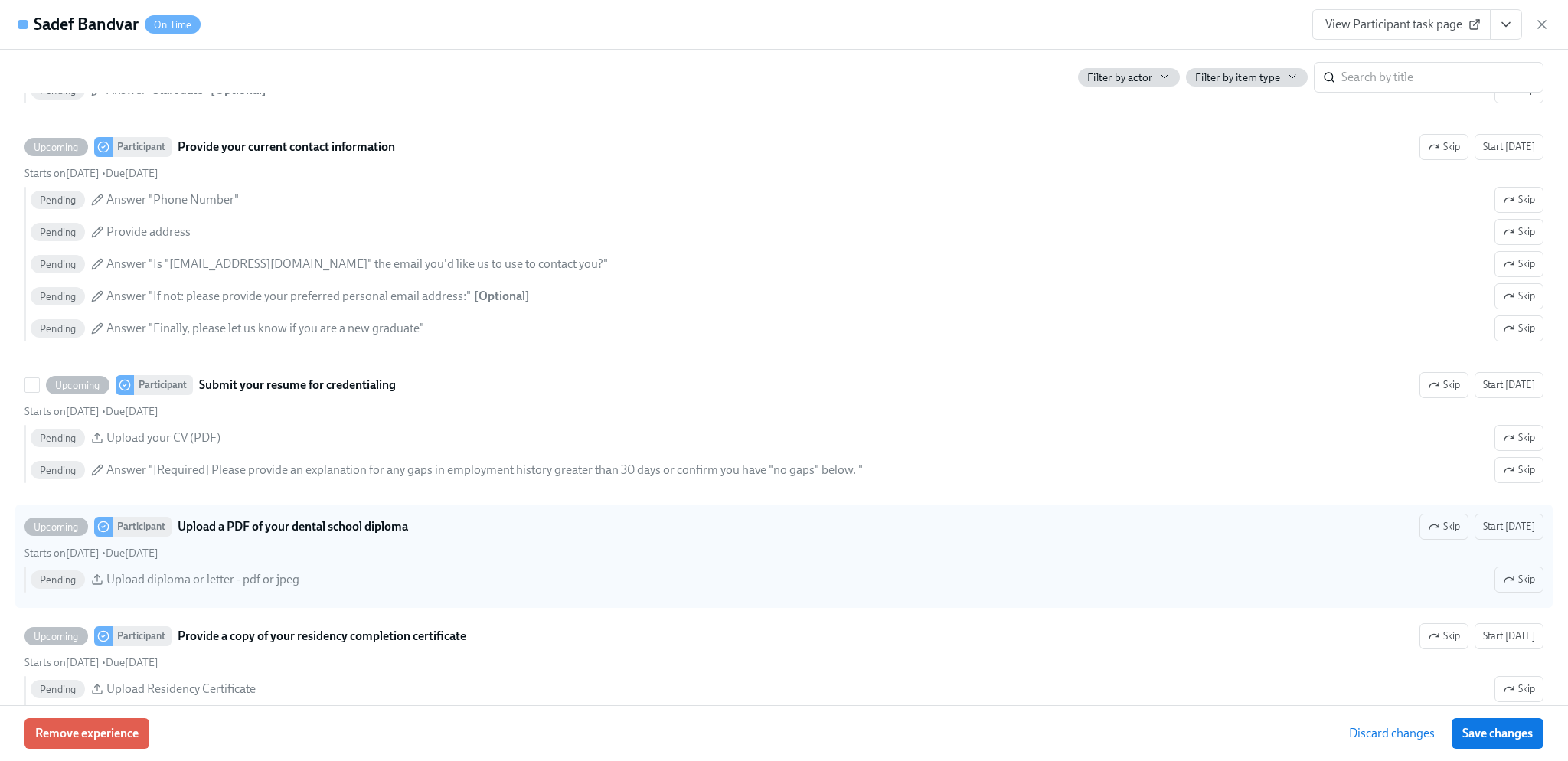
scroll to position [2051, 0]
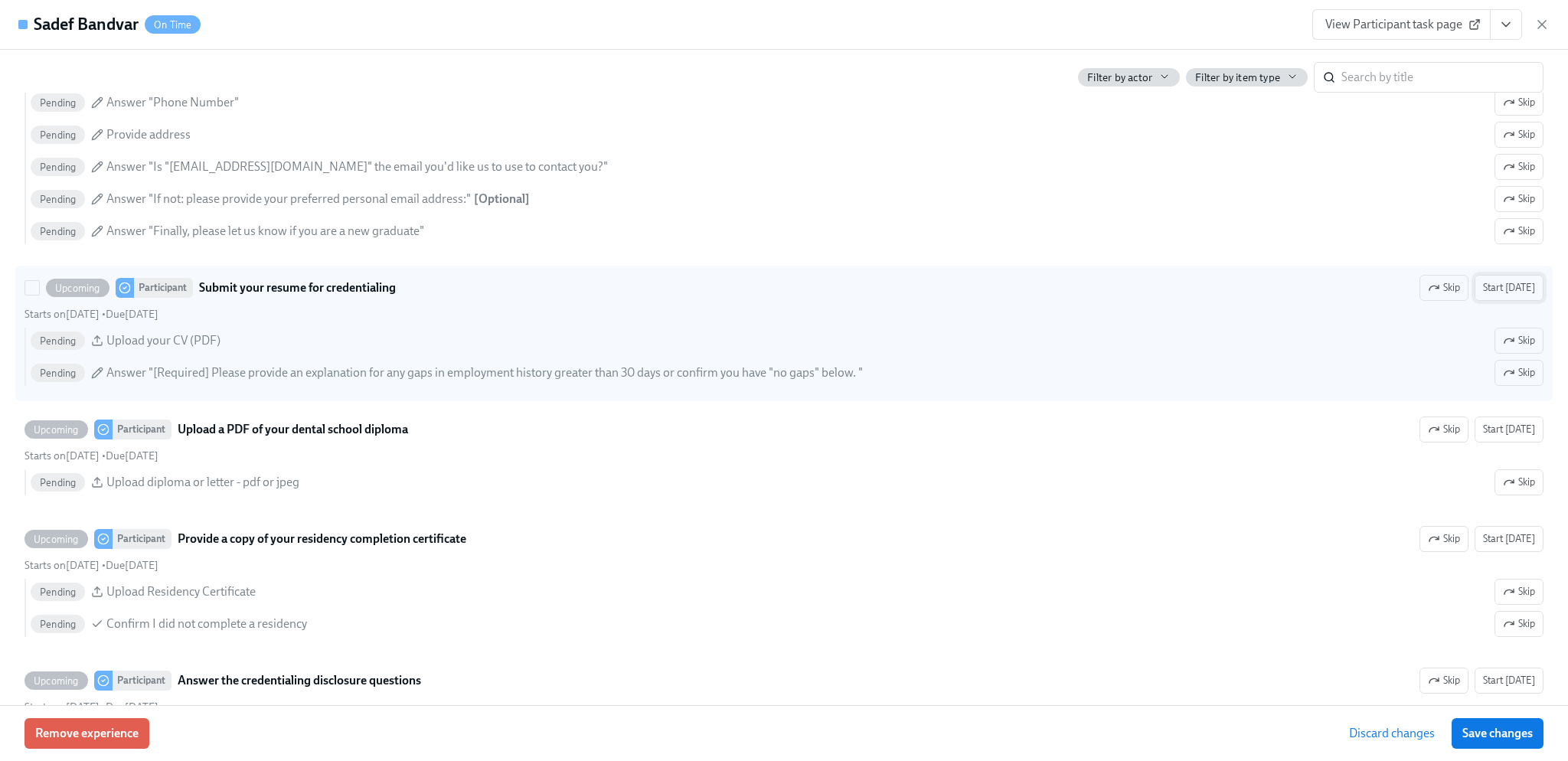
click at [1511, 295] on span "Start [DATE]" at bounding box center [1509, 288] width 52 height 15
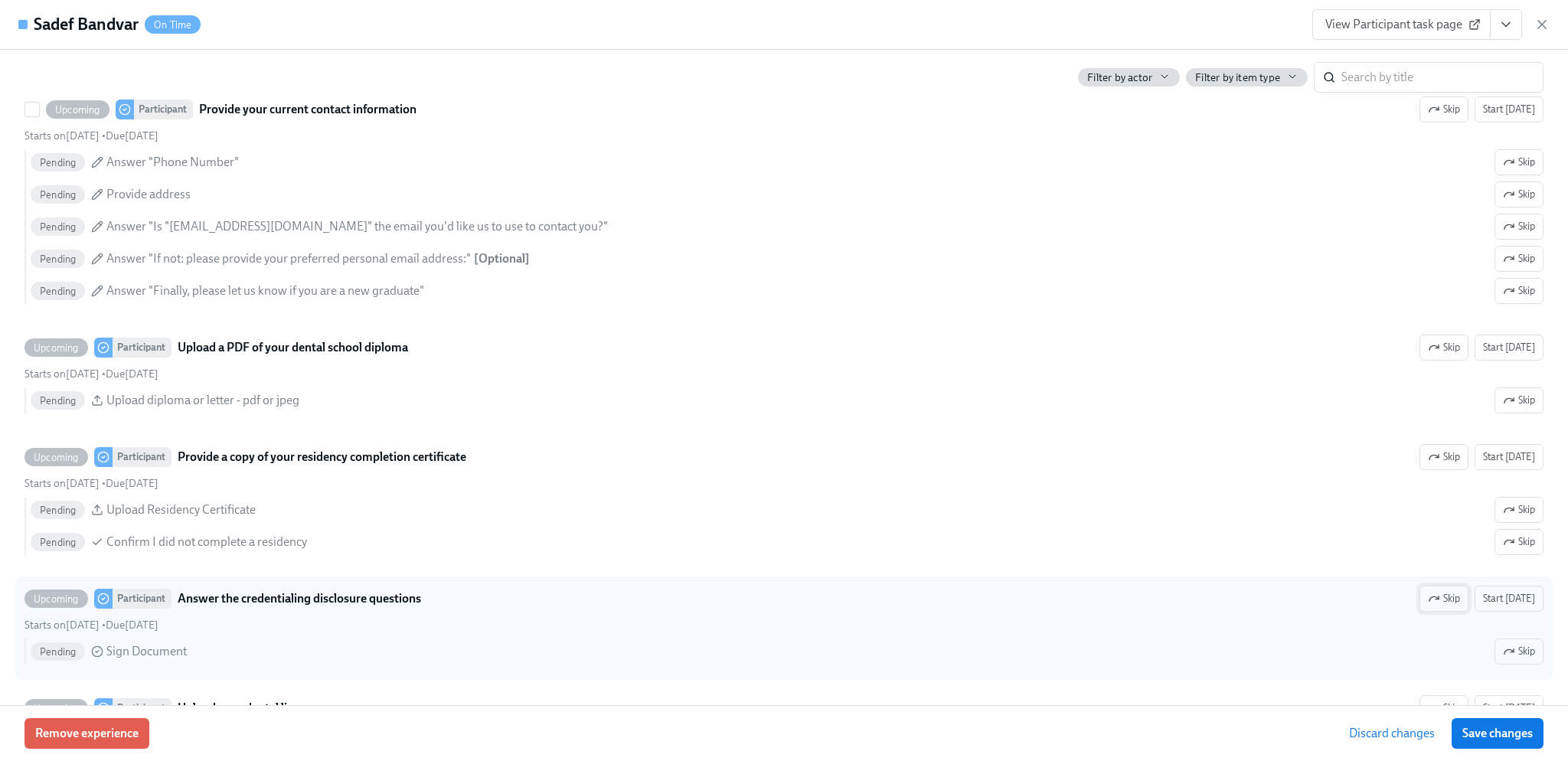
scroll to position [2357, 0]
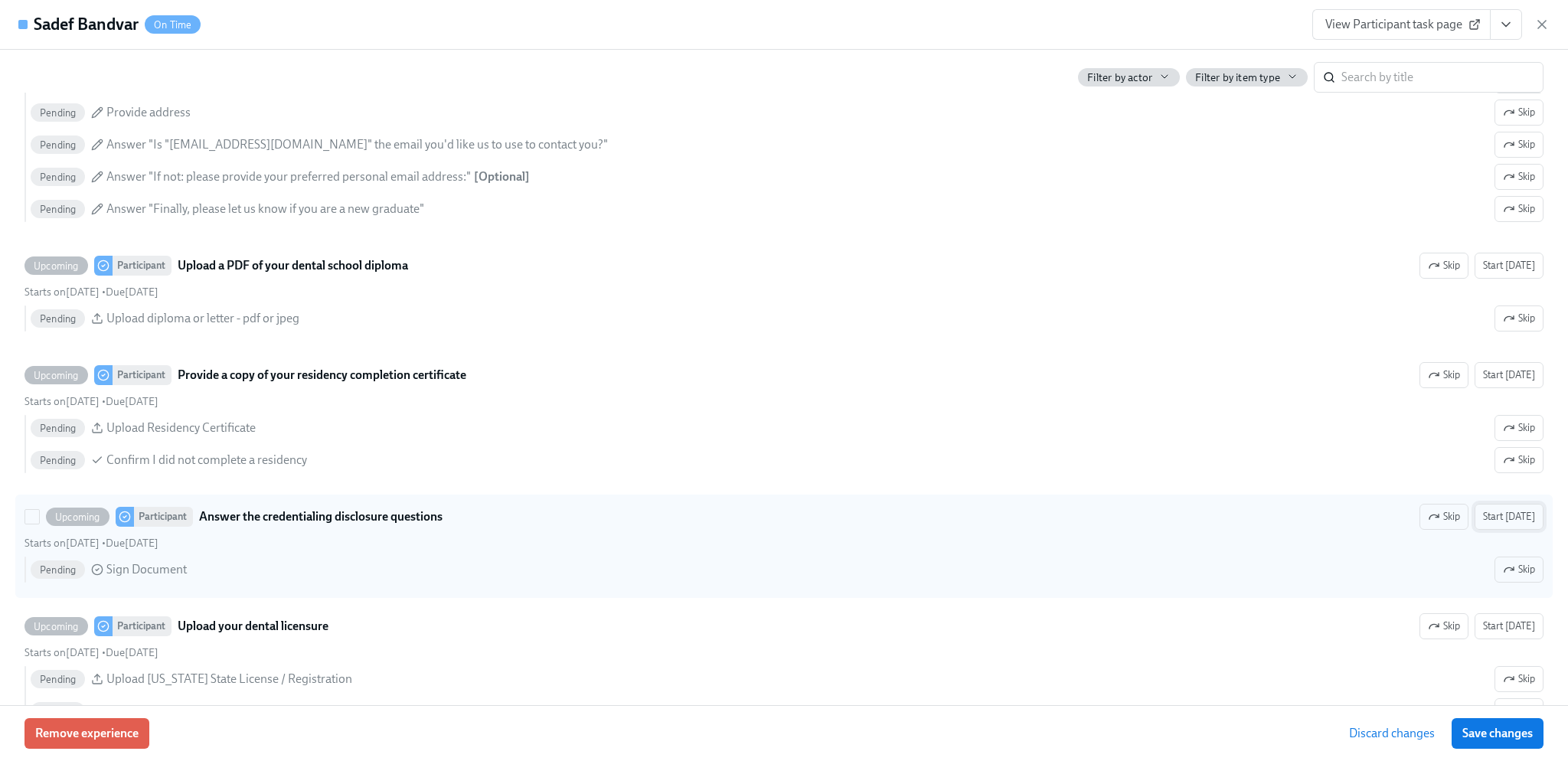
click at [1500, 525] on span "Start [DATE]" at bounding box center [1509, 517] width 52 height 15
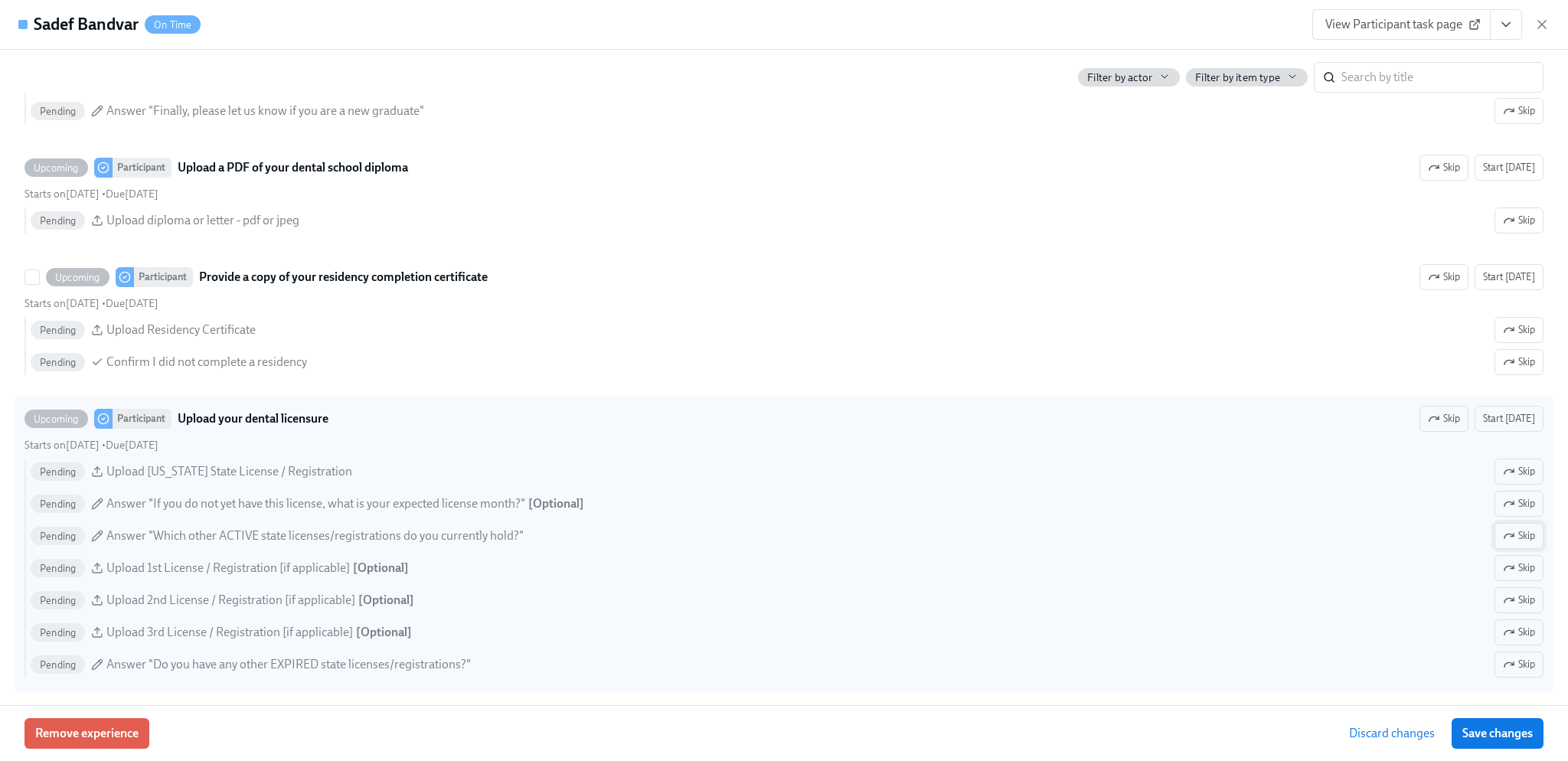
scroll to position [2587, 0]
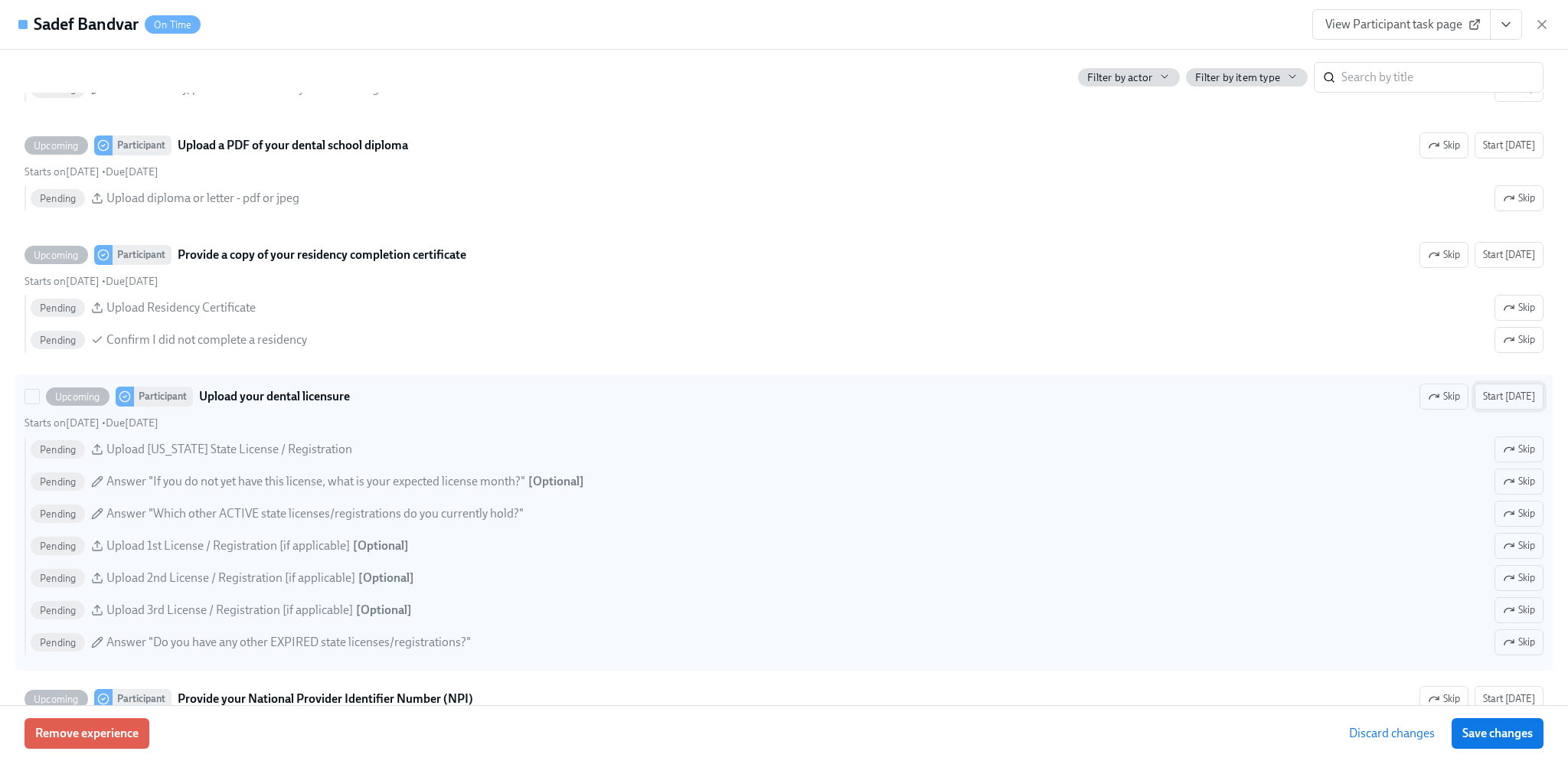
click at [1510, 410] on button "Start [DATE]" at bounding box center [1509, 397] width 69 height 26
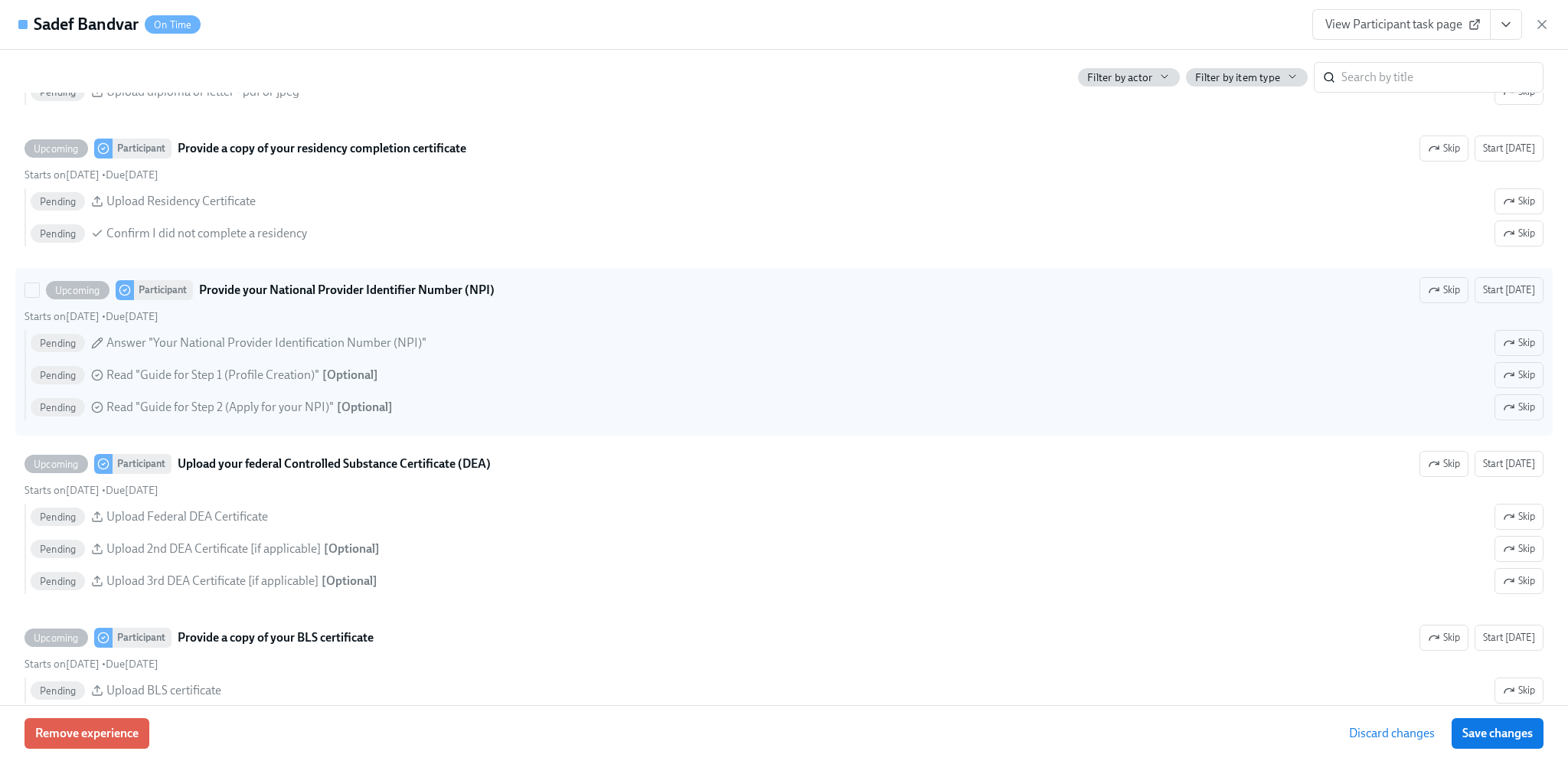
scroll to position [3276, 0]
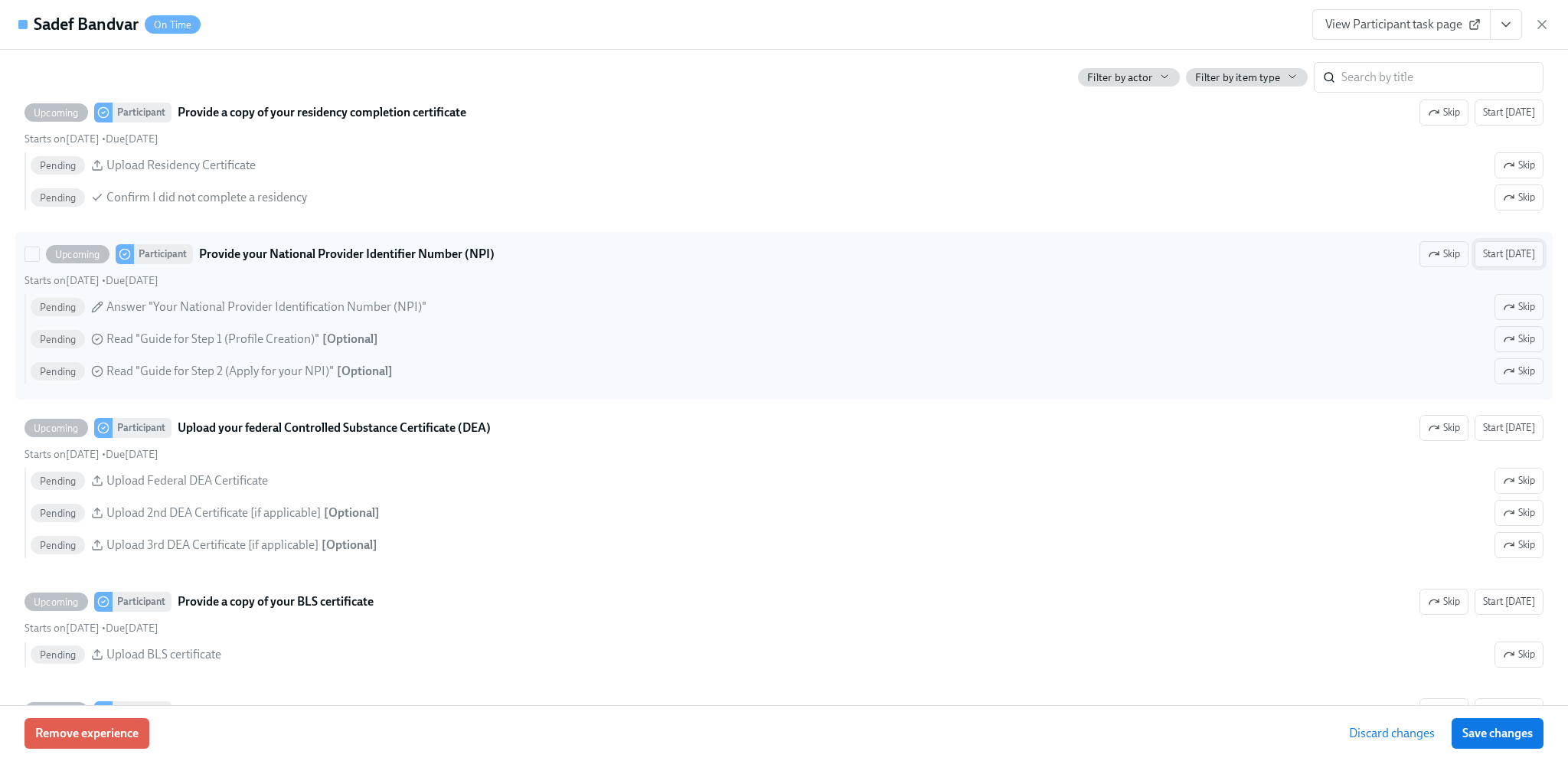
click at [1508, 262] on span "Start [DATE]" at bounding box center [1509, 254] width 52 height 15
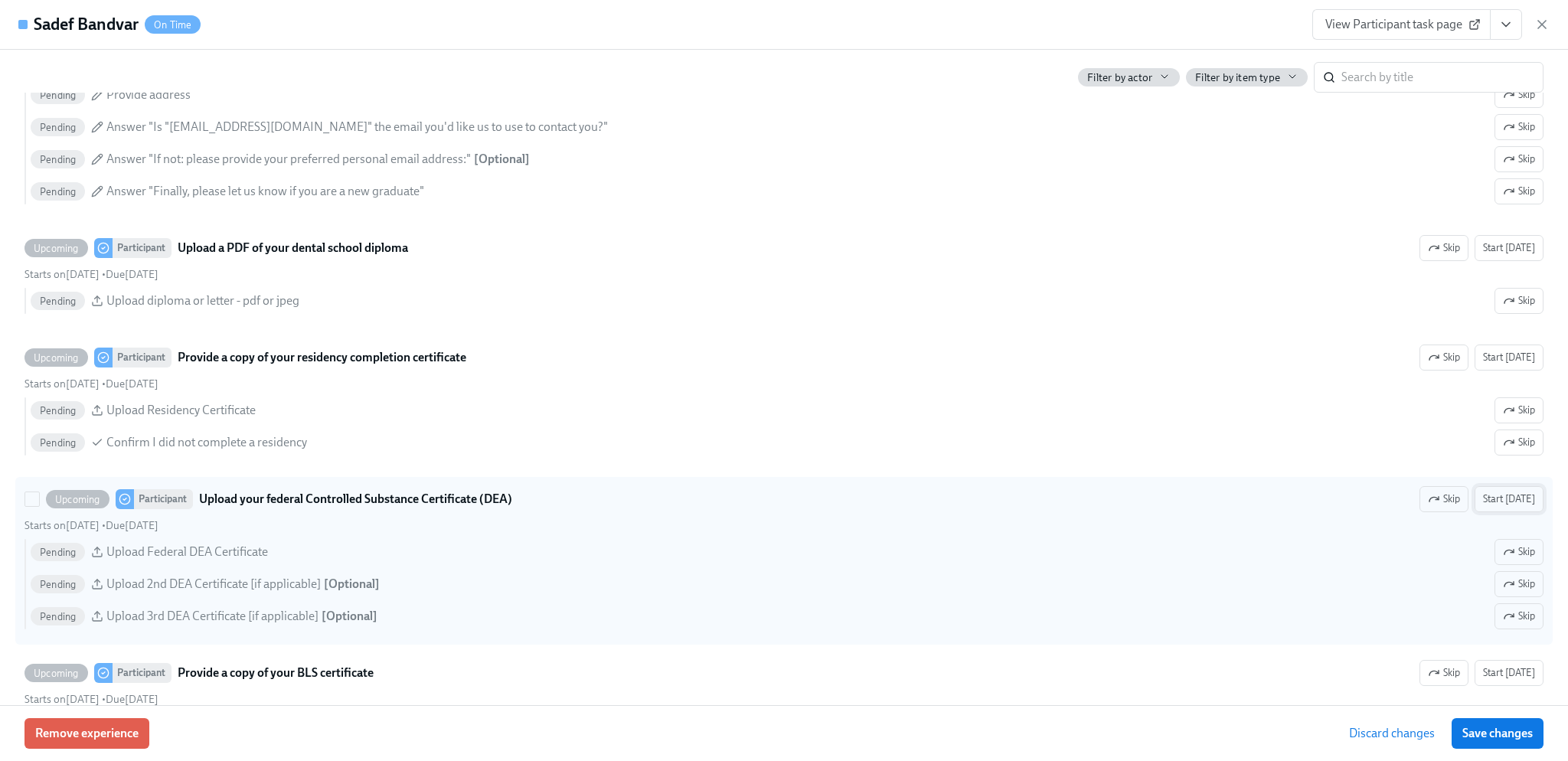
click at [1509, 507] on span "Start [DATE]" at bounding box center [1509, 499] width 52 height 15
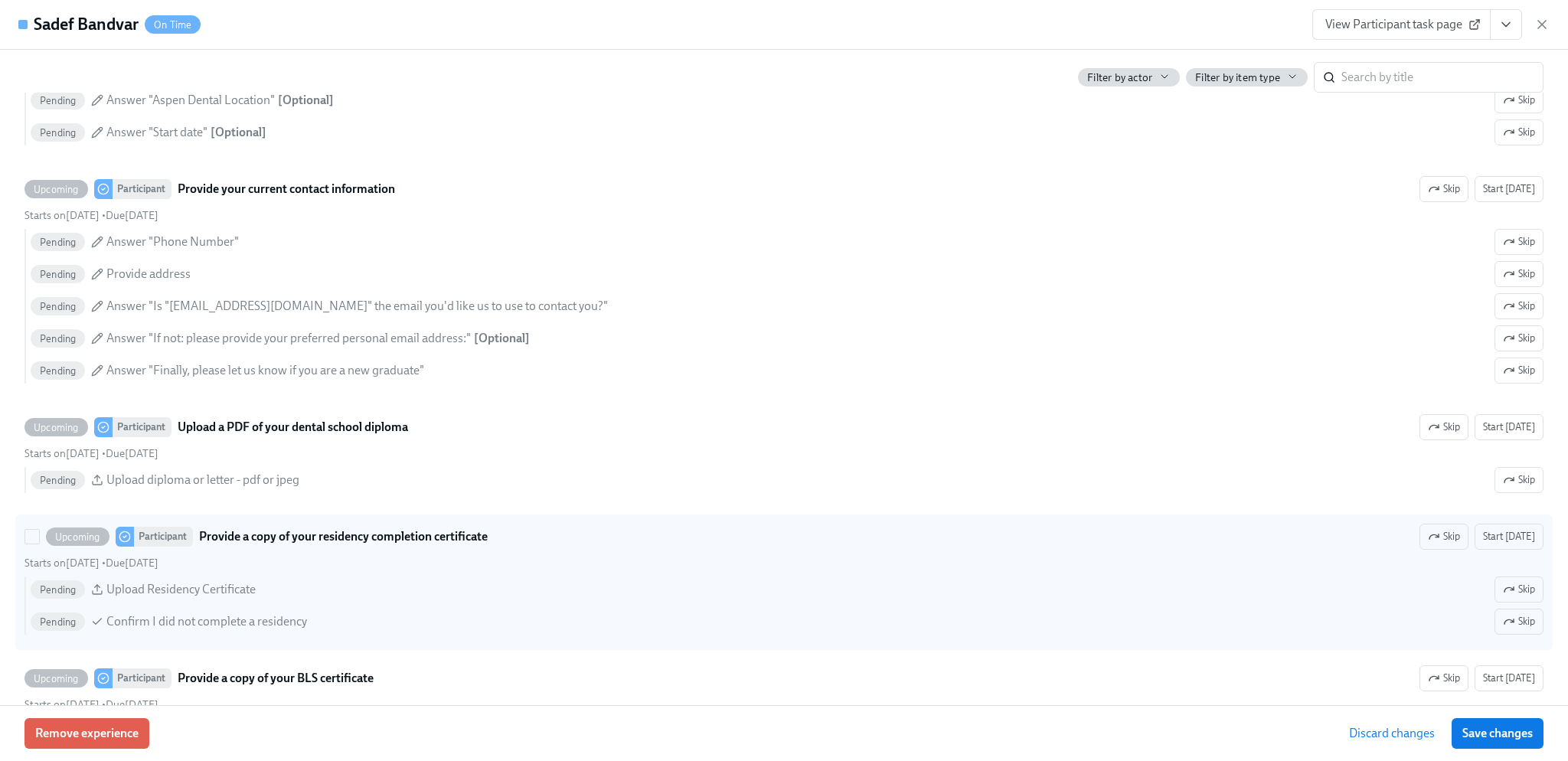
scroll to position [3505, 0]
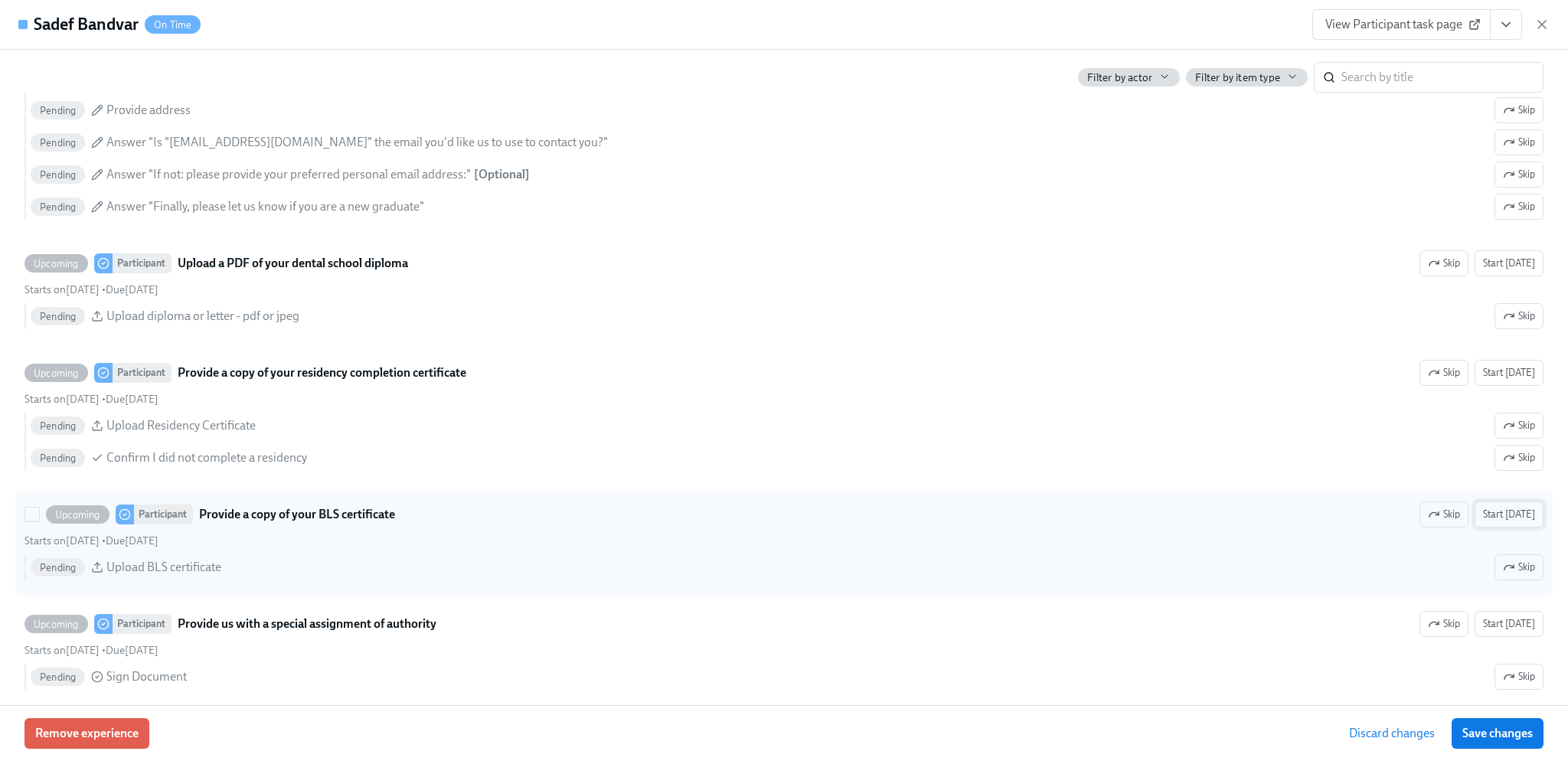
click at [1495, 518] on span "Start [DATE]" at bounding box center [1509, 515] width 52 height 15
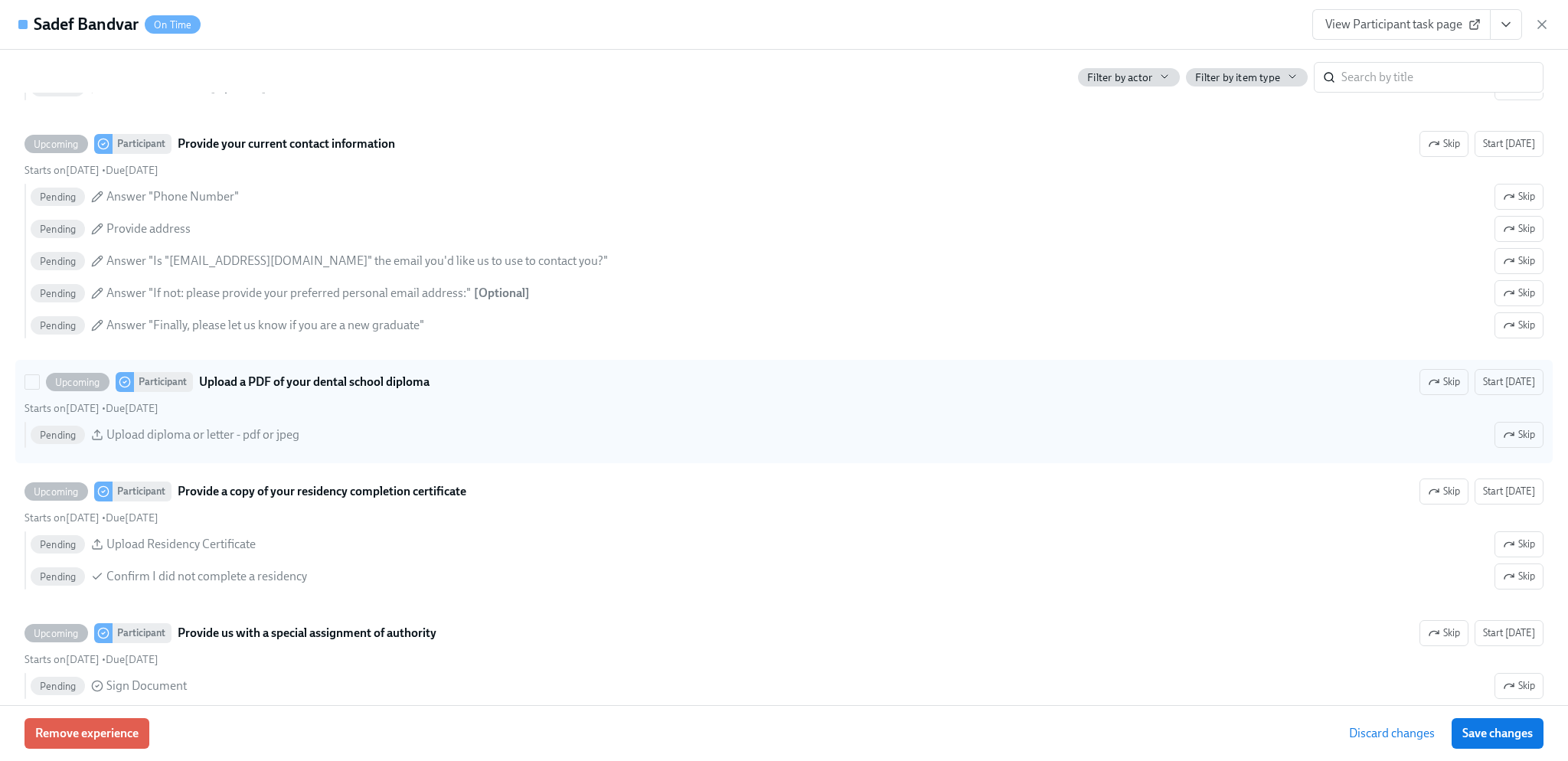
scroll to position [3812, 0]
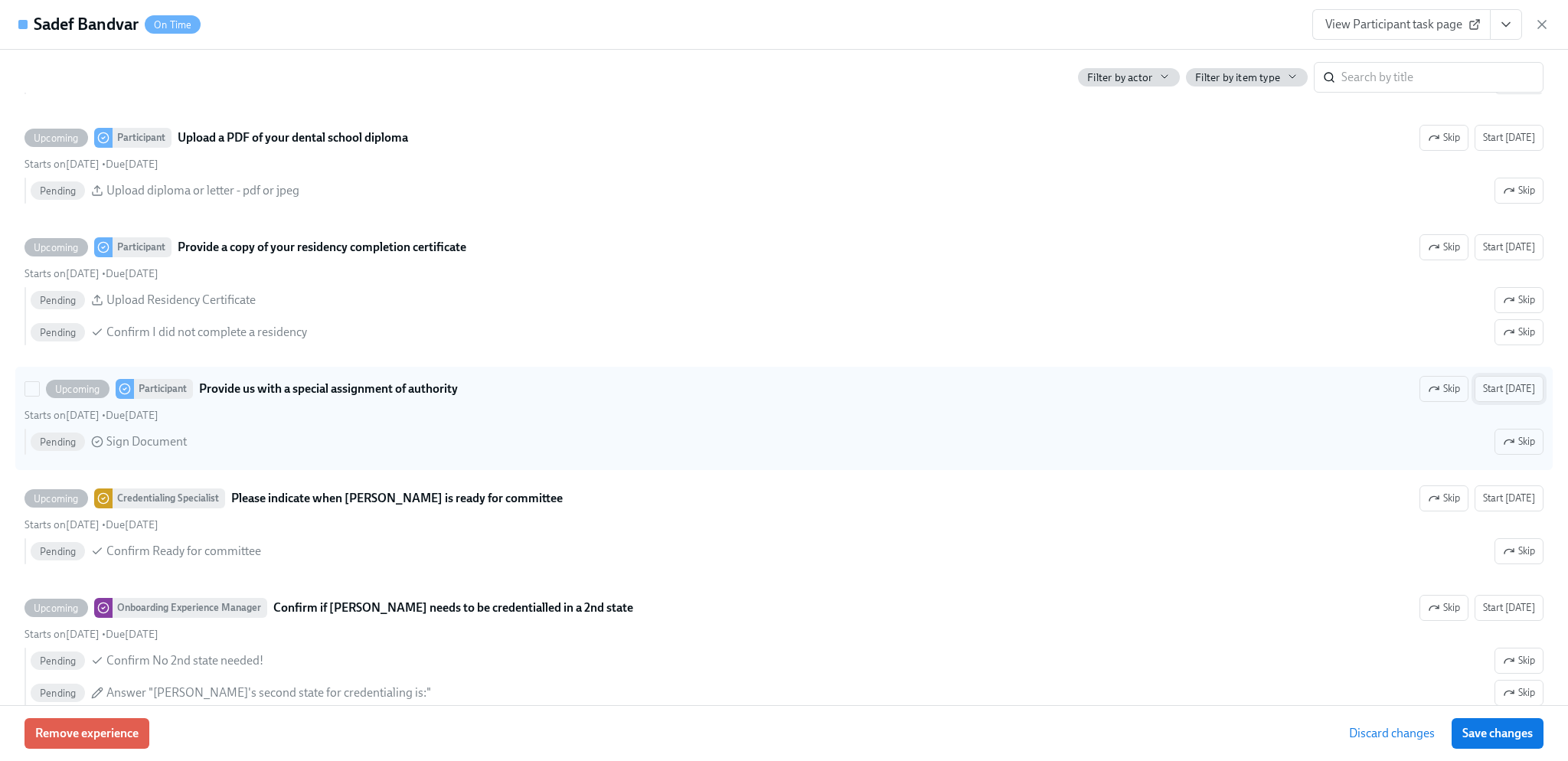
click at [1527, 394] on button "Start [DATE]" at bounding box center [1509, 389] width 69 height 26
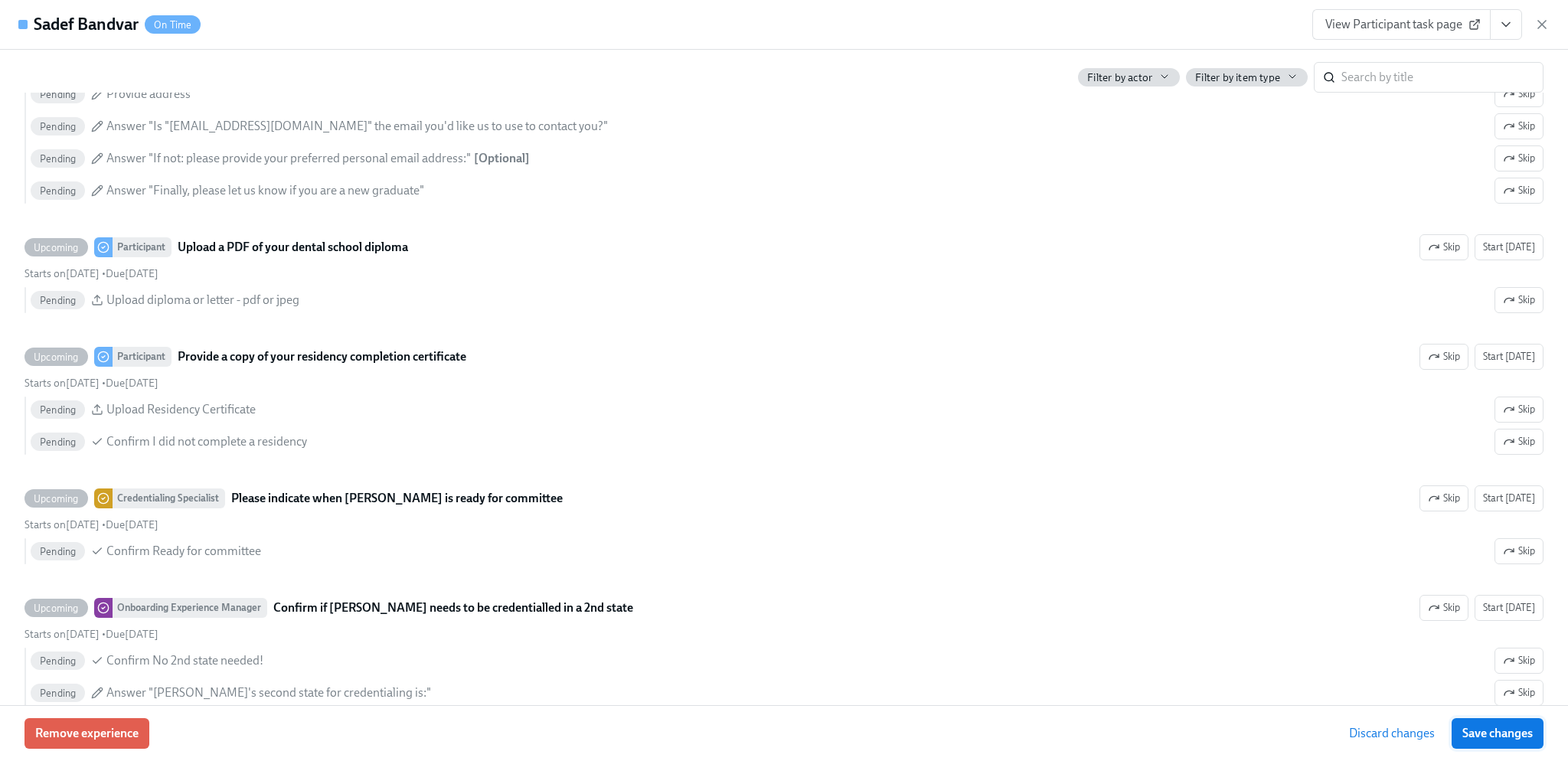
click at [1511, 726] on span "Save changes" at bounding box center [1497, 733] width 71 height 15
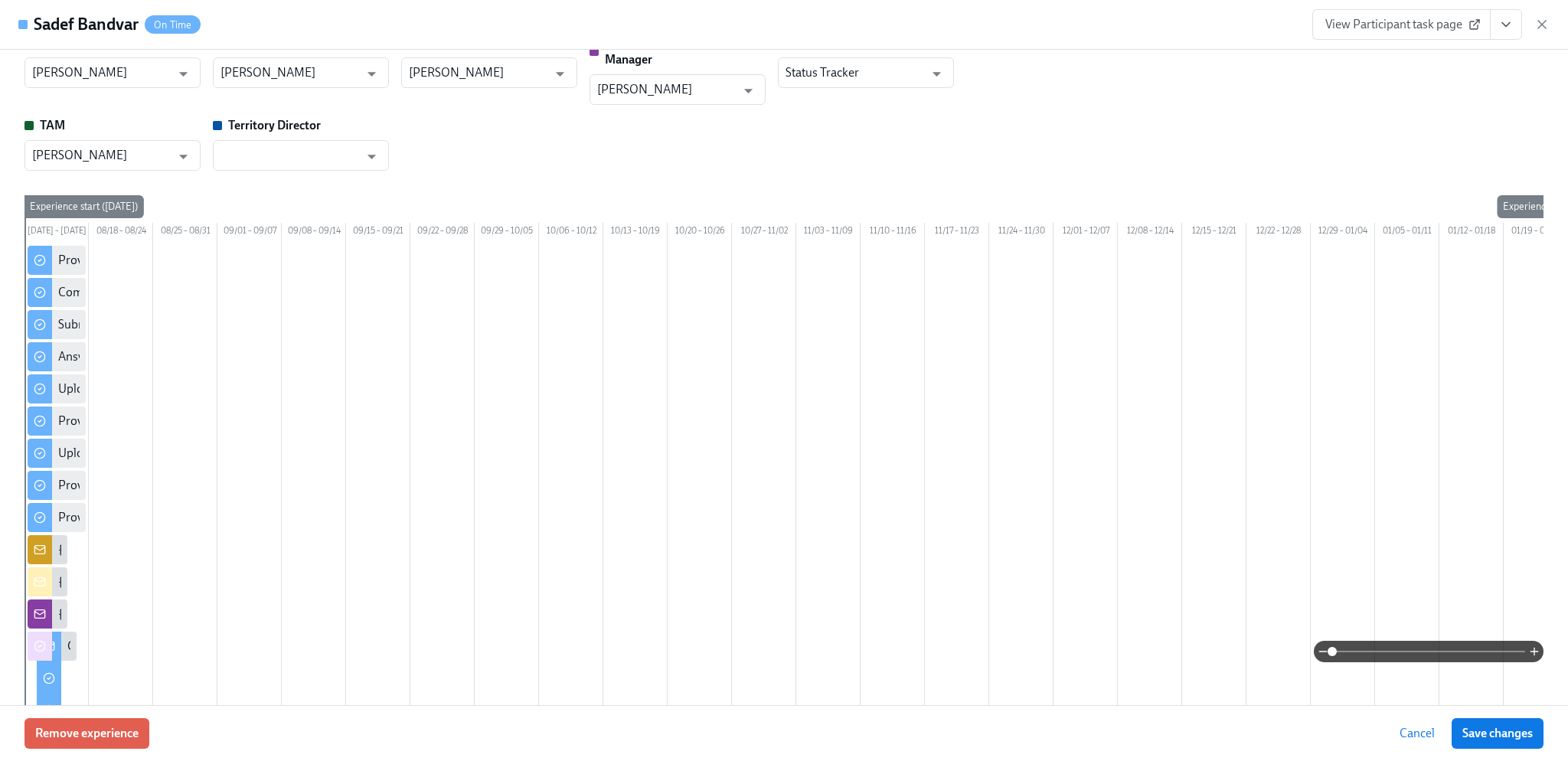
scroll to position [0, 0]
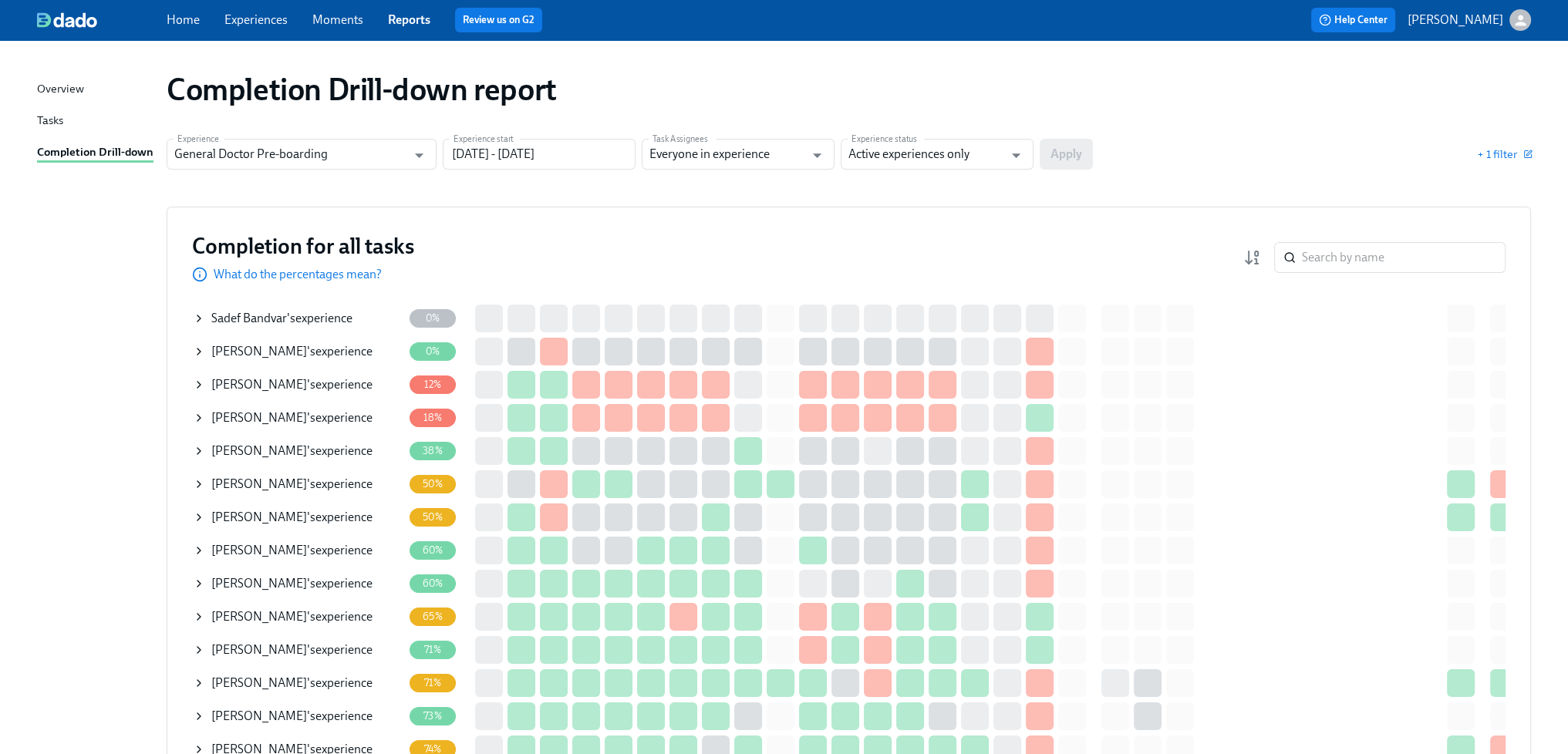
click at [331, 320] on div "Sadef Bandvar 's experience" at bounding box center [281, 318] width 141 height 17
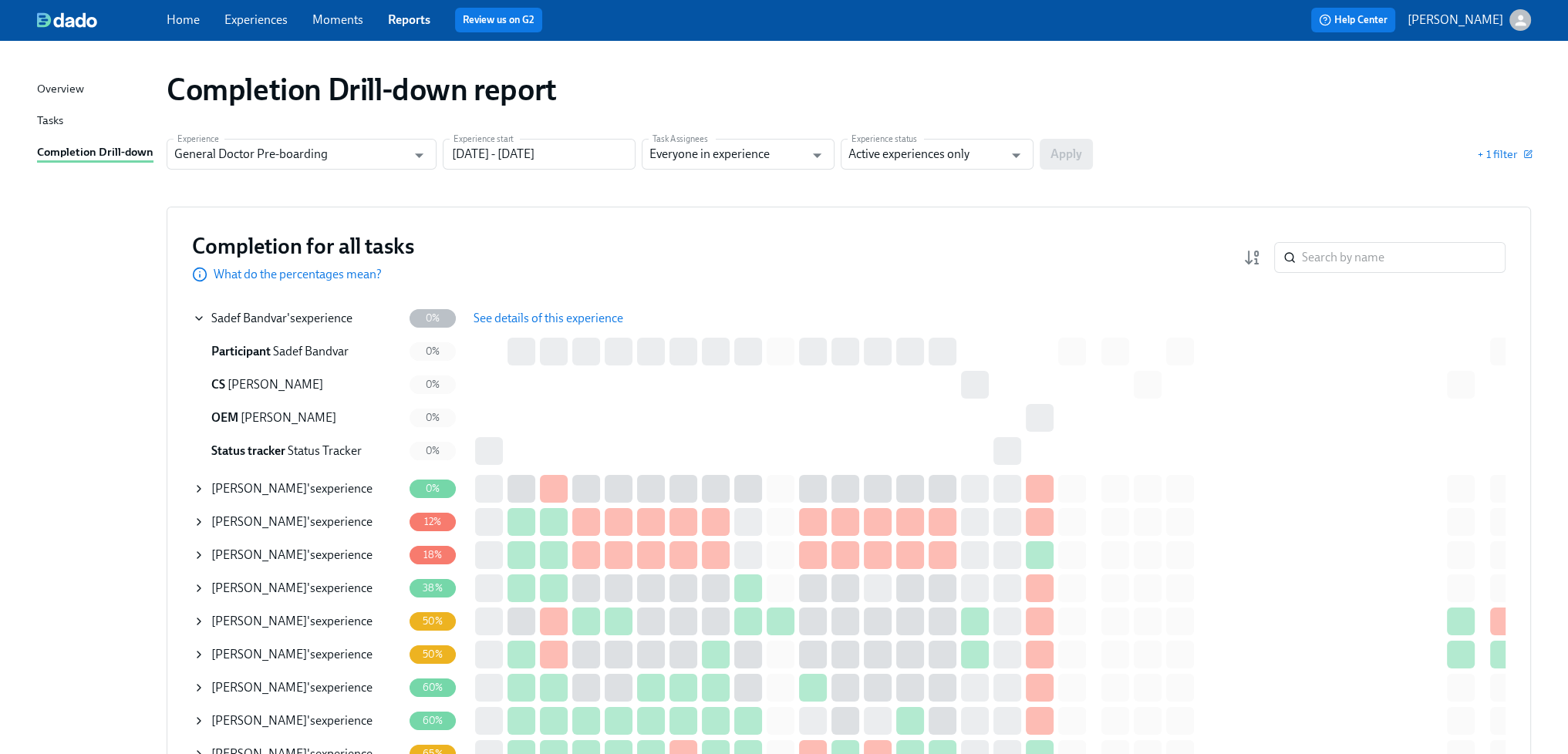
click at [526, 321] on span "See details of this experience" at bounding box center [549, 318] width 150 height 15
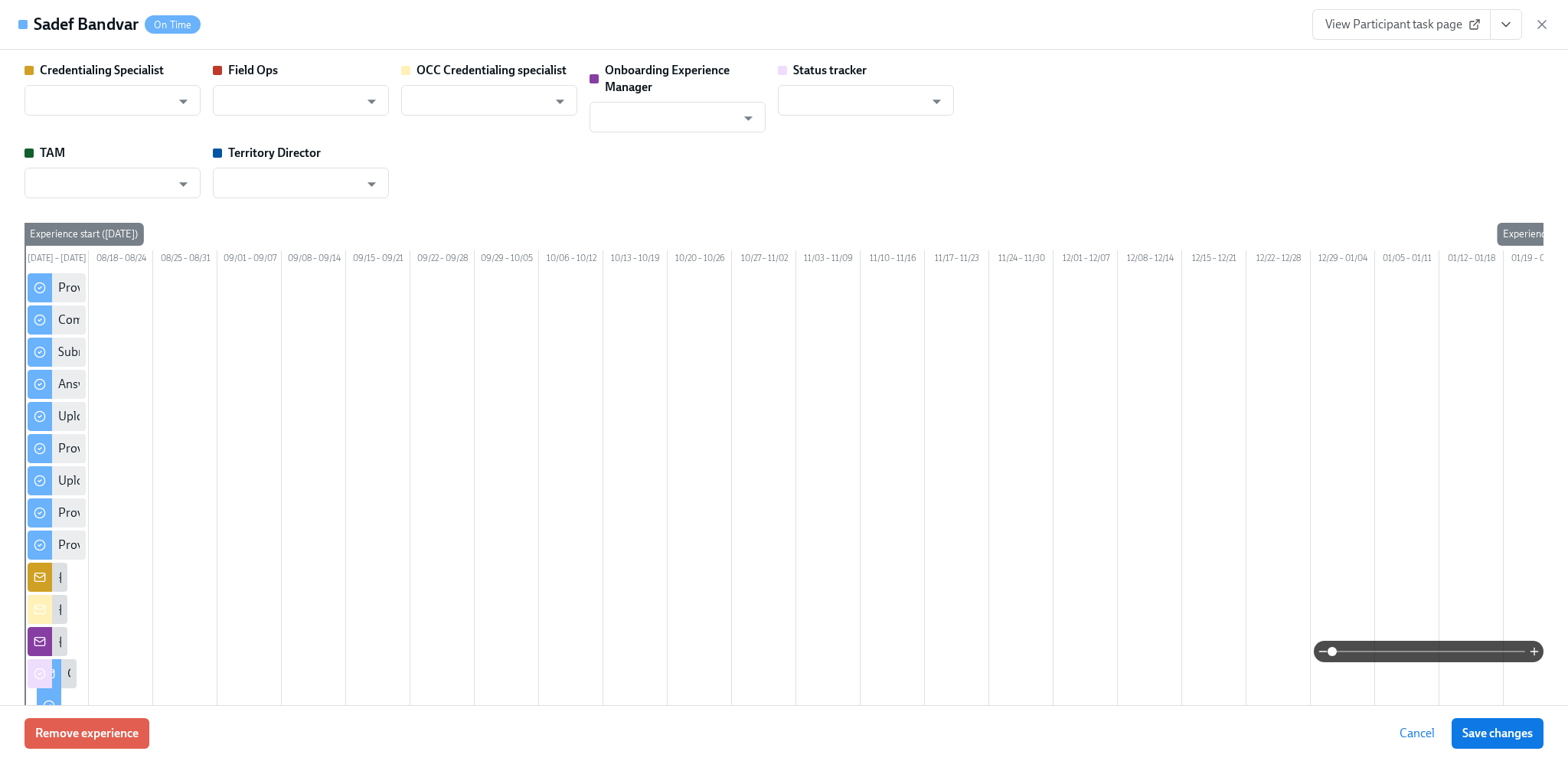
type input "[PERSON_NAME]"
type input "Status Tracker"
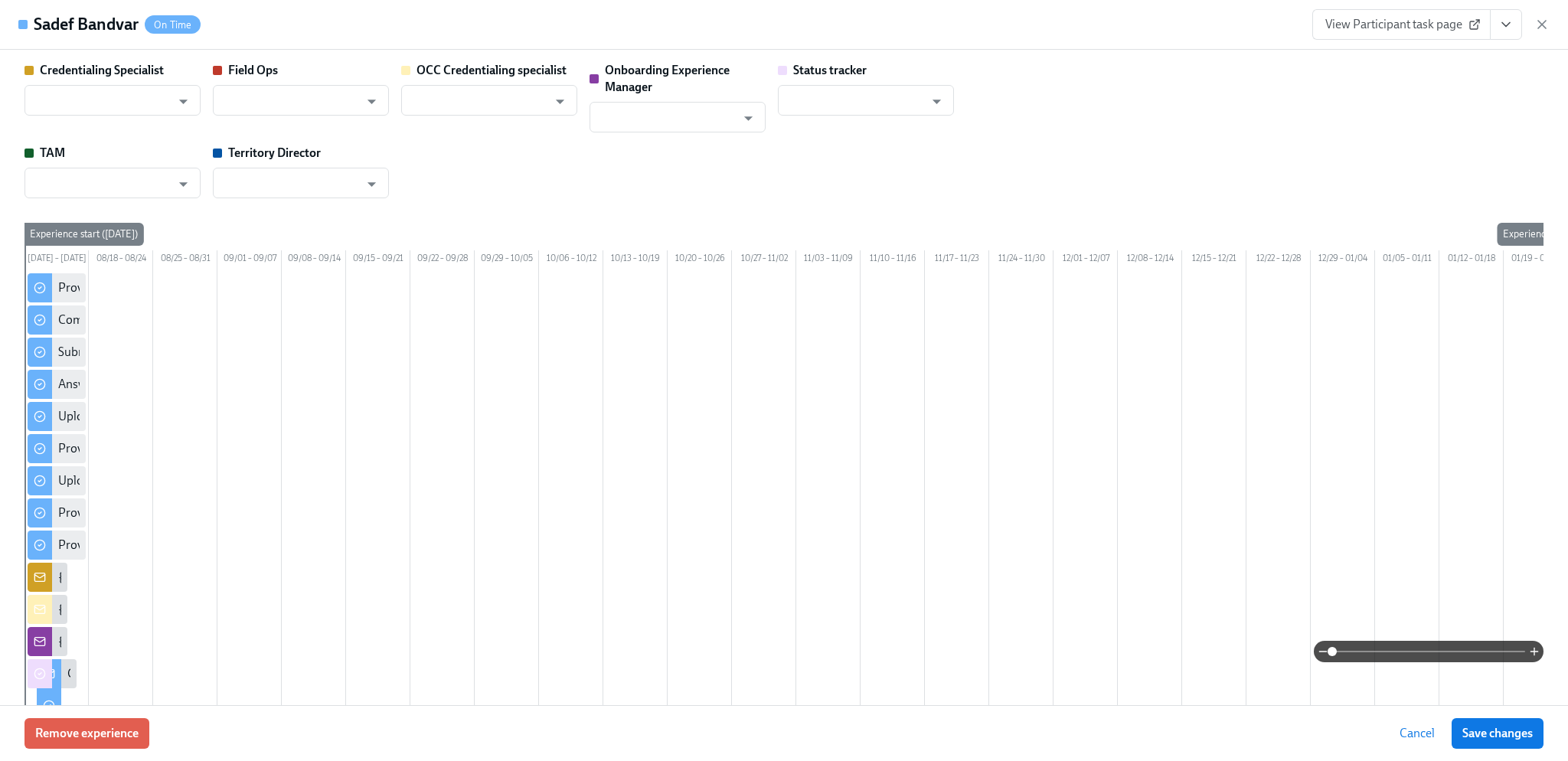
type input "[PERSON_NAME]"
